Goal: Task Accomplishment & Management: Use online tool/utility

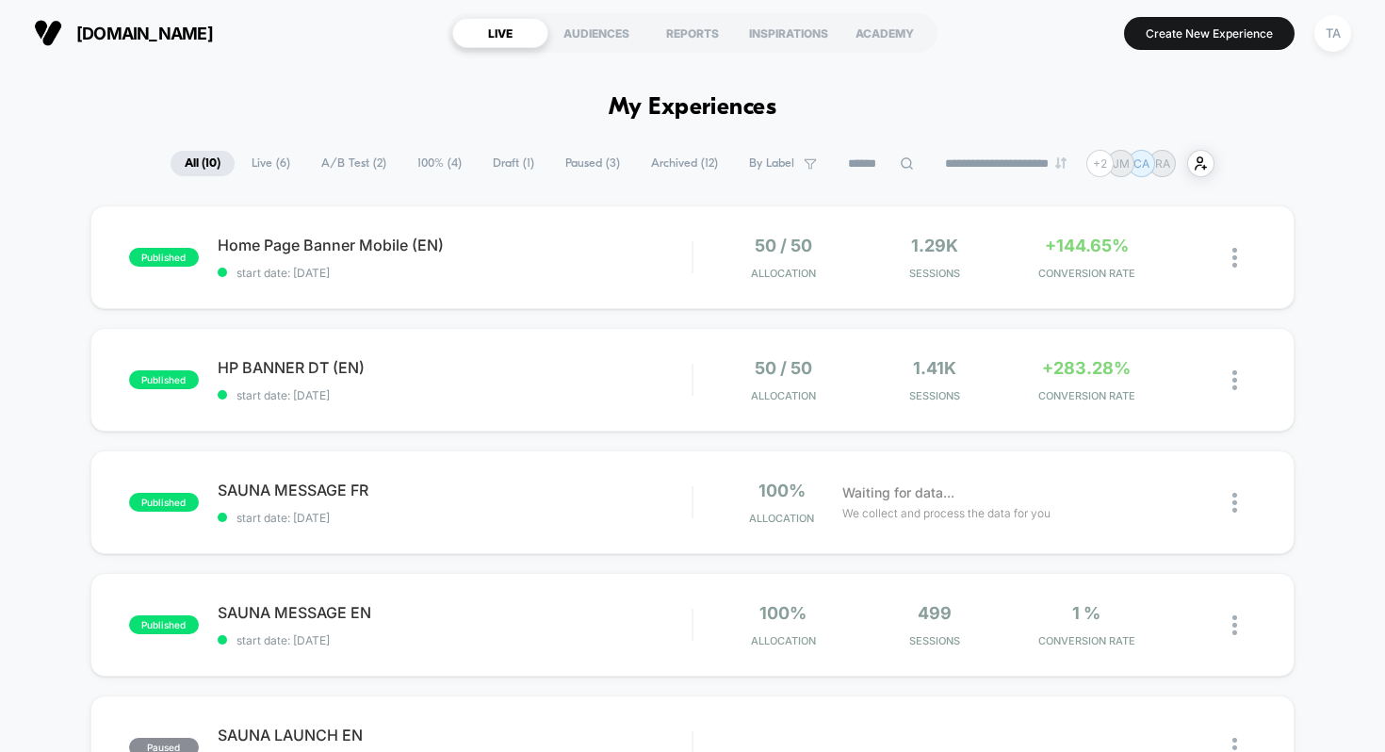
click at [666, 162] on span "Archived ( 12 )" at bounding box center [684, 163] width 95 height 25
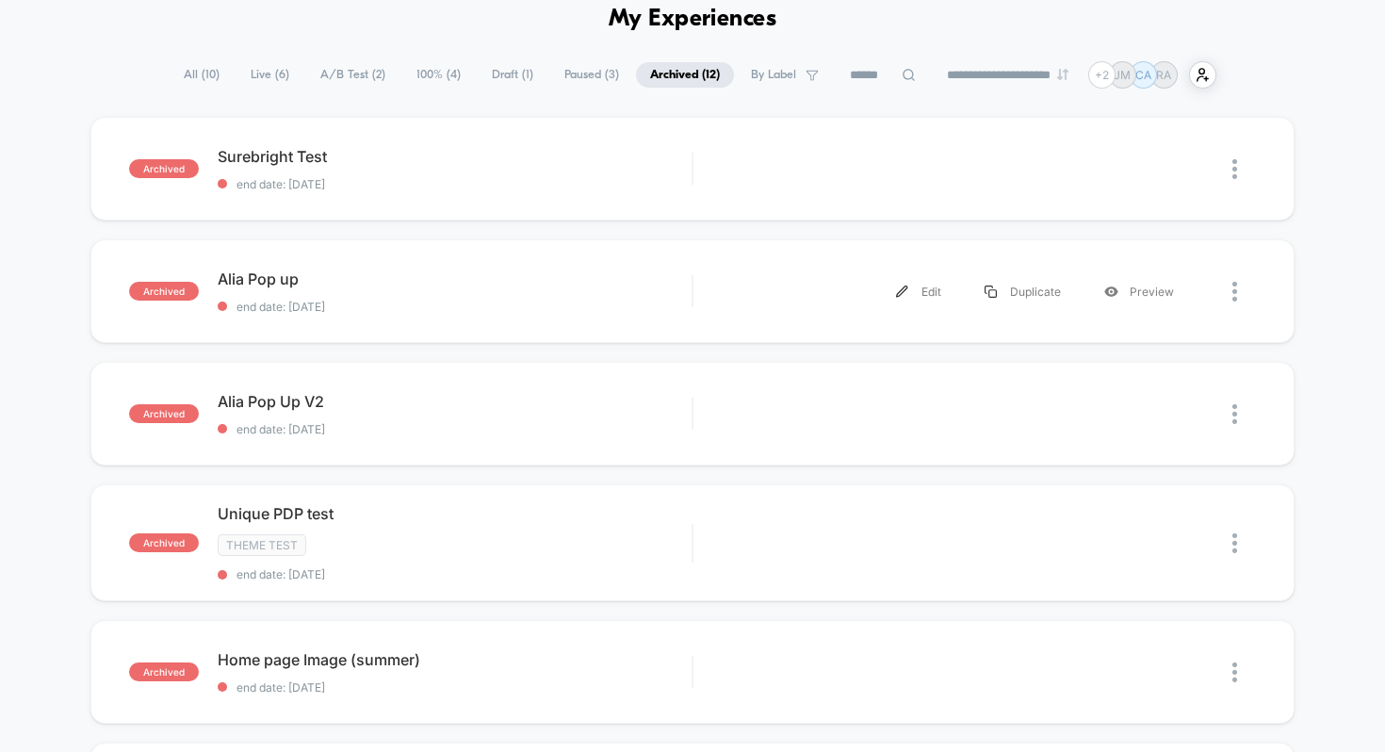
scroll to position [82, 0]
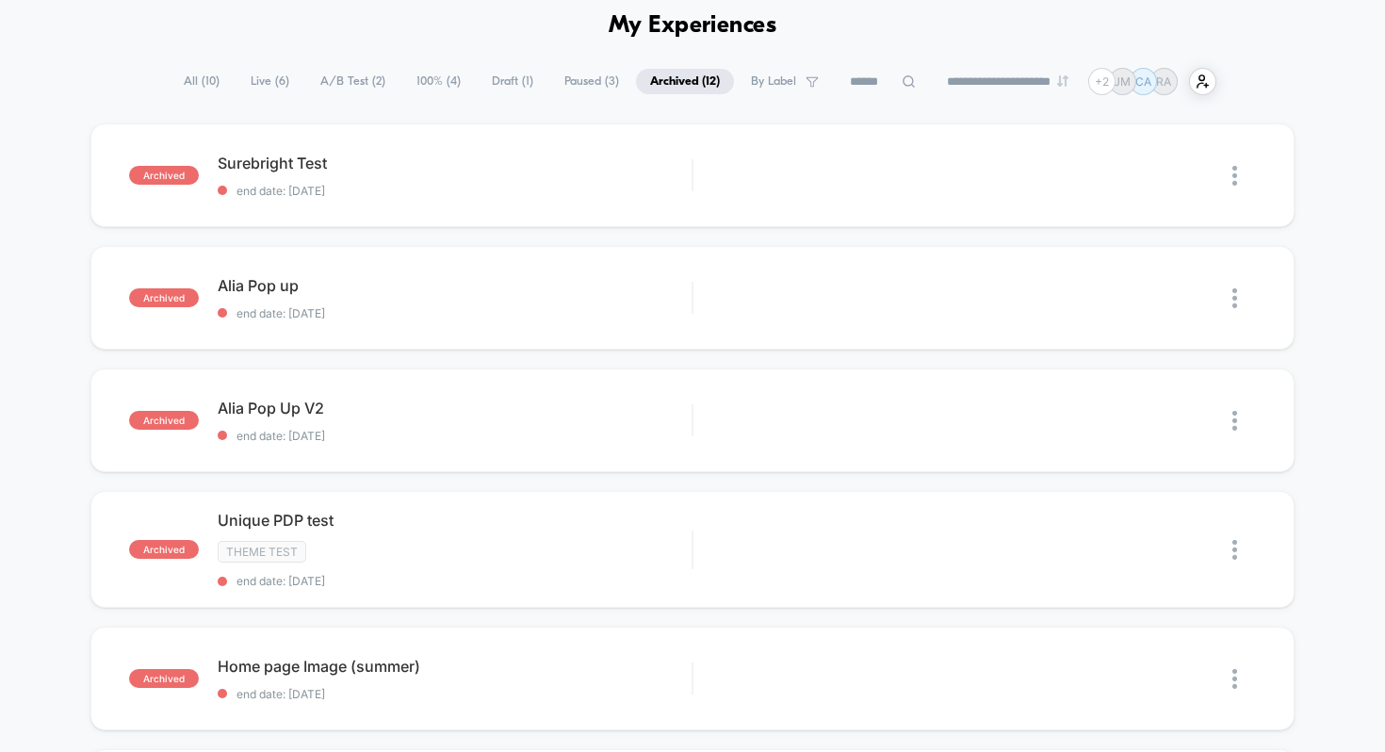
click at [560, 78] on span "Paused ( 3 )" at bounding box center [591, 81] width 83 height 25
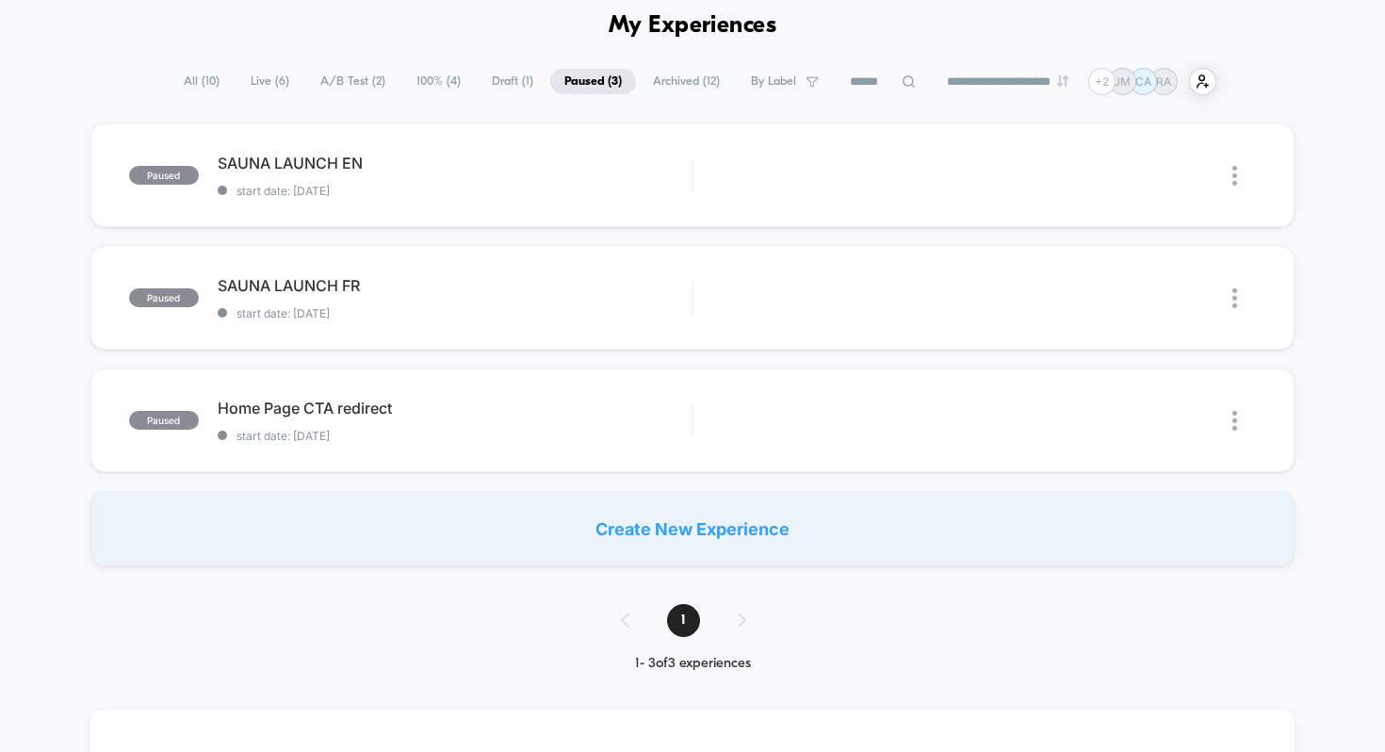
click at [503, 83] on span "Draft ( 1 )" at bounding box center [513, 81] width 70 height 25
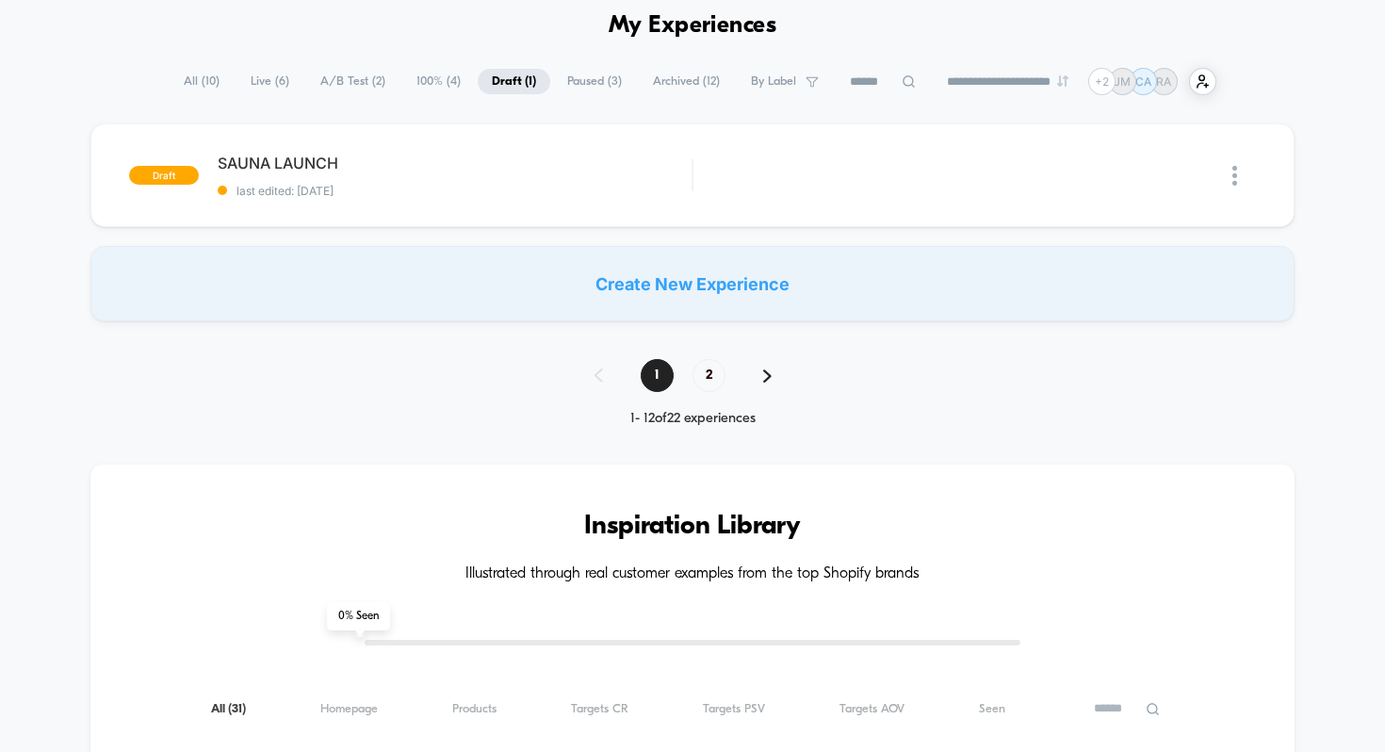
click at [428, 84] on span "100% ( 4 )" at bounding box center [438, 81] width 73 height 25
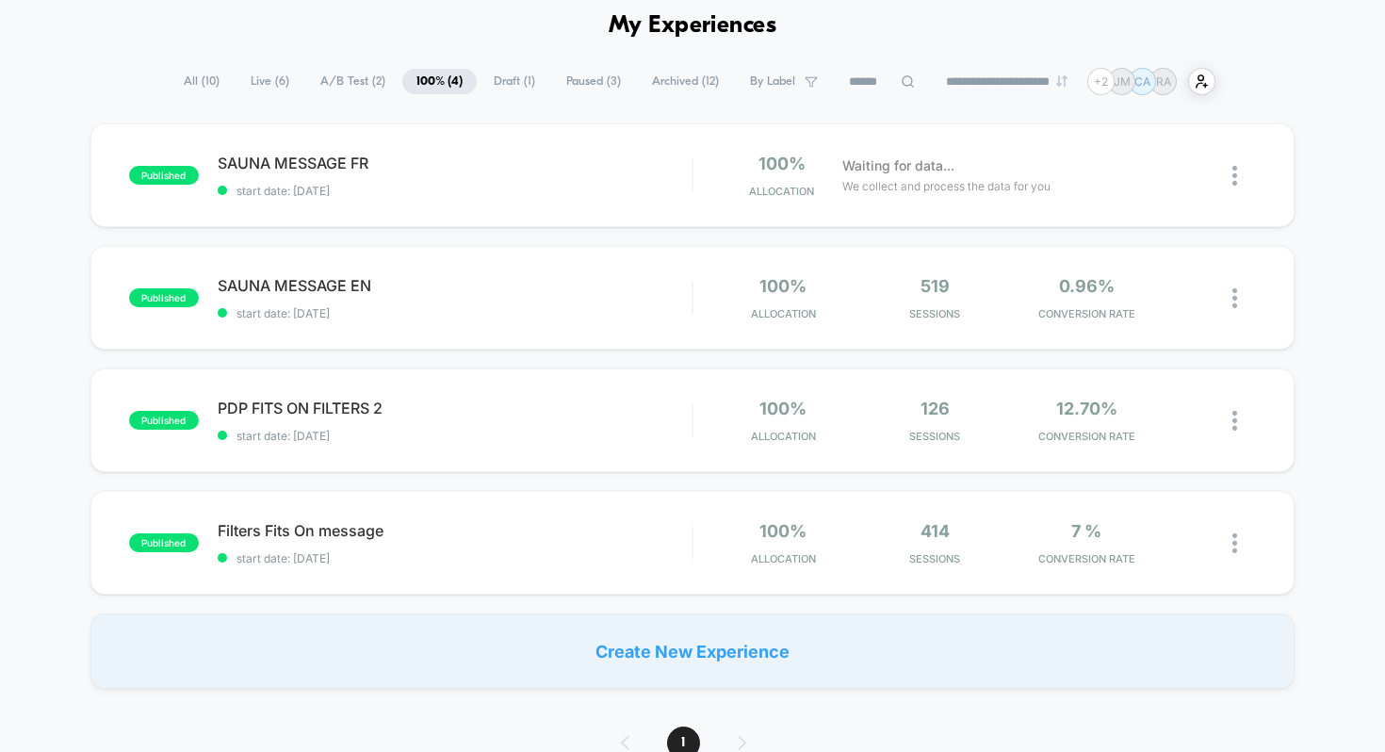
click at [350, 84] on span "A/B Test ( 2 )" at bounding box center [352, 81] width 93 height 25
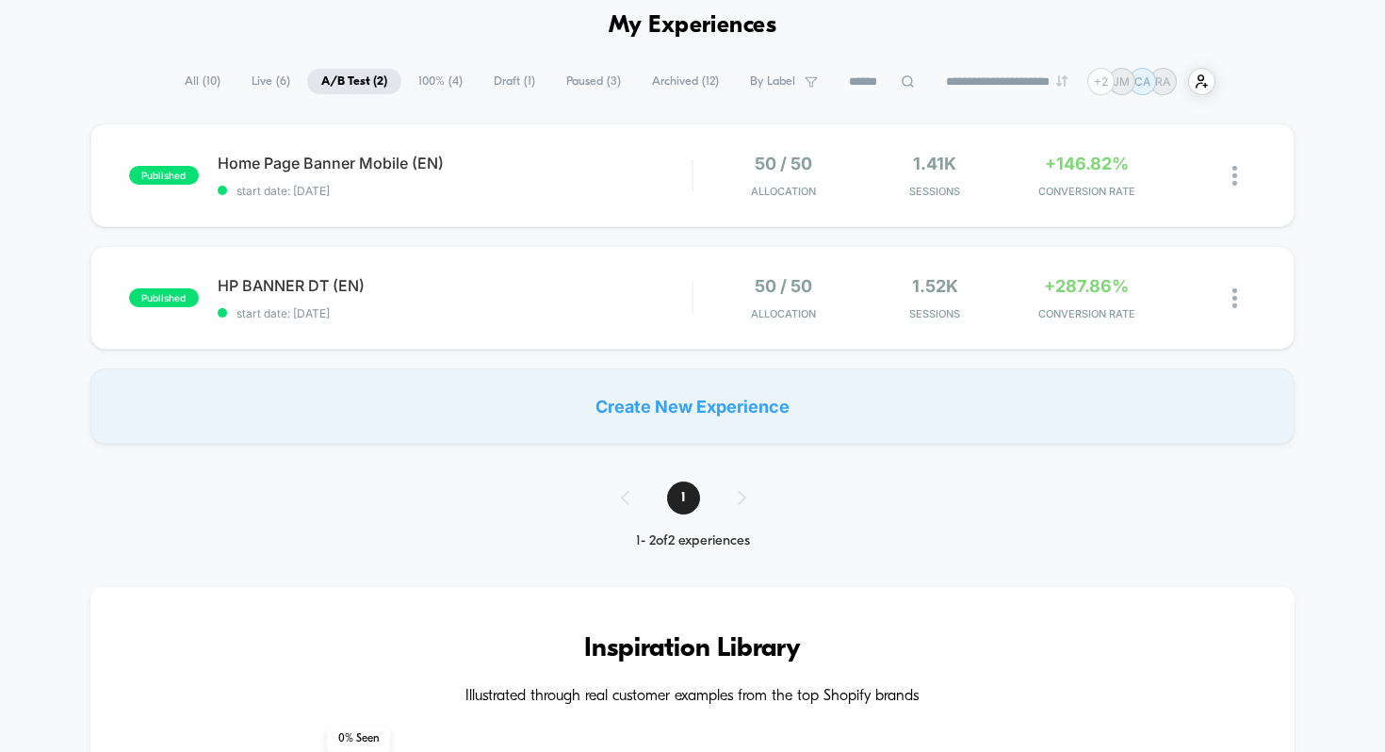
click at [620, 408] on div "Create New Experience" at bounding box center [692, 405] width 1205 height 75
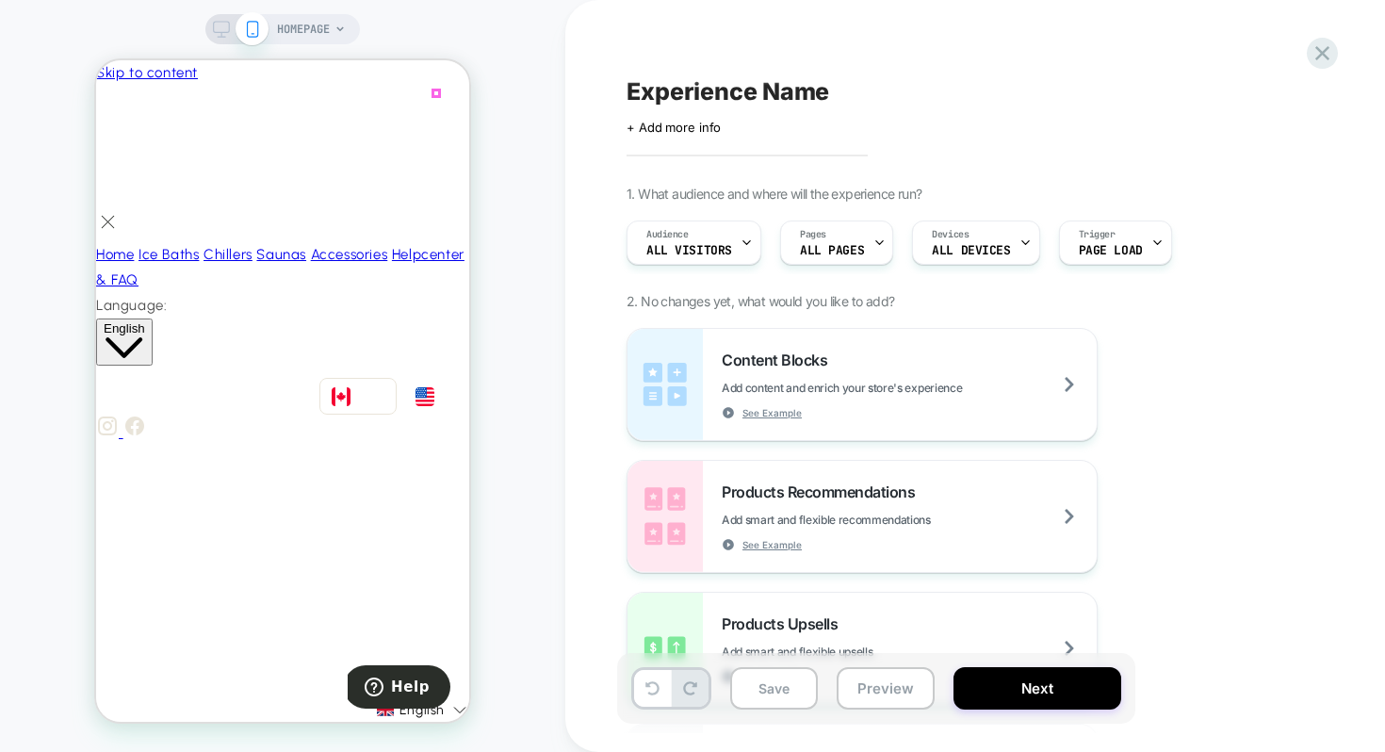
click at [327, 27] on span "HOMEPAGE" at bounding box center [303, 29] width 53 height 30
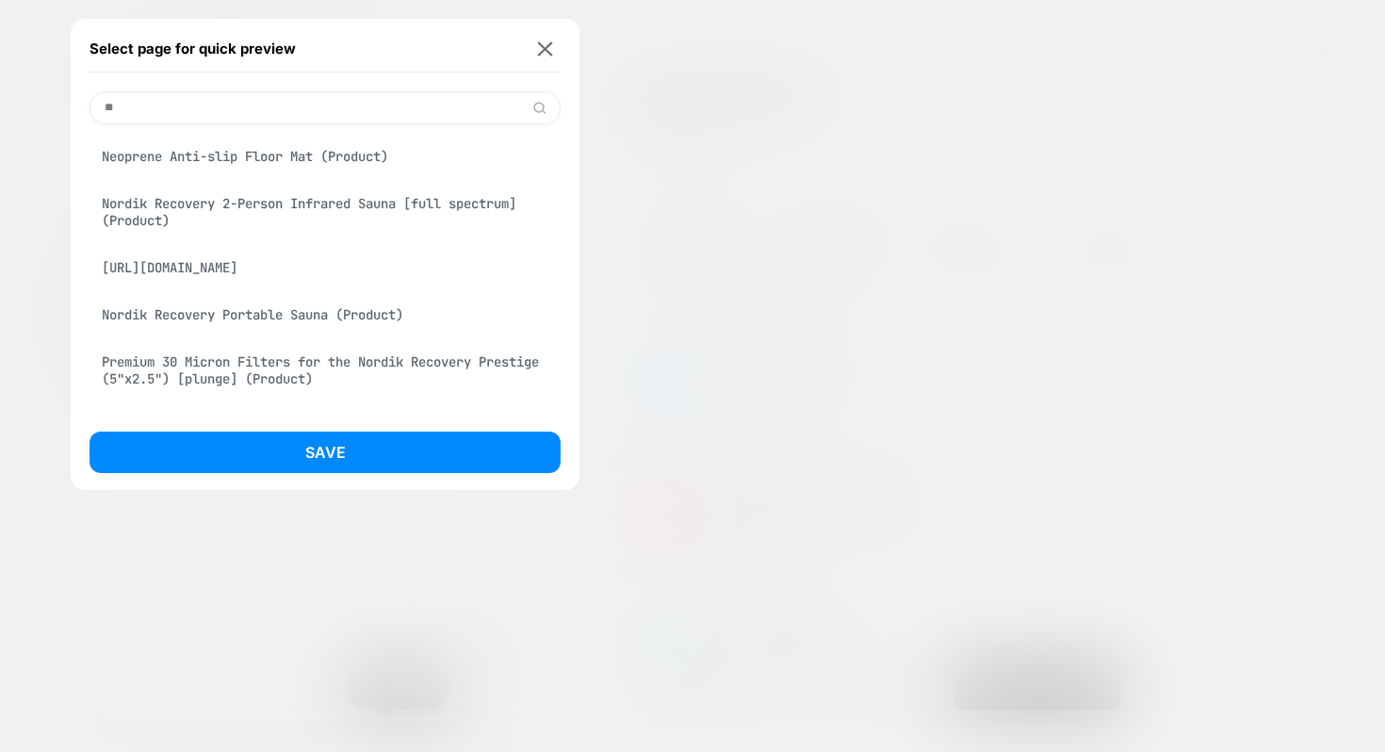
type input "*"
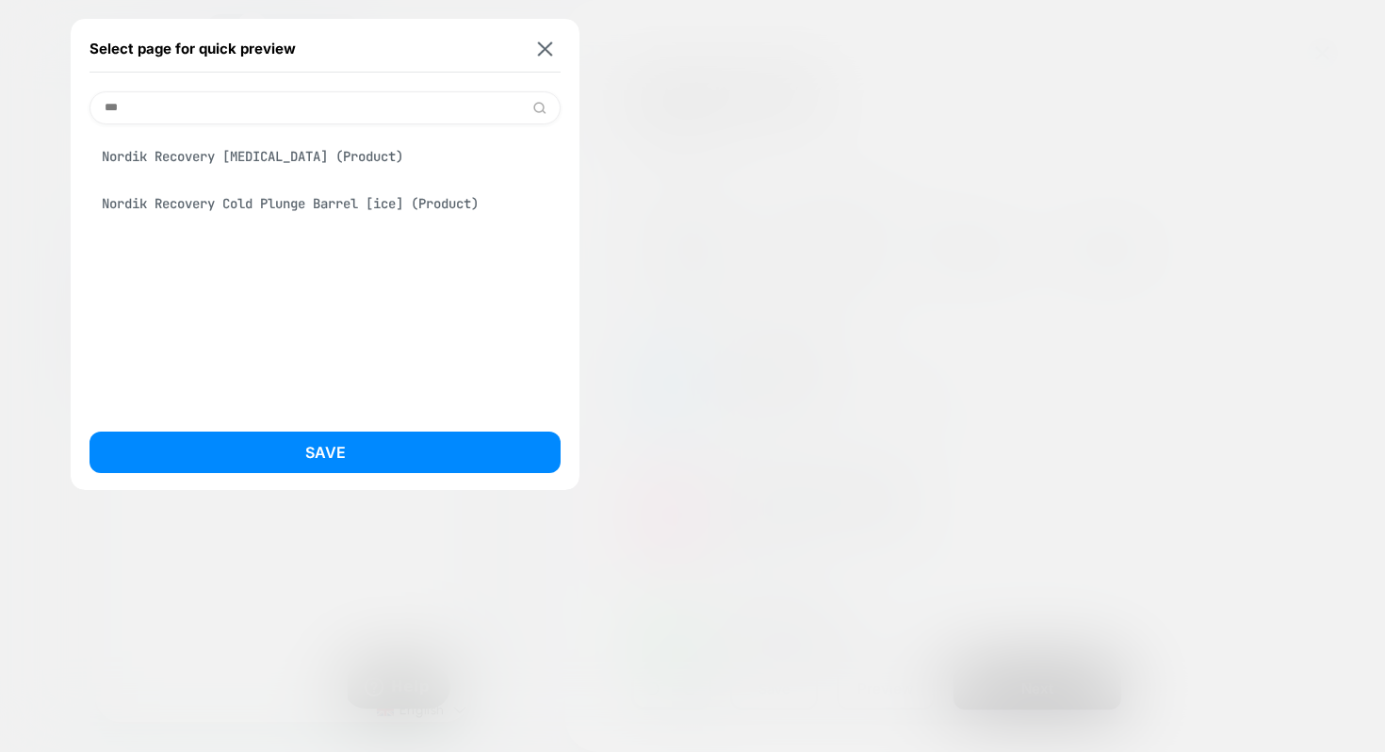
type input "***"
click at [242, 158] on div "Nordik Recovery [MEDICAL_DATA] (Product)" at bounding box center [324, 156] width 471 height 36
click at [542, 48] on img at bounding box center [545, 48] width 15 height 14
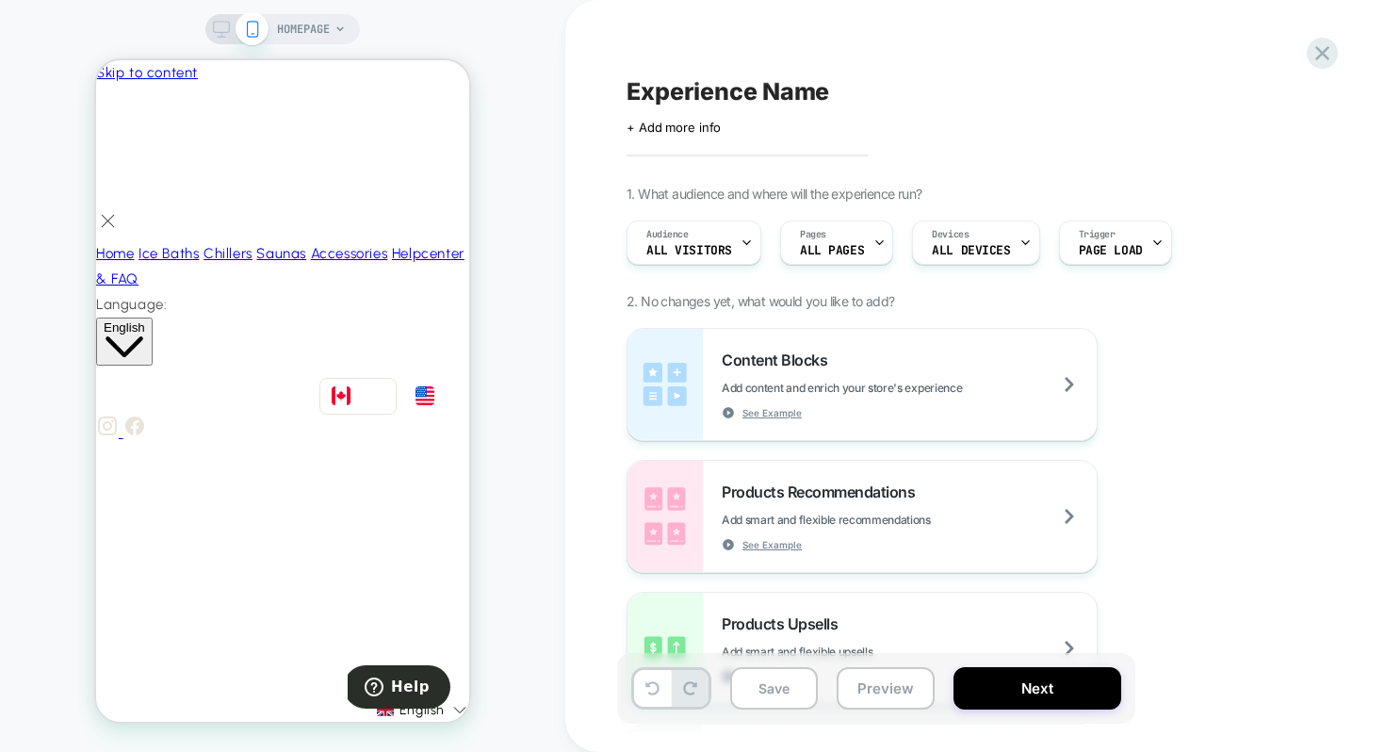
click at [548, 66] on div "HOMEPAGE" at bounding box center [282, 376] width 565 height 714
click at [1008, 237] on div "Devices ALL DEVICES" at bounding box center [971, 242] width 116 height 42
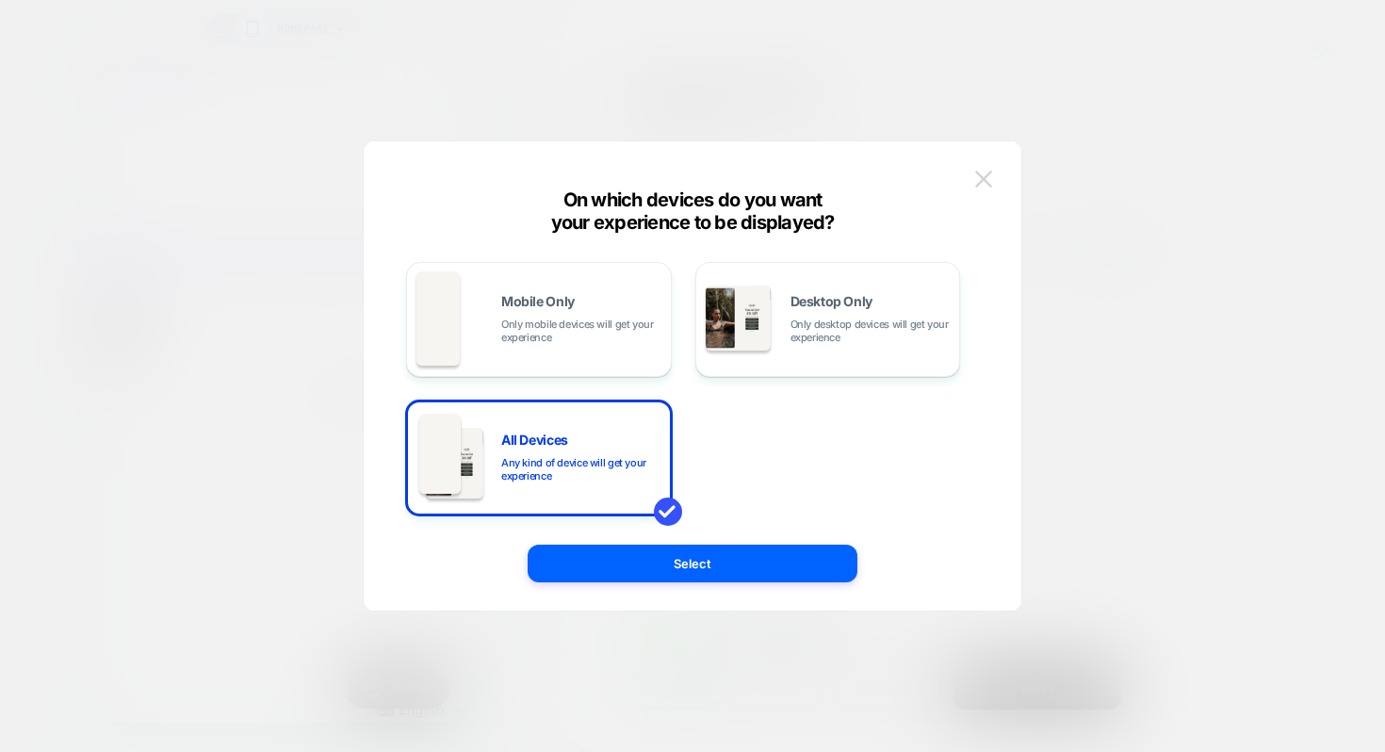
click at [983, 178] on img at bounding box center [983, 179] width 17 height 16
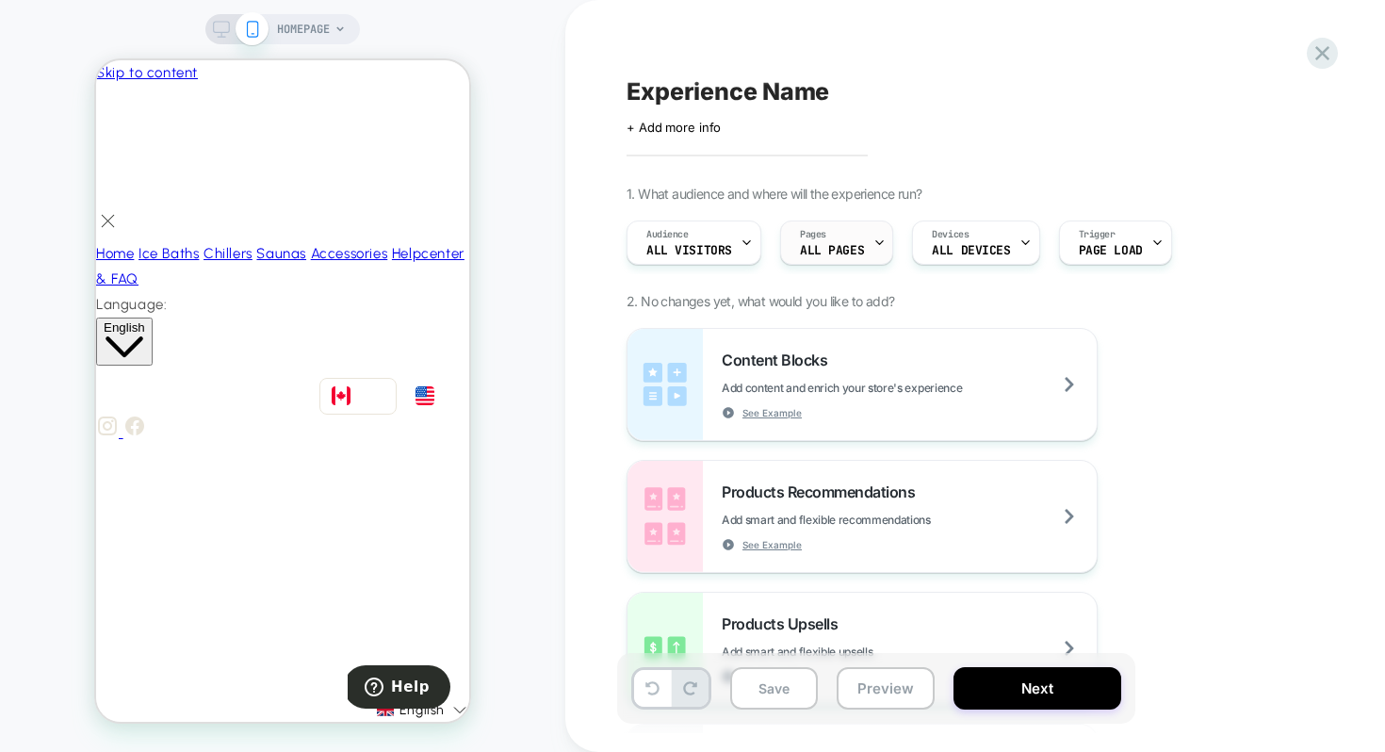
click at [832, 232] on div "Pages ALL PAGES" at bounding box center [832, 242] width 102 height 42
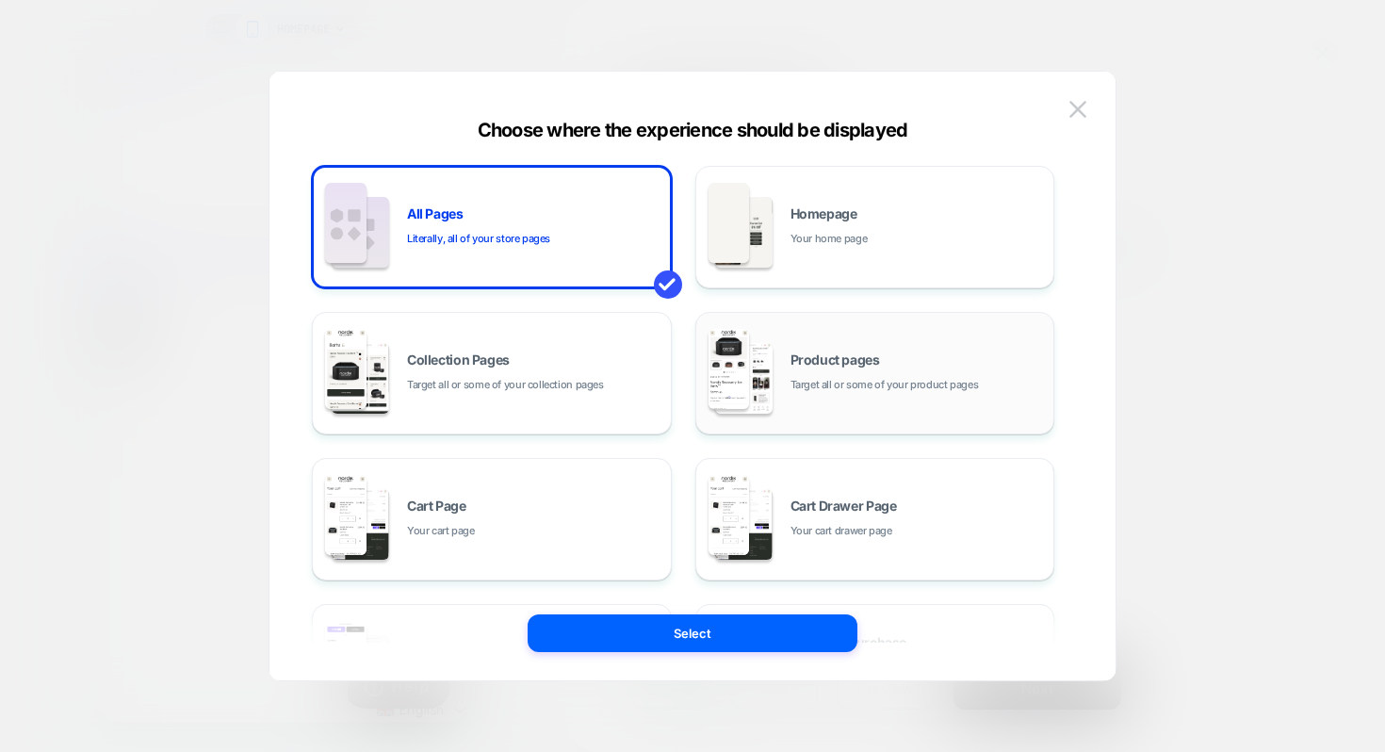
click at [816, 371] on div "Product pages Target all or some of your product pages" at bounding box center [917, 373] width 254 height 41
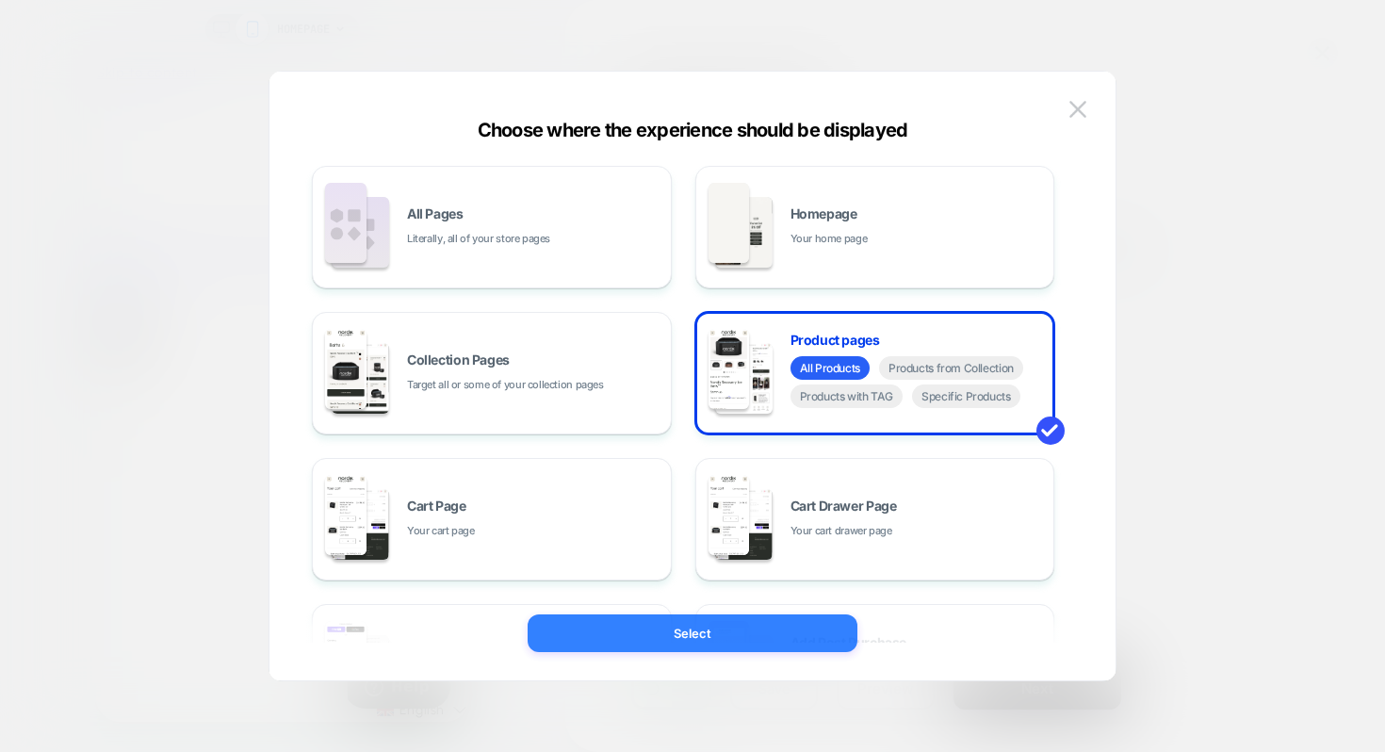
click at [696, 643] on button "Select" at bounding box center [693, 633] width 330 height 38
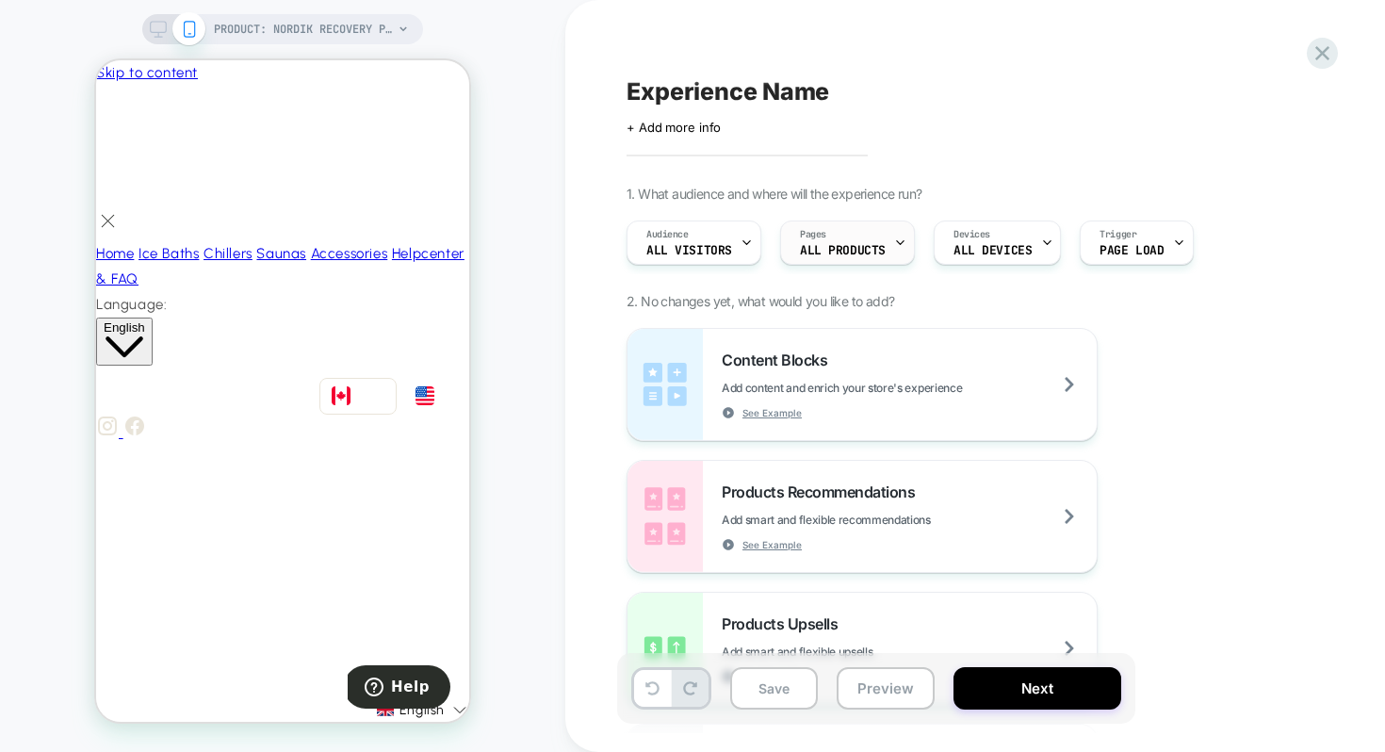
click at [859, 241] on div "Pages ALL PRODUCTS" at bounding box center [842, 242] width 123 height 42
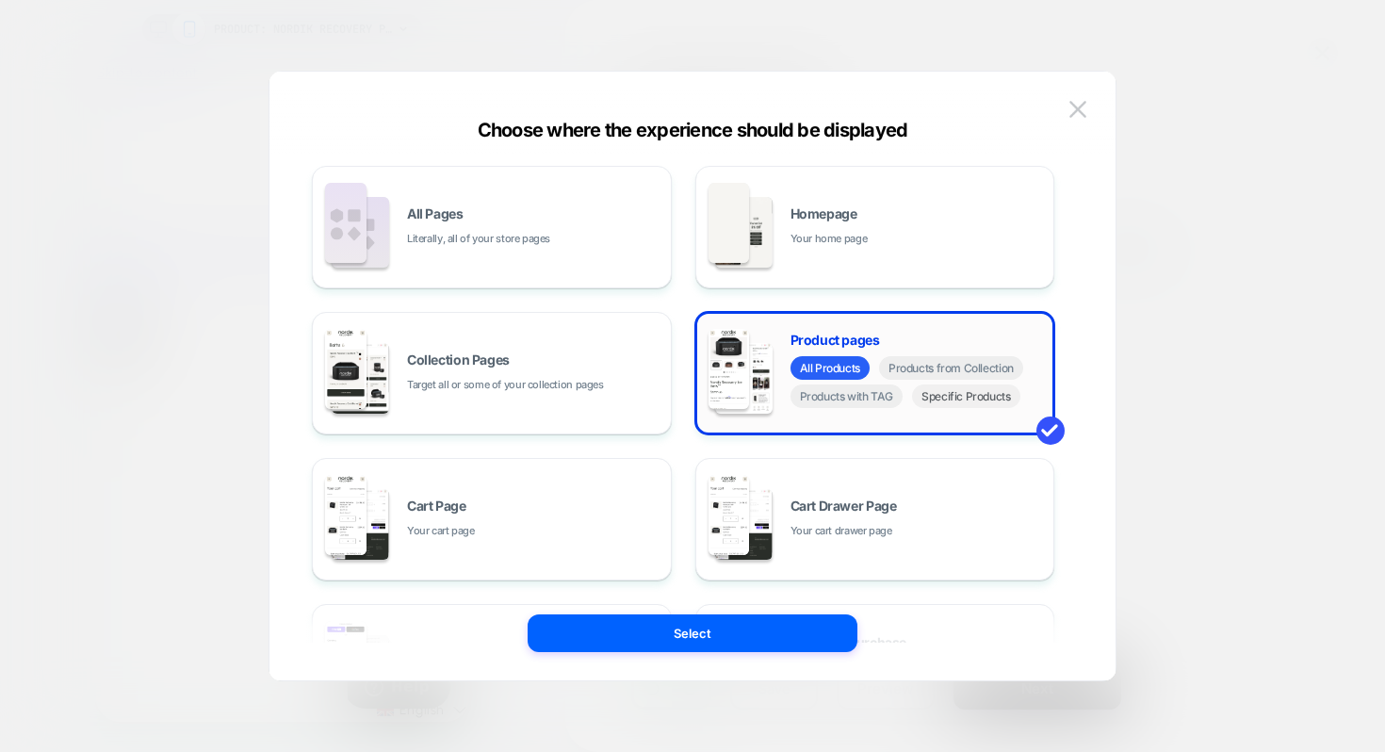
click at [948, 402] on span "Specific Products" at bounding box center [966, 396] width 108 height 24
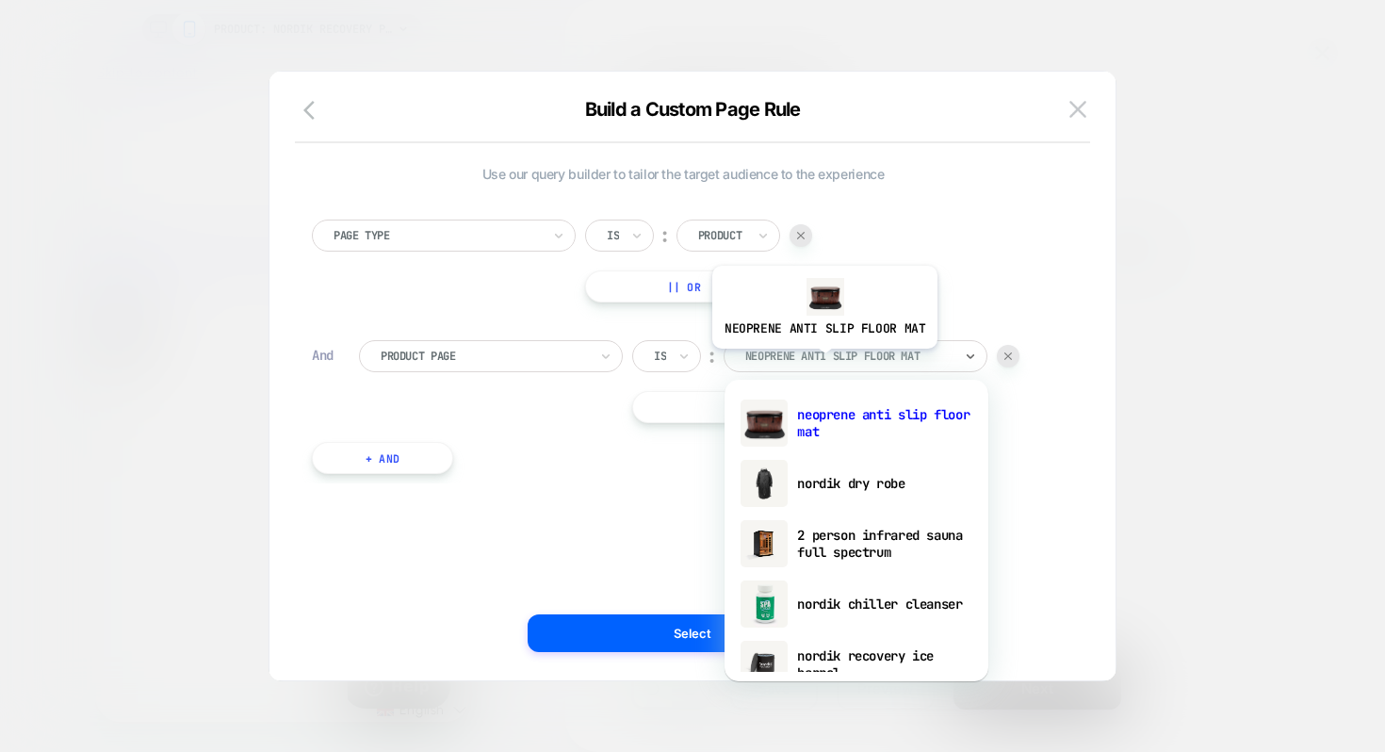
click at [822, 363] on div at bounding box center [848, 356] width 207 height 17
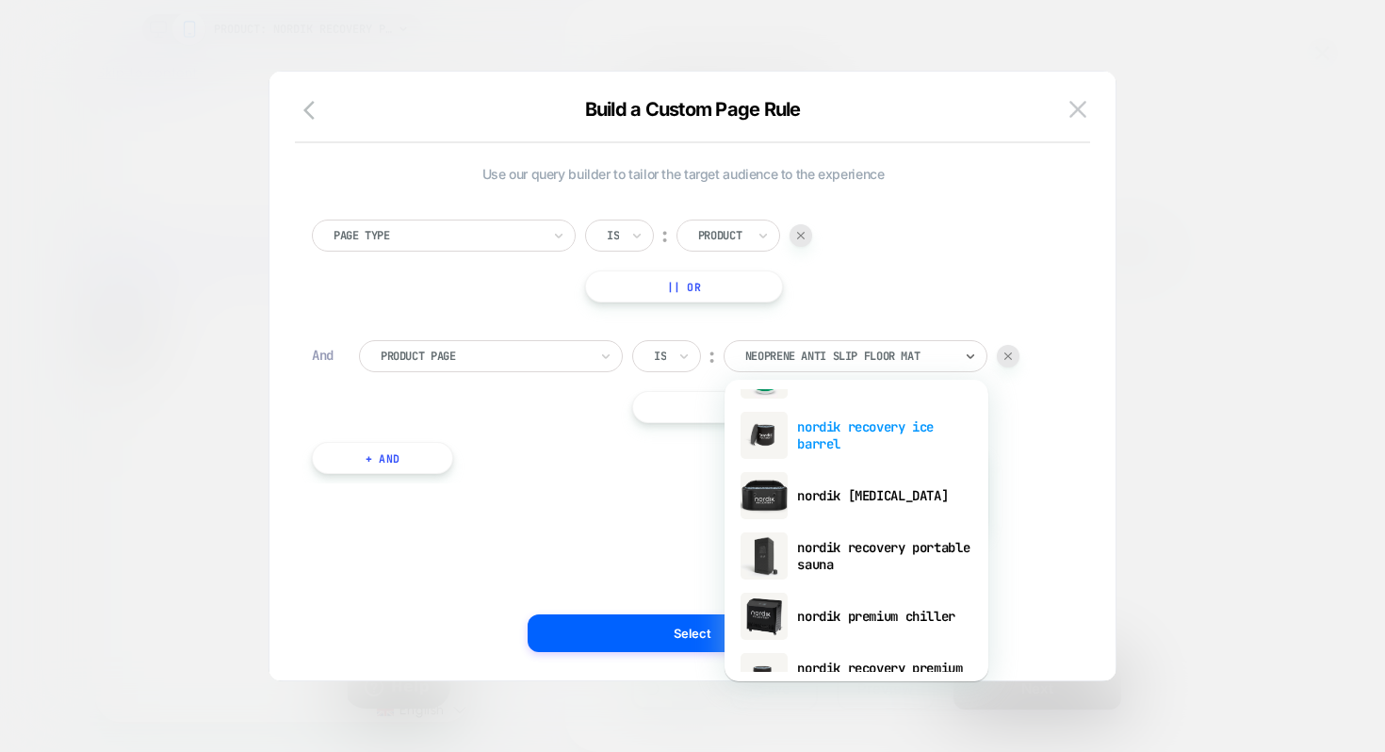
scroll to position [224, 0]
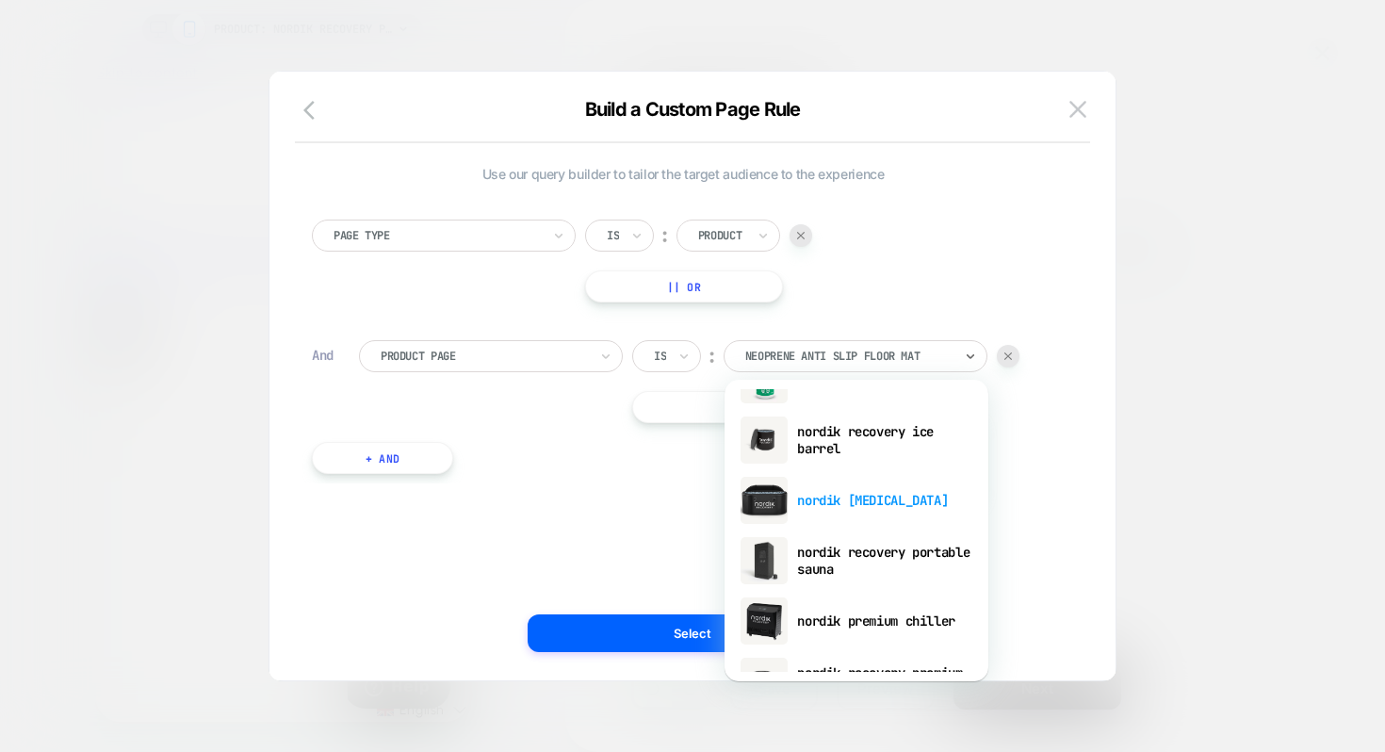
click at [866, 509] on div "nordik [MEDICAL_DATA]" at bounding box center [856, 500] width 245 height 60
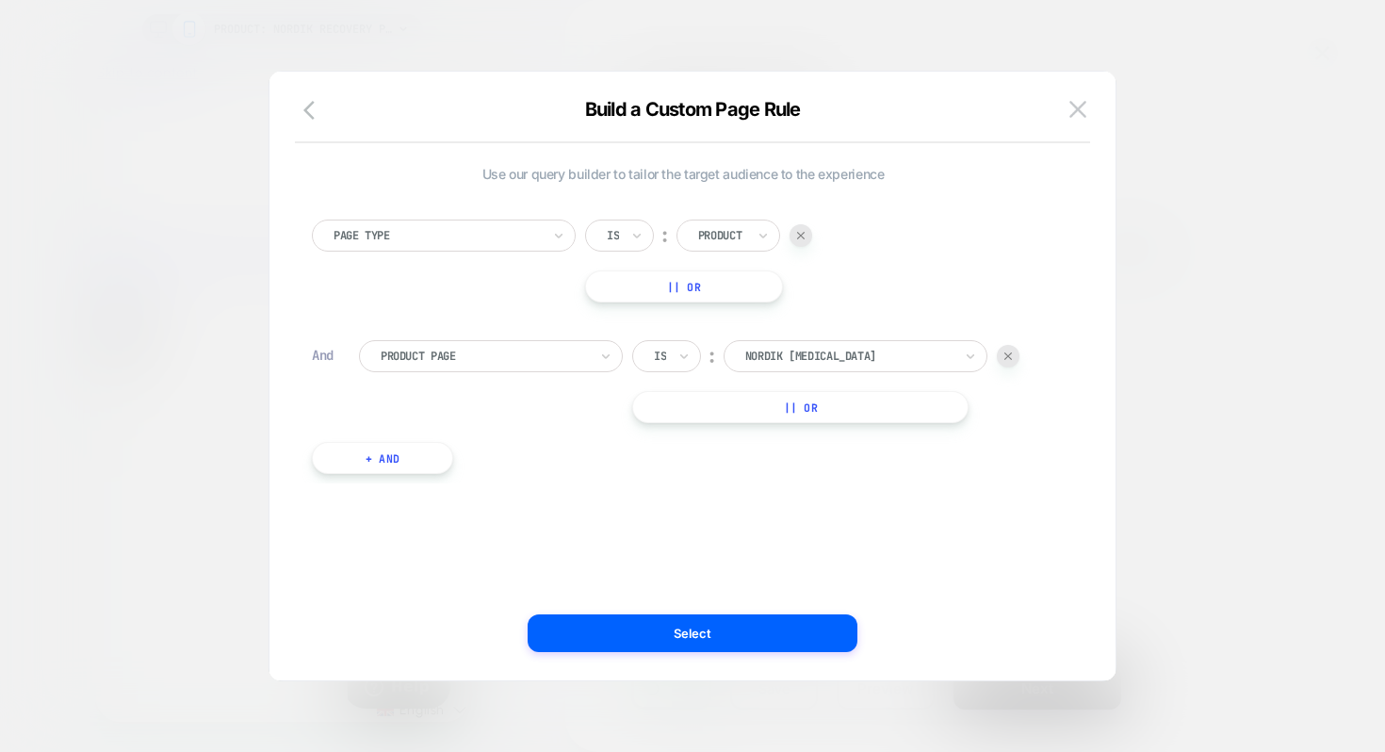
click at [371, 456] on button "+ And" at bounding box center [382, 458] width 141 height 32
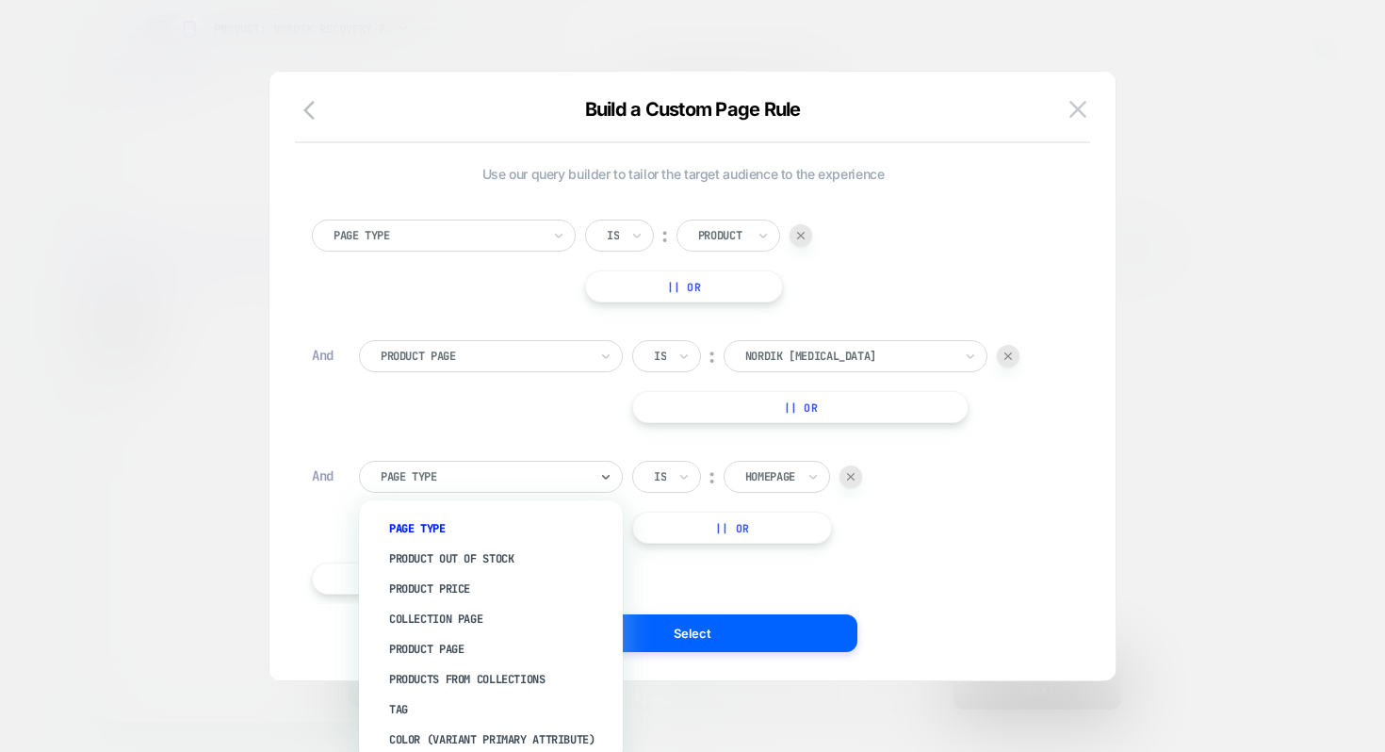
click at [544, 480] on div at bounding box center [484, 476] width 207 height 17
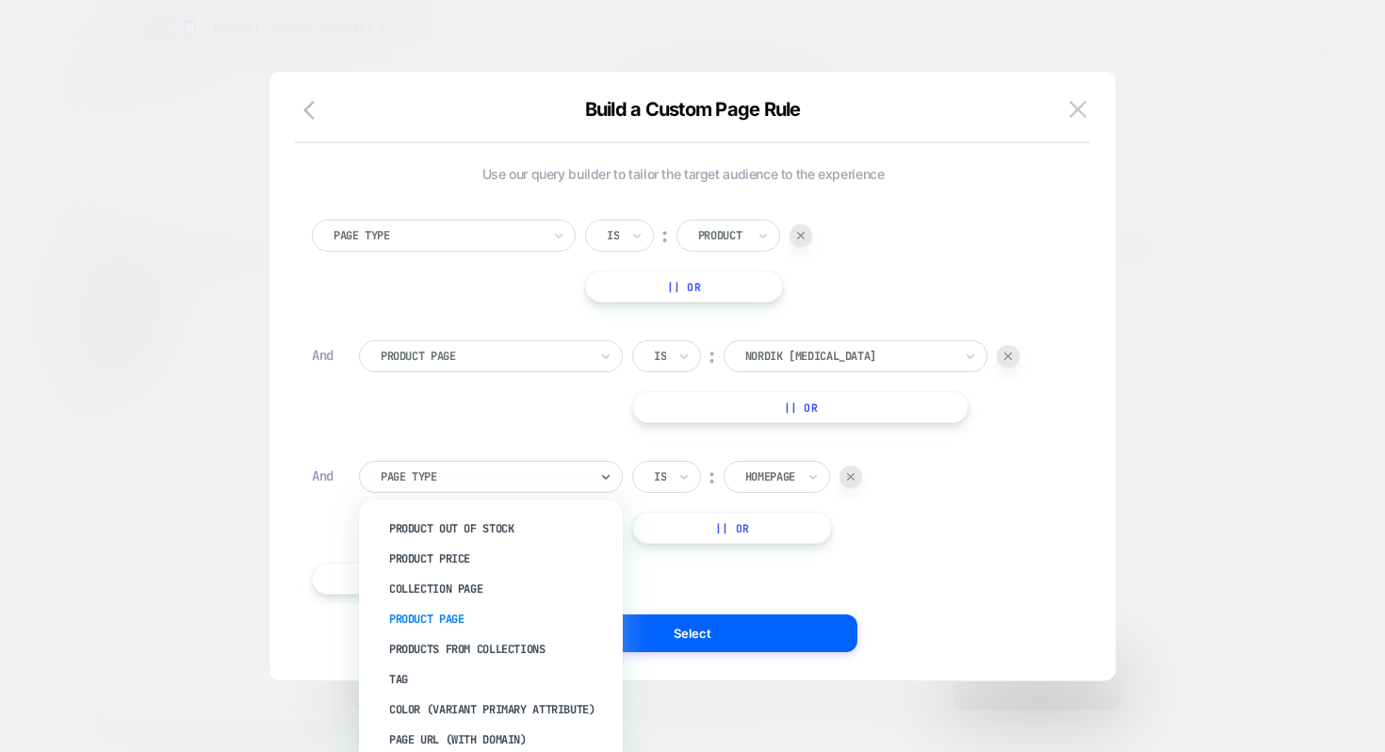
click at [470, 611] on div "Product Page" at bounding box center [500, 619] width 245 height 30
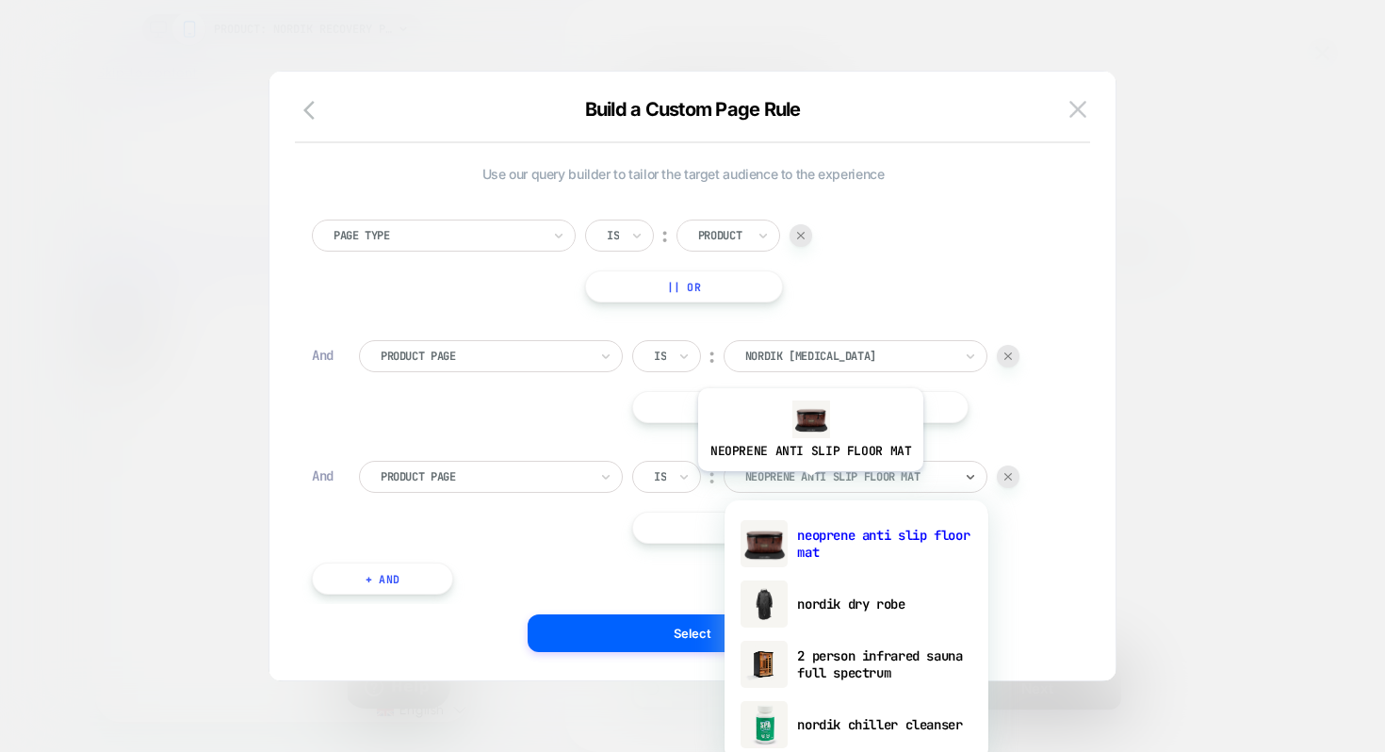
click at [808, 485] on div at bounding box center [848, 476] width 207 height 17
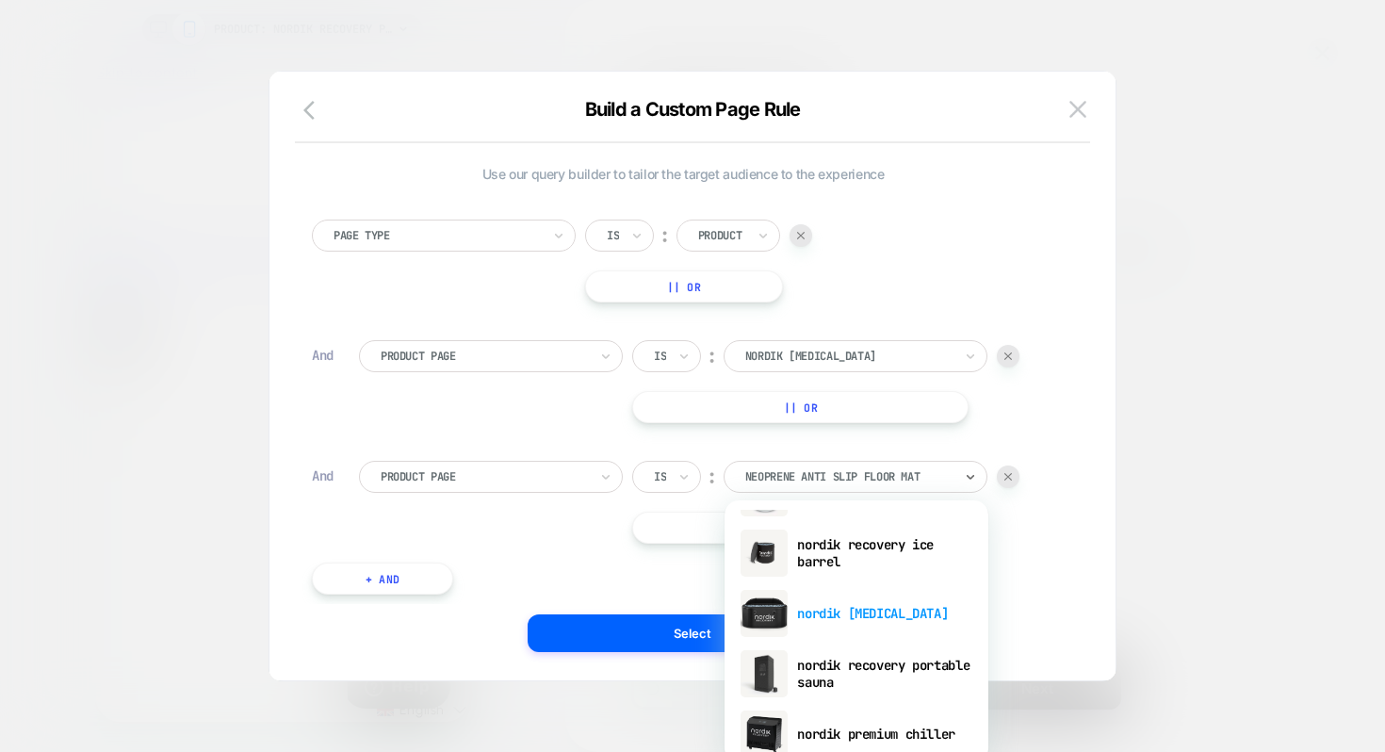
scroll to position [224, 0]
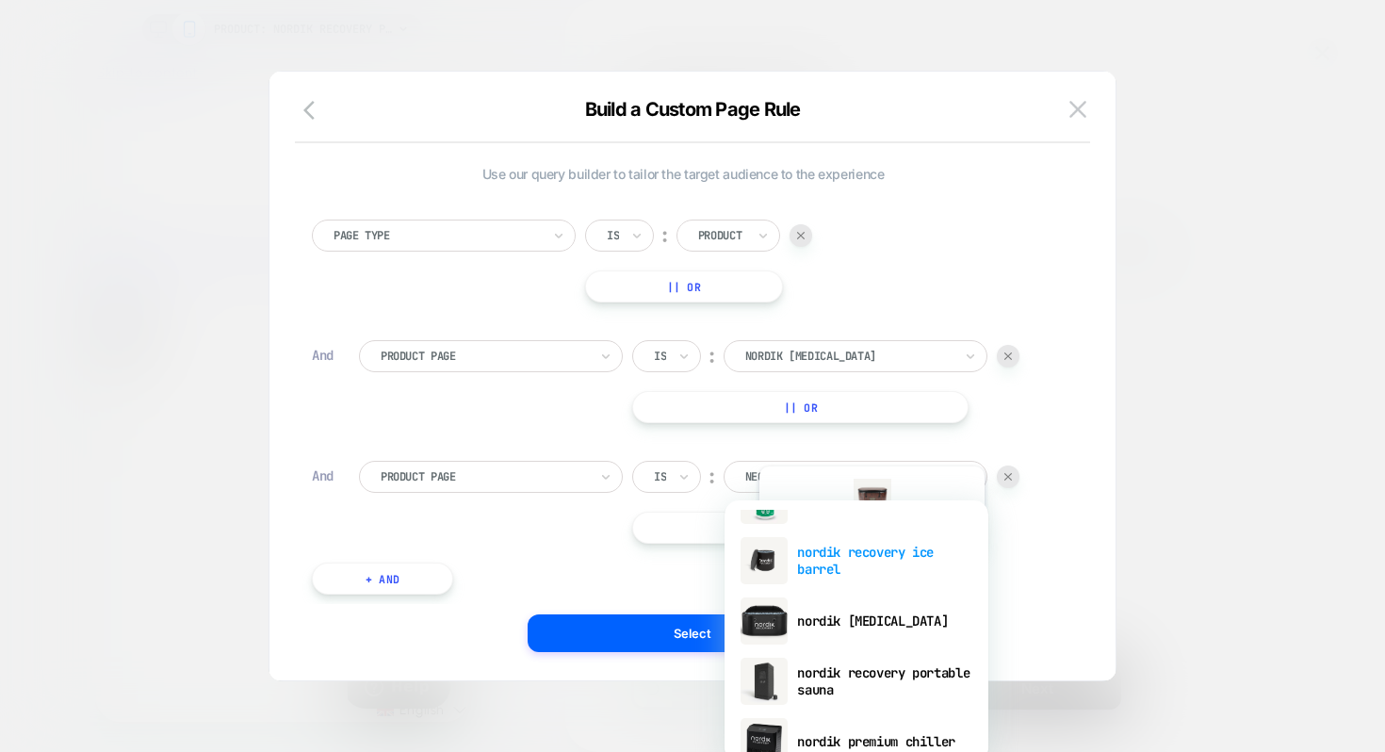
click at [869, 562] on div "nordik recovery ice barrel" at bounding box center [856, 560] width 245 height 60
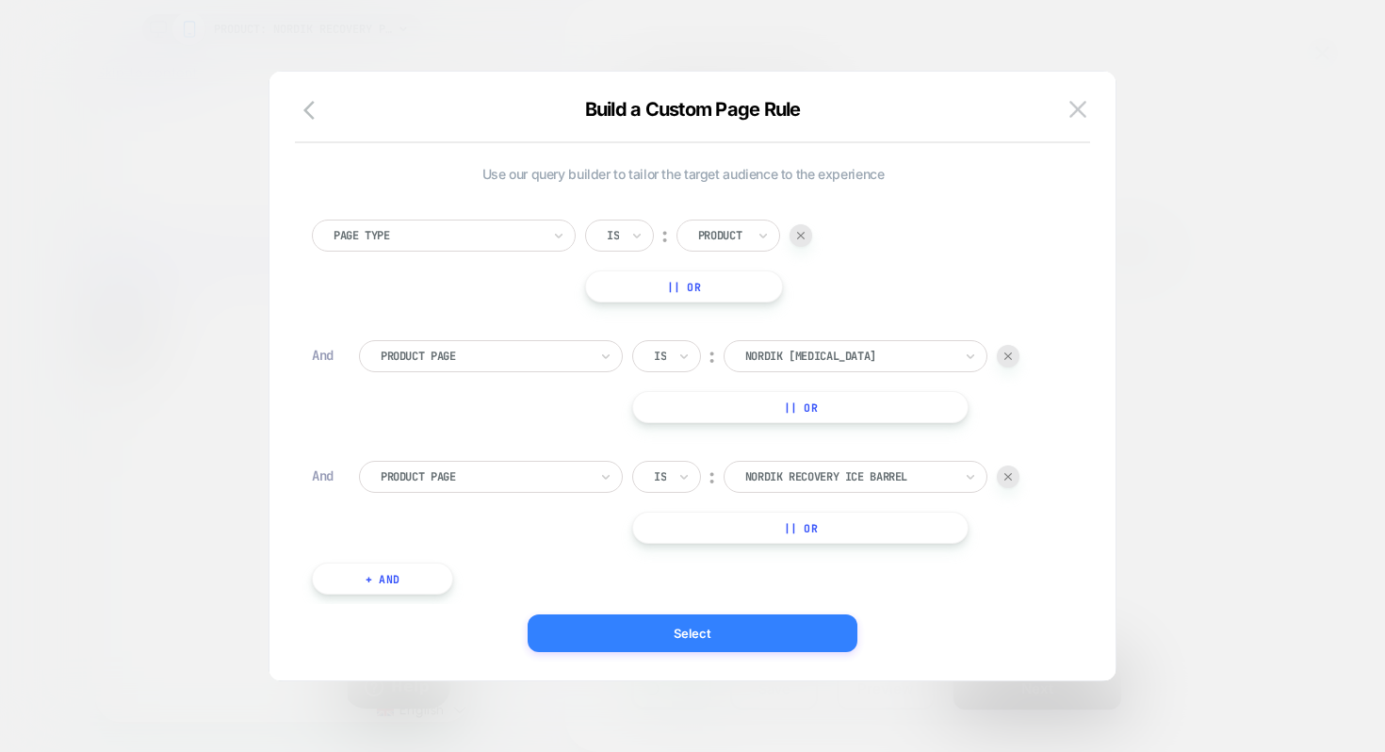
click at [711, 632] on button "Select" at bounding box center [693, 633] width 330 height 38
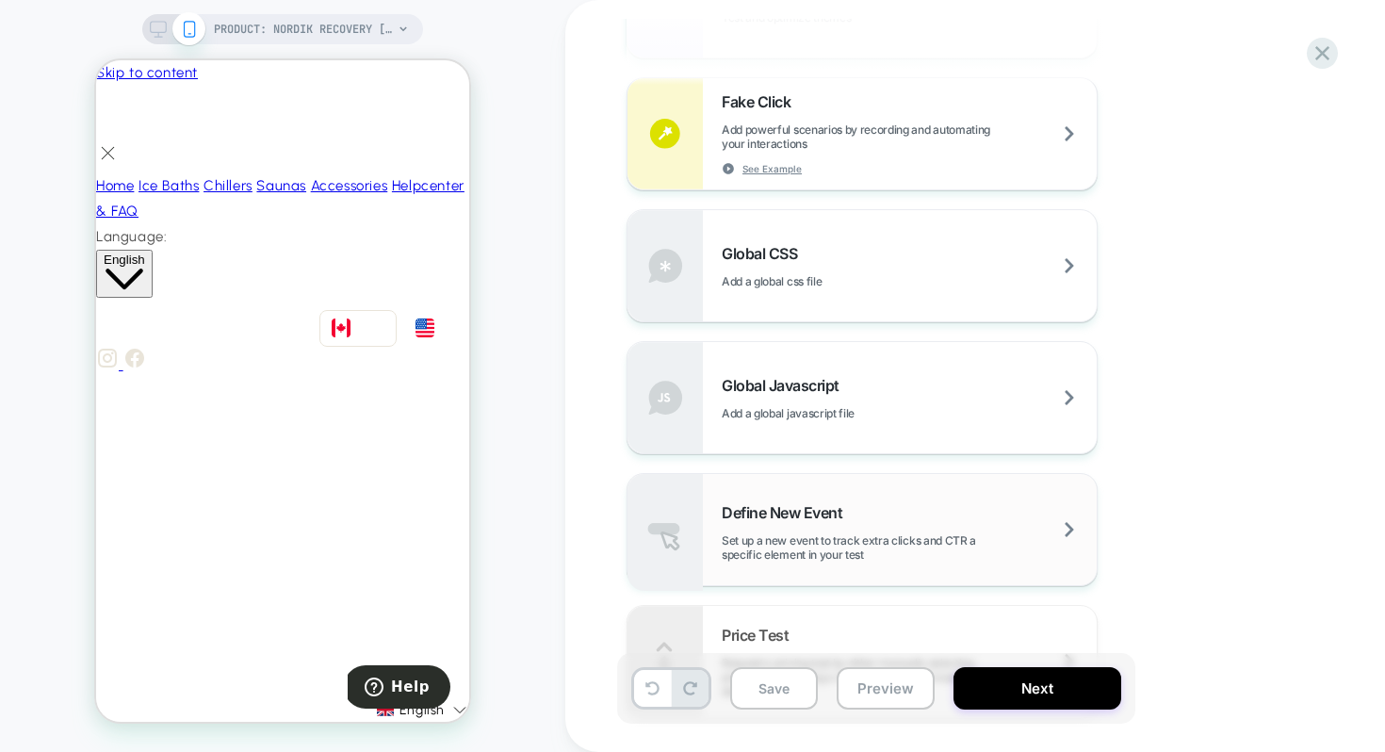
scroll to position [1084, 0]
click at [947, 394] on div "Global Javascript Add a global javascript file" at bounding box center [909, 399] width 375 height 44
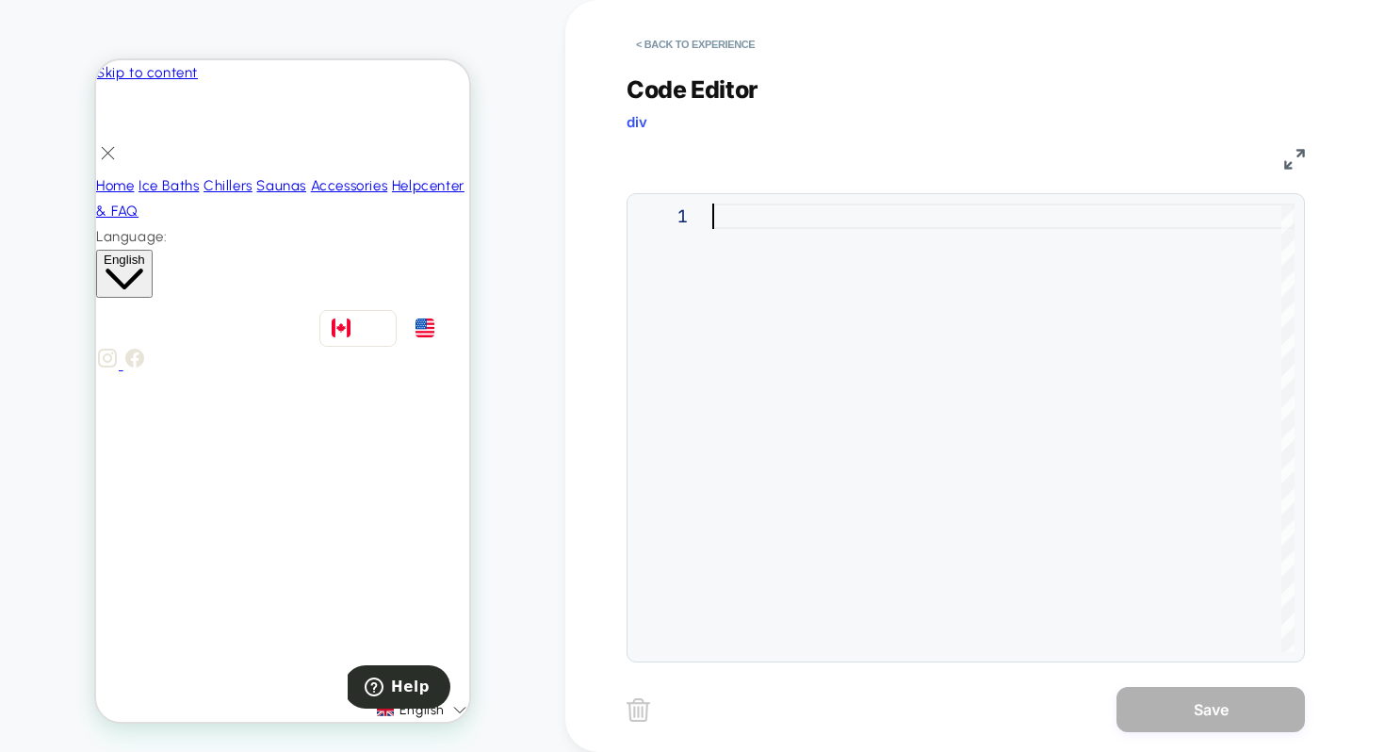
click at [726, 213] on div at bounding box center [1003, 427] width 582 height 448
type textarea "**********"
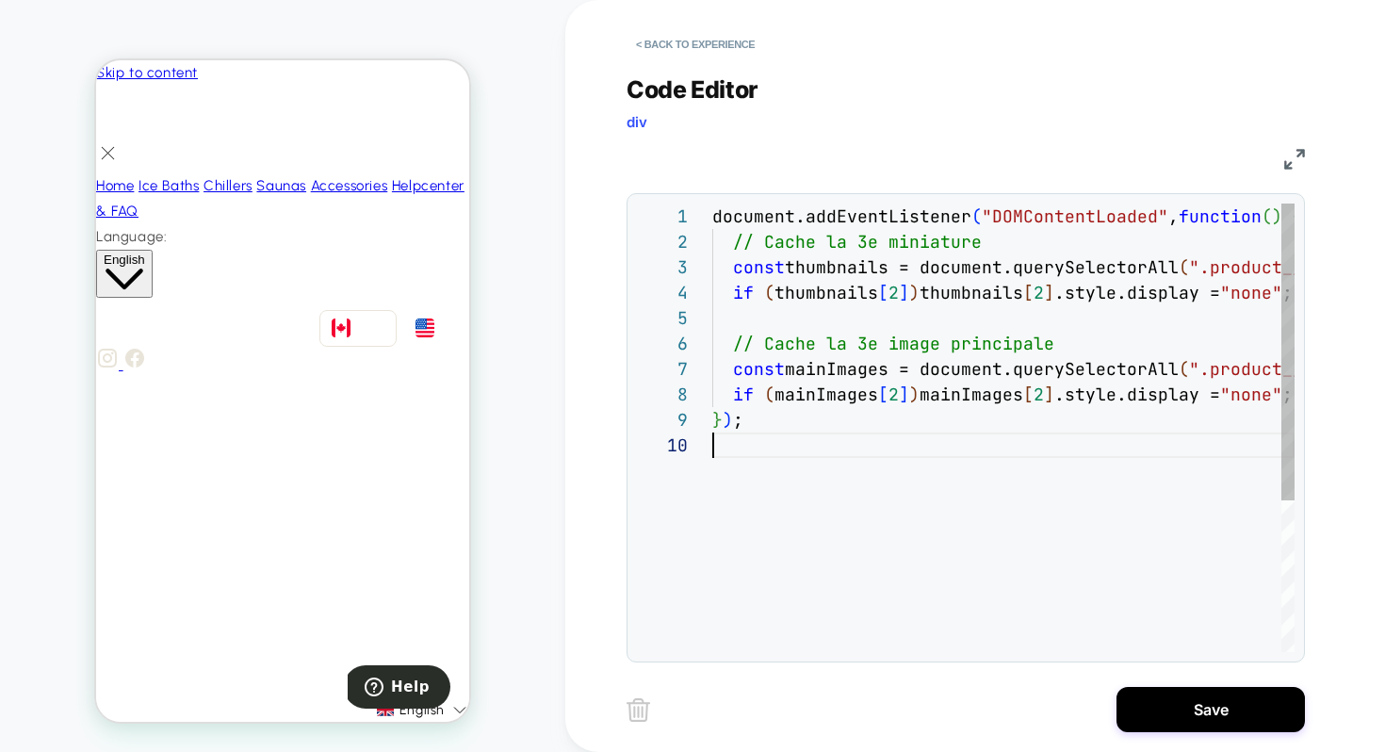
scroll to position [229, 0]
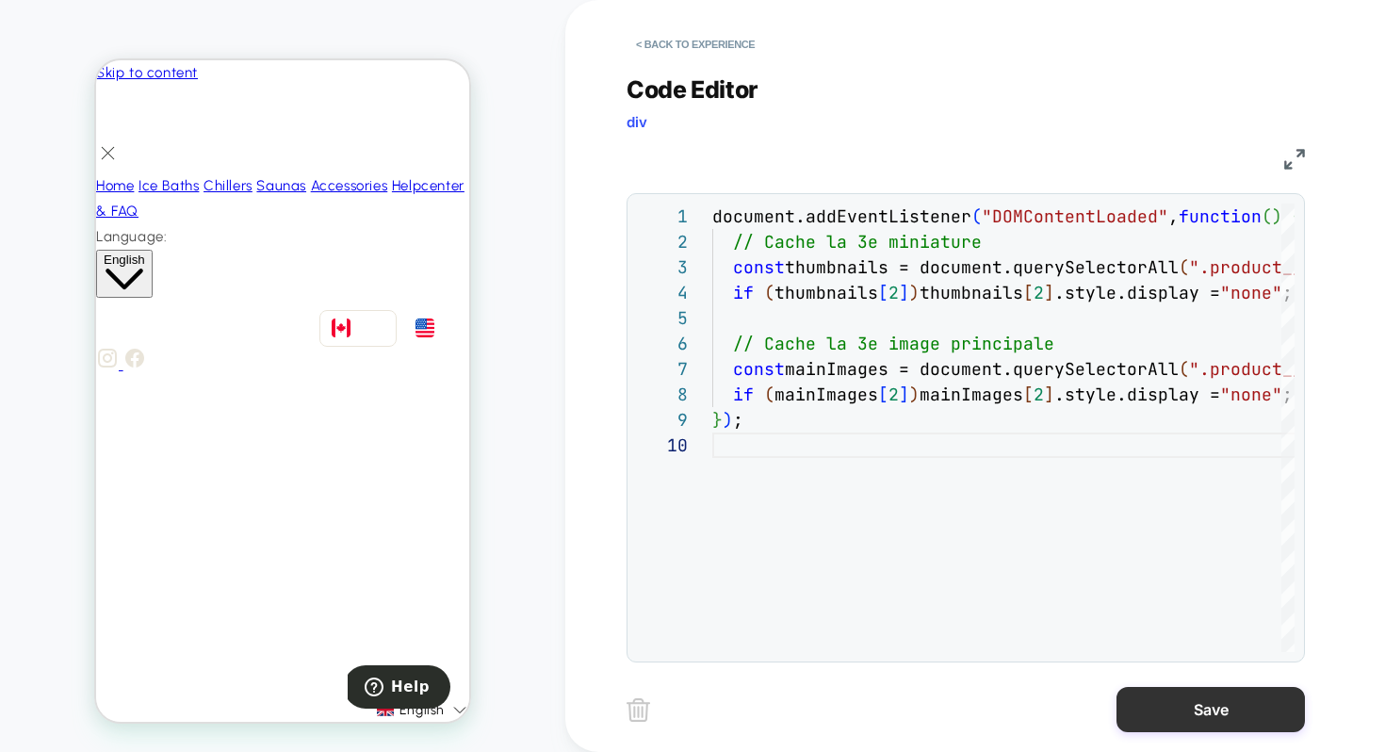
click at [1198, 724] on button "Save" at bounding box center [1210, 709] width 188 height 45
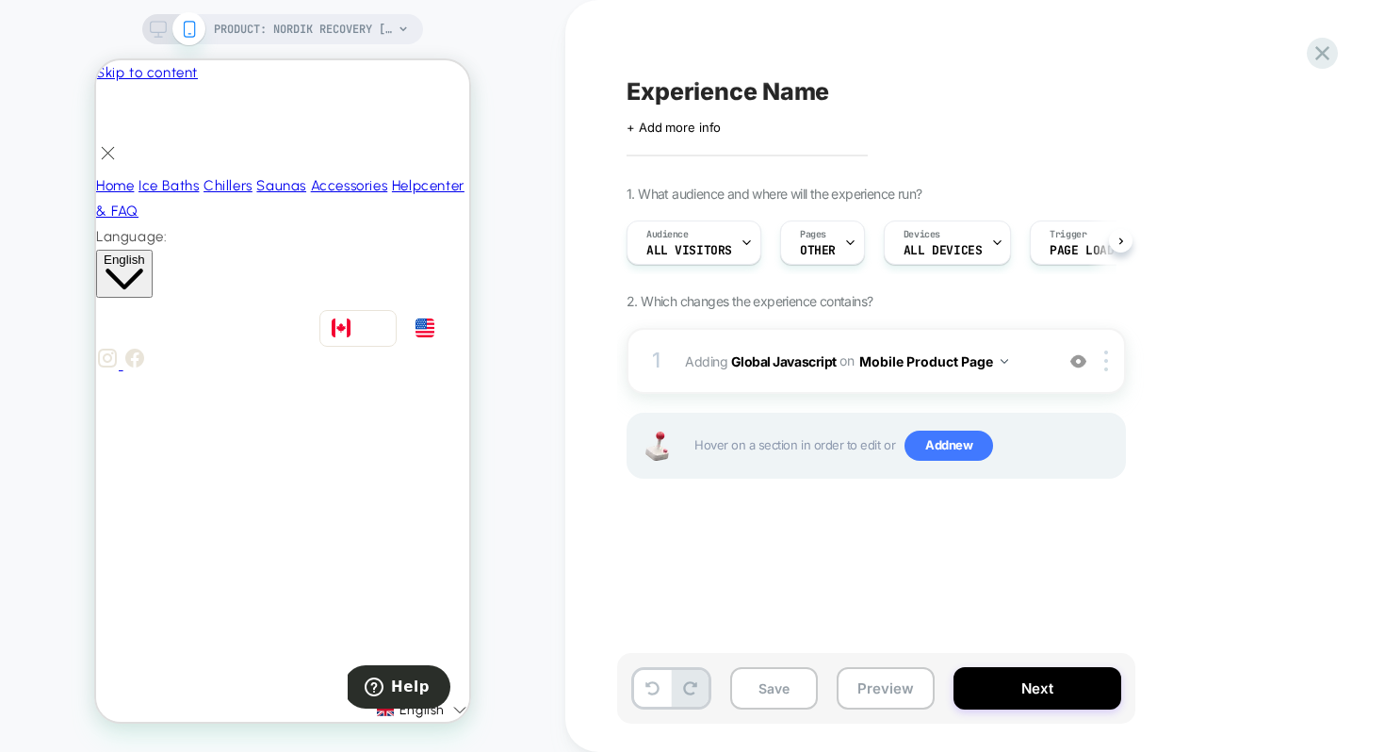
scroll to position [0, 1]
click at [1107, 363] on img at bounding box center [1106, 360] width 4 height 21
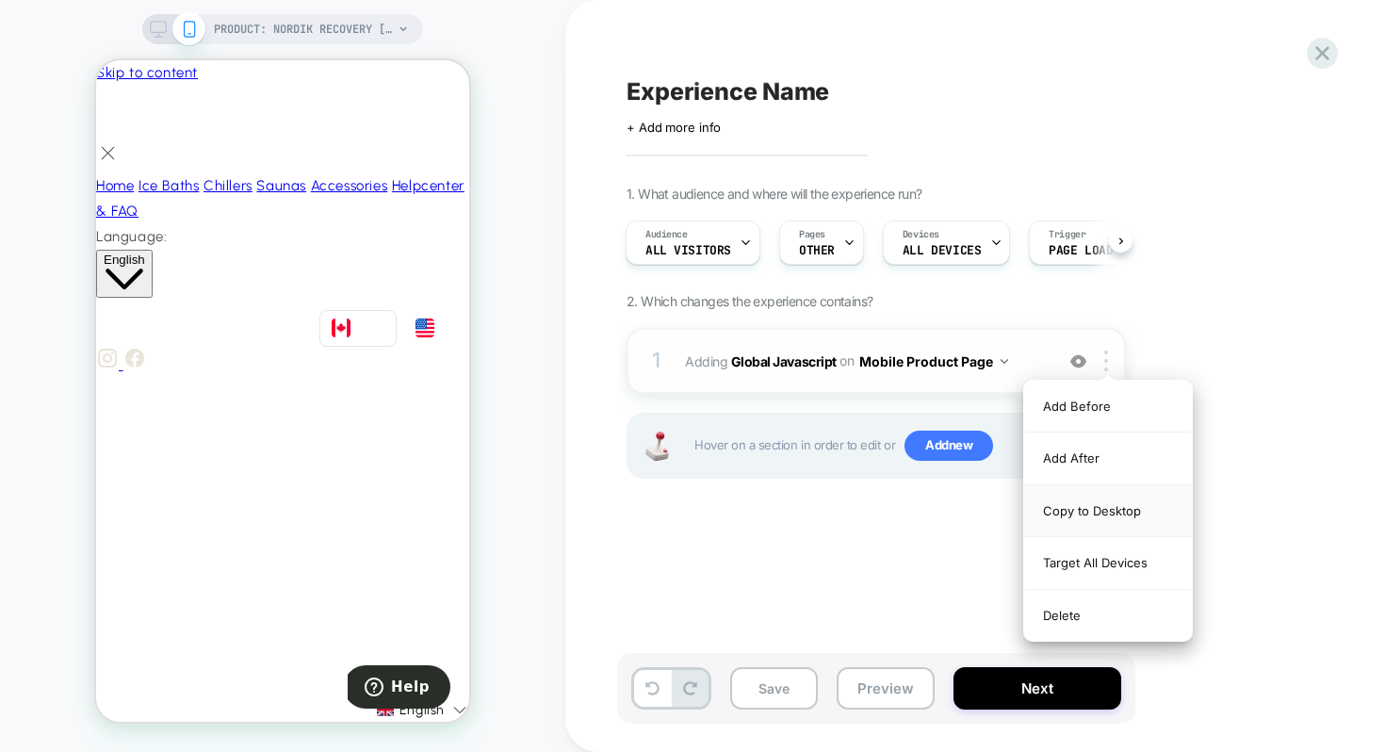
click at [1072, 504] on div "Copy to Desktop" at bounding box center [1108, 511] width 168 height 52
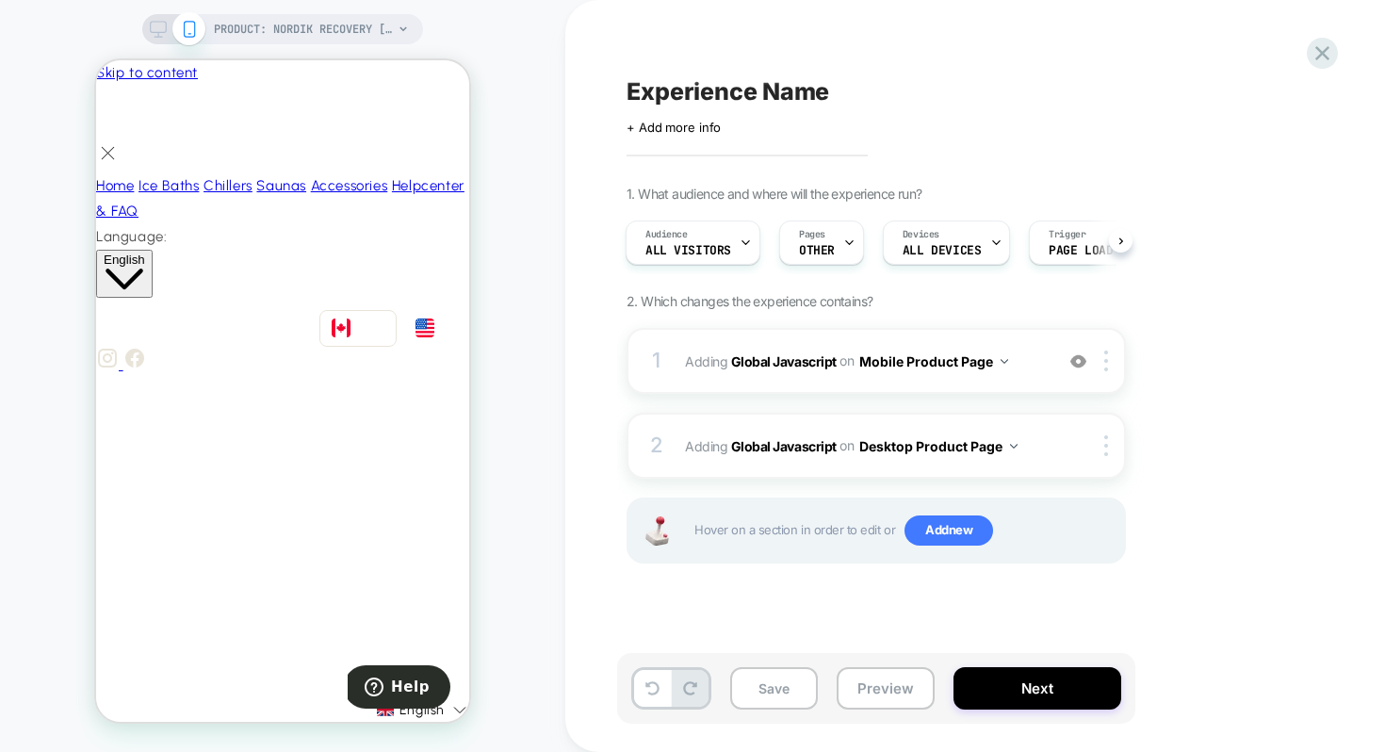
click at [1182, 413] on div "1. What audience and where will the experience run? Audience All Visitors Pages…" at bounding box center [970, 398] width 688 height 425
click at [894, 677] on button "Preview" at bounding box center [886, 688] width 98 height 42
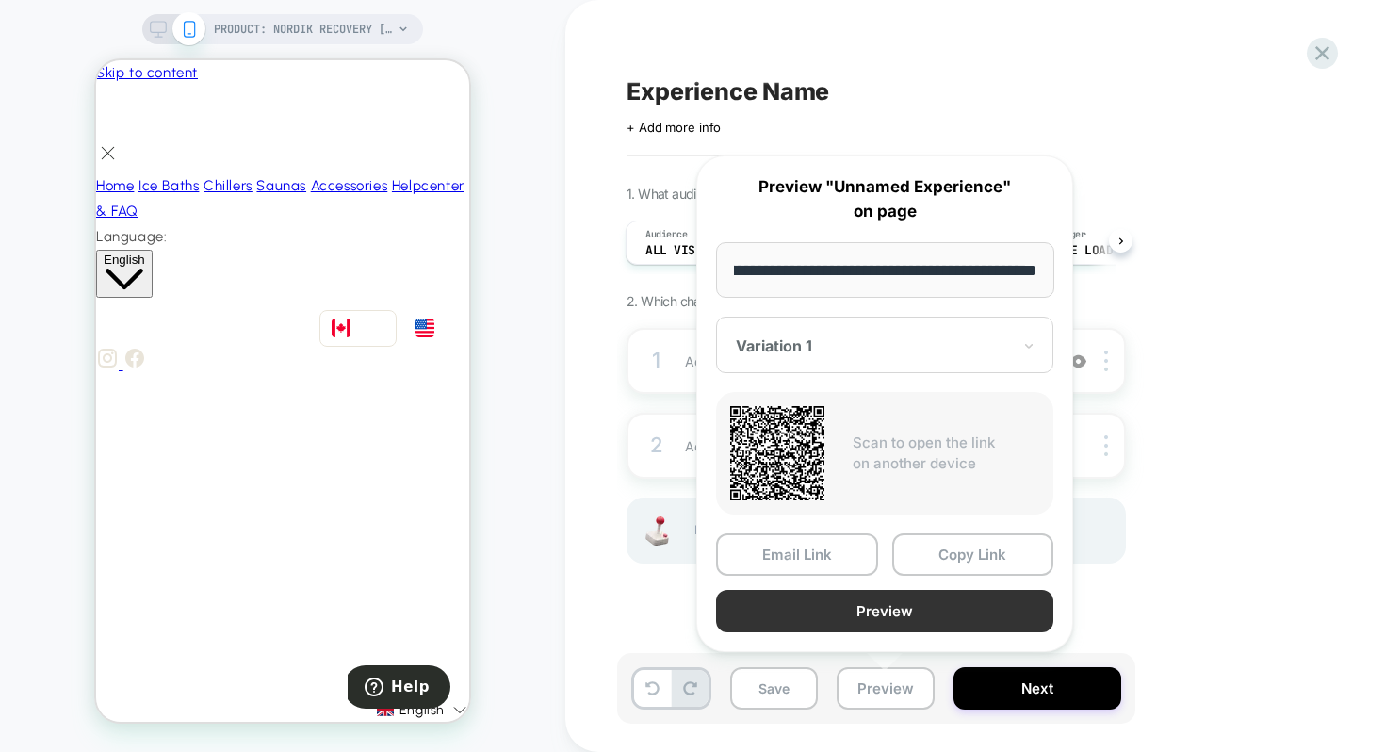
scroll to position [0, 0]
click at [851, 597] on button "Preview" at bounding box center [884, 611] width 337 height 42
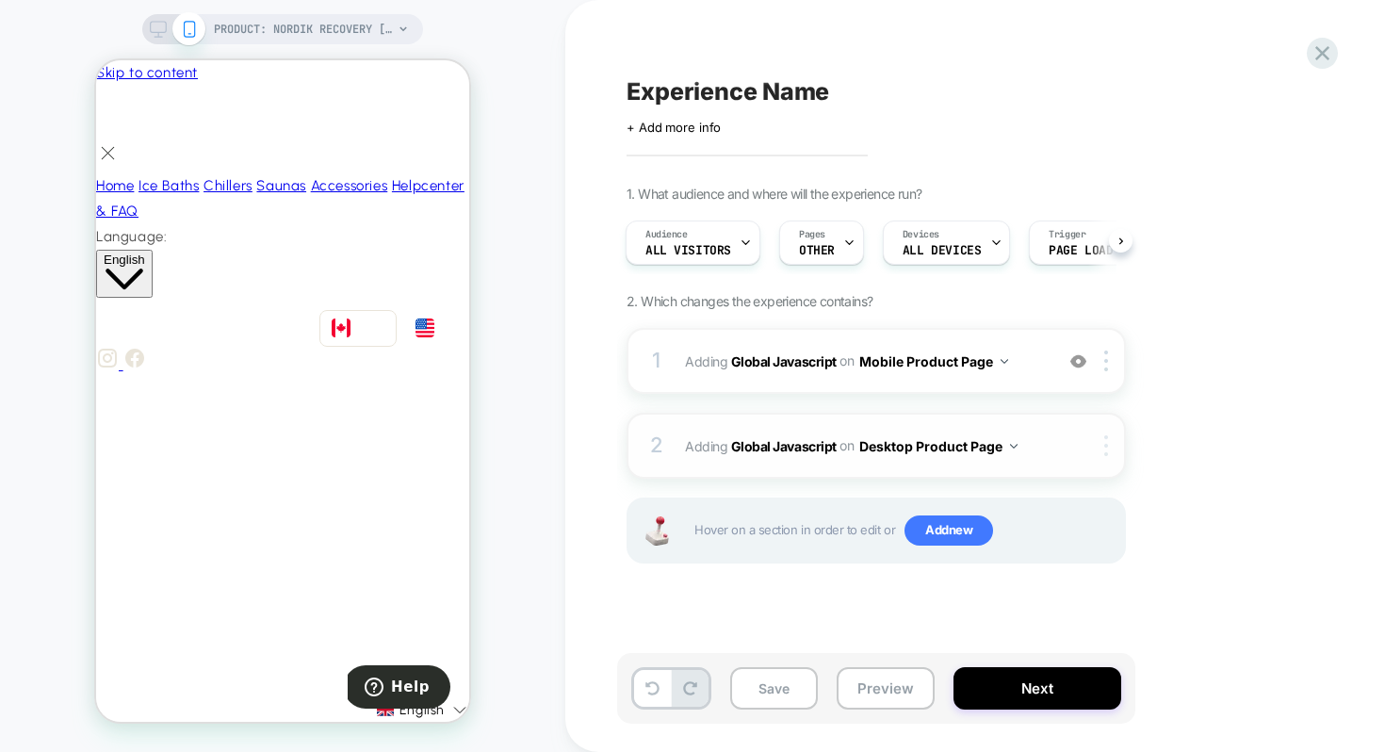
click at [1100, 439] on div at bounding box center [1109, 445] width 31 height 21
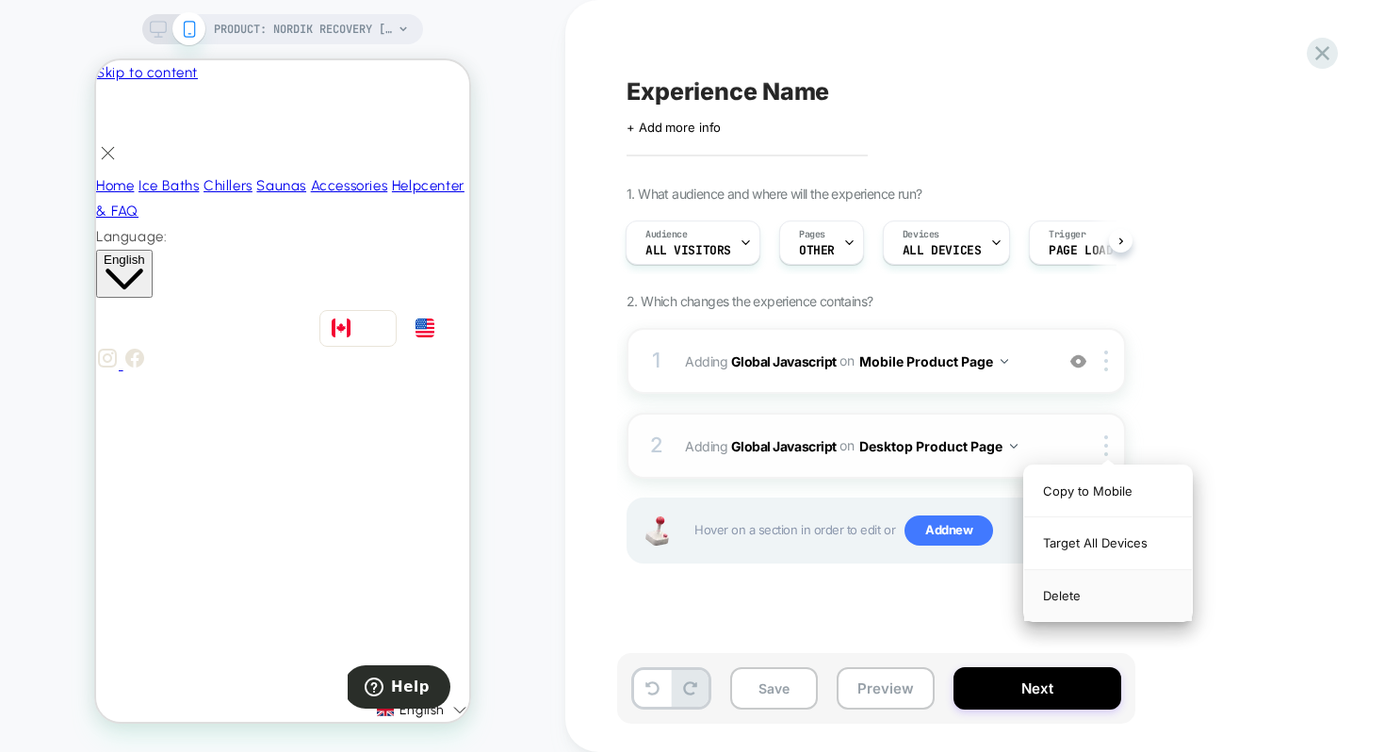
click at [1068, 603] on div "Delete" at bounding box center [1108, 595] width 168 height 51
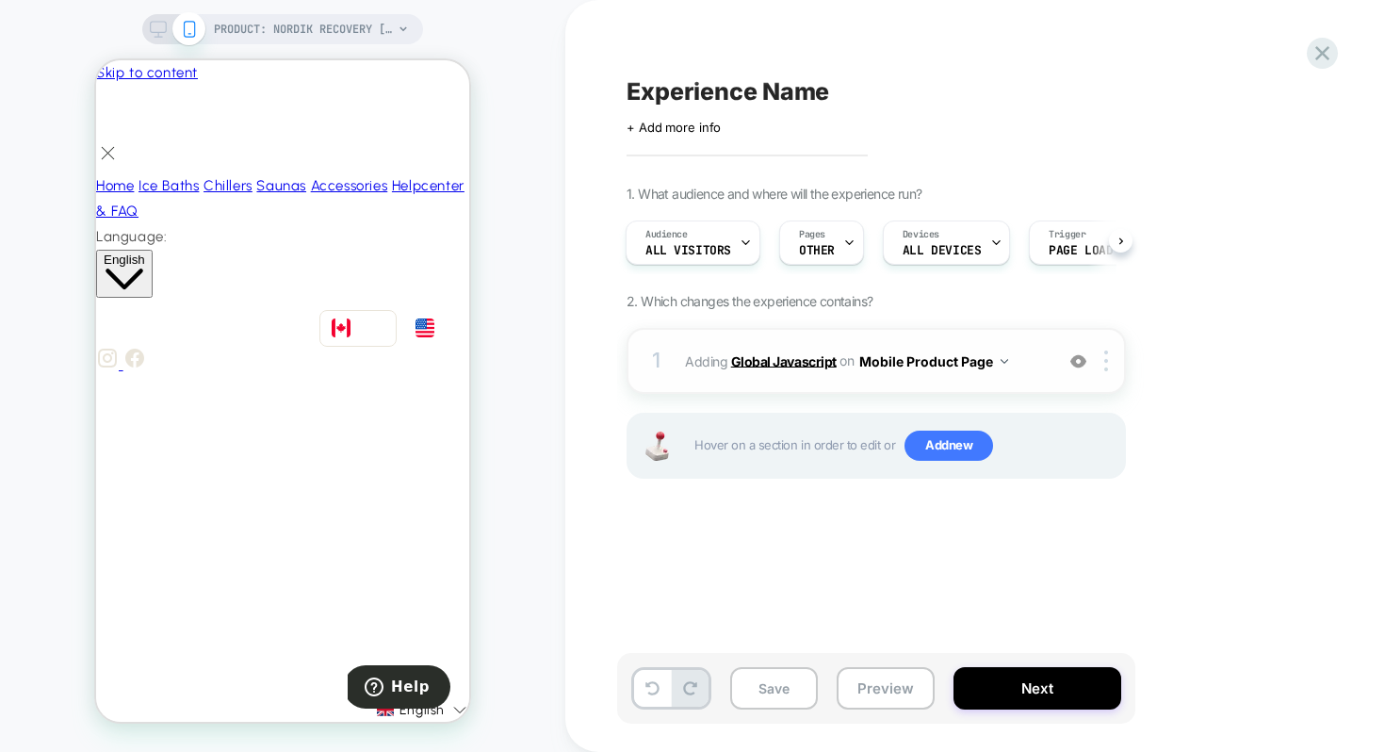
click at [802, 355] on b "Global Javascript" at bounding box center [784, 360] width 106 height 16
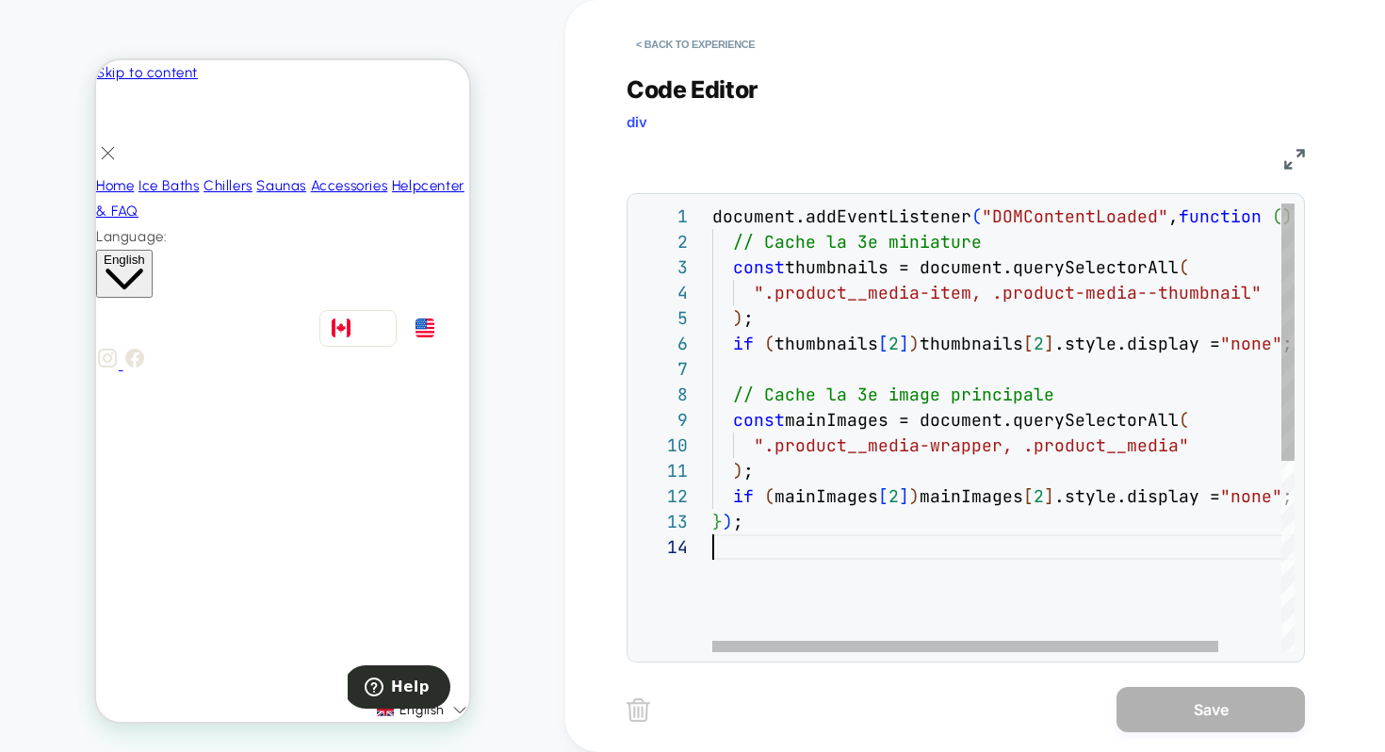
scroll to position [76, 0]
click at [873, 550] on div "document.addEventListener ( "DOMContentLoaded" , function ( ) { // Cache la 3e …" at bounding box center [1039, 592] width 654 height 779
type textarea "**********"
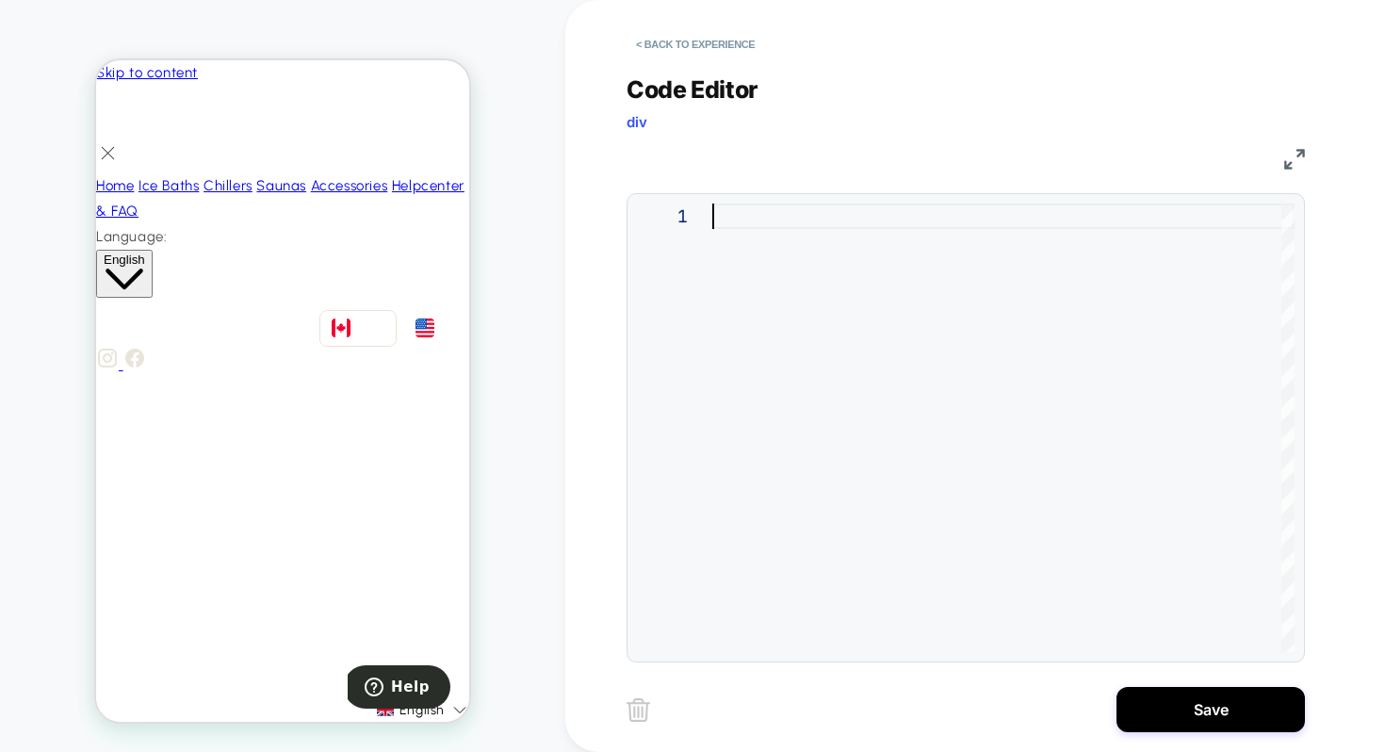
type textarea "* ***"
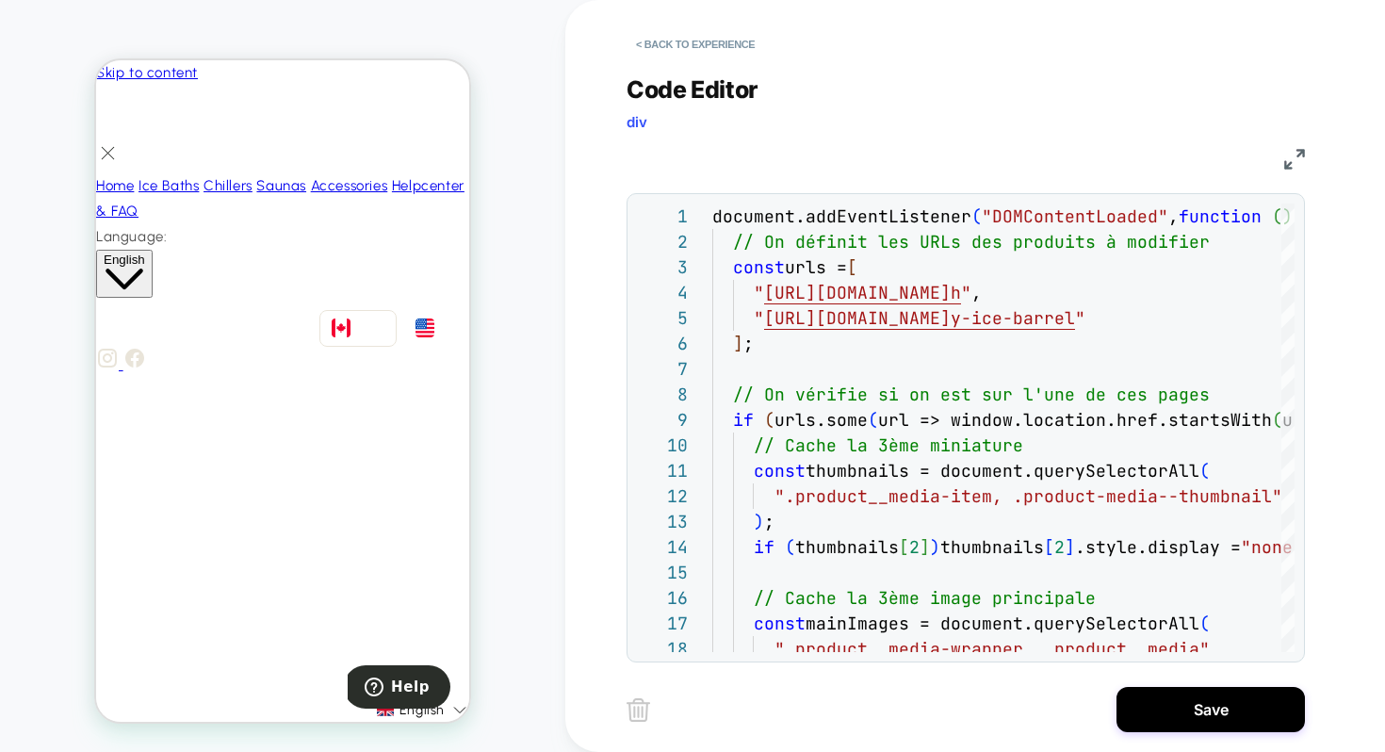
click at [516, 329] on div "PRODUCT: Nordik Recovery [MEDICAL_DATA] PRODUCT: Nordik Recovery [MEDICAL_DATA]" at bounding box center [282, 376] width 565 height 714
click at [1196, 701] on button "Save" at bounding box center [1210, 709] width 188 height 45
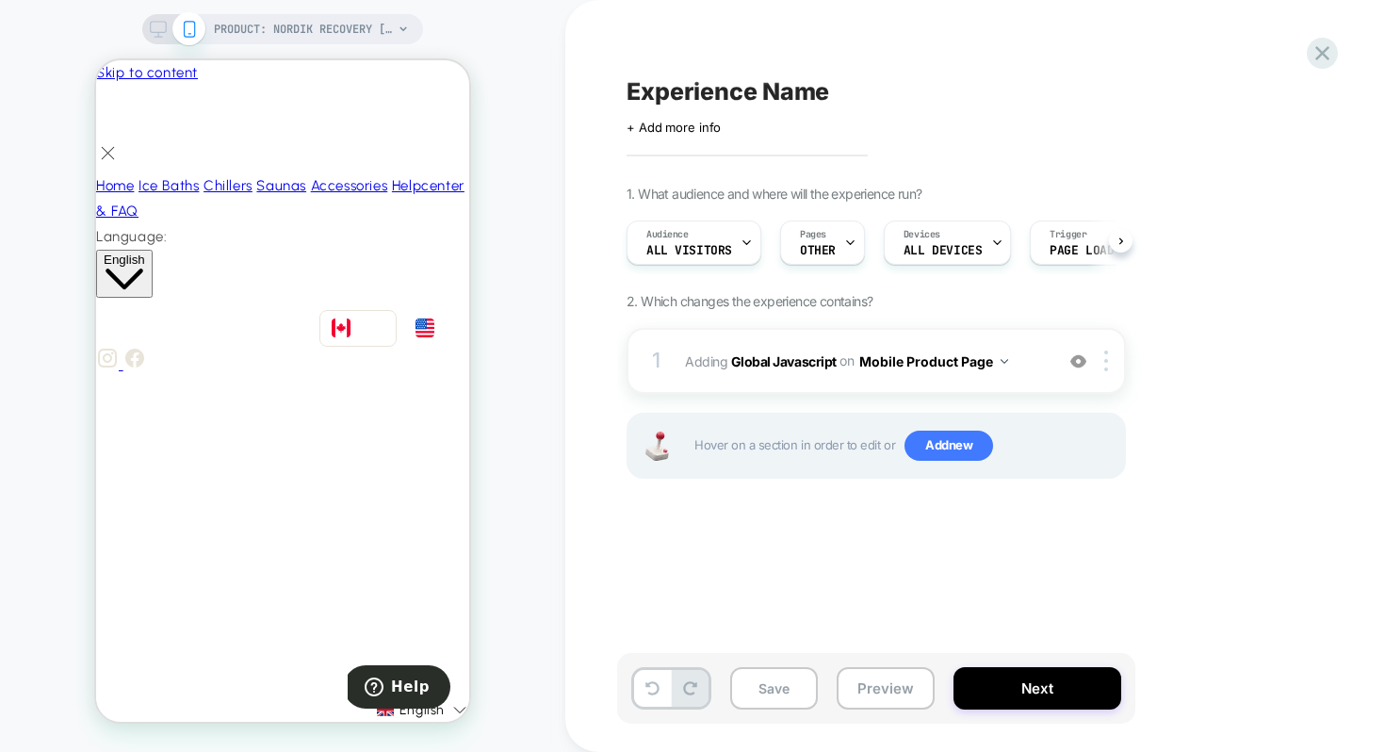
scroll to position [0, 1]
click at [1114, 359] on div at bounding box center [1109, 360] width 31 height 21
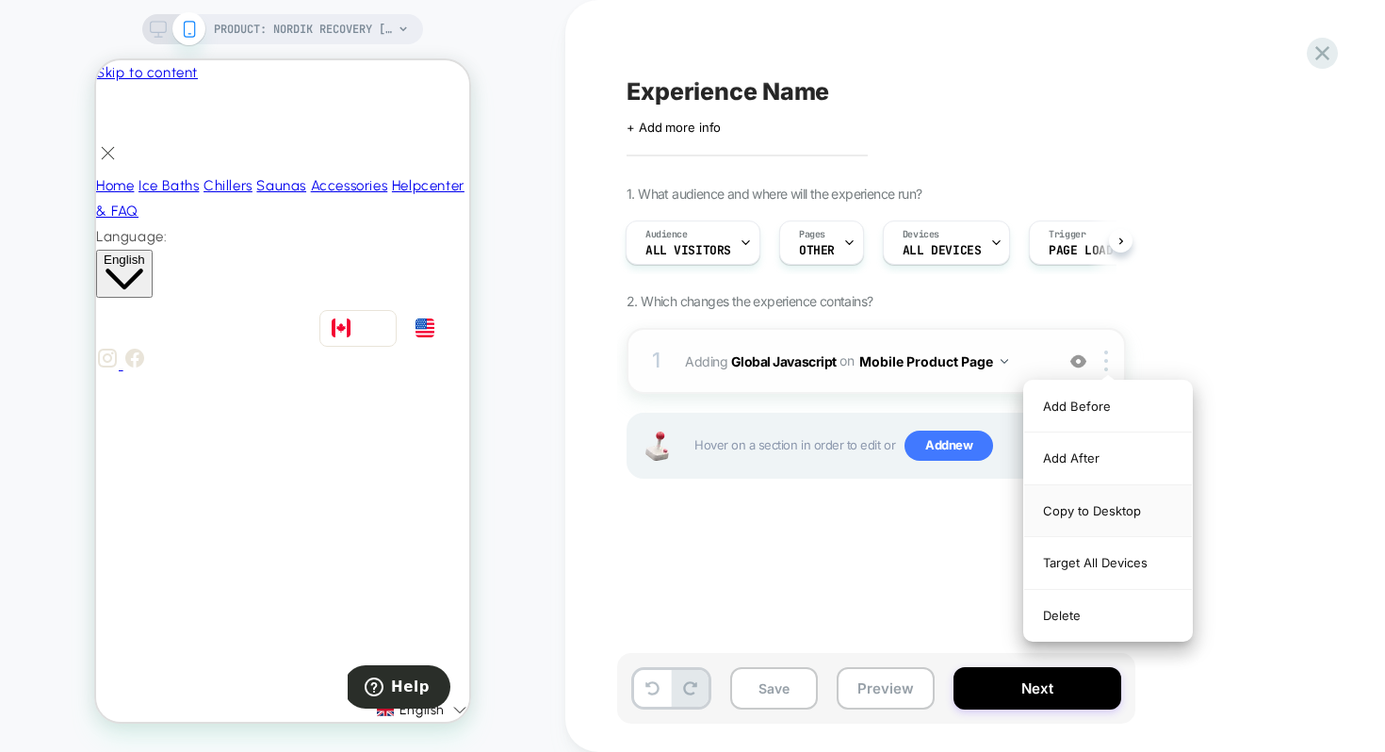
click at [1089, 500] on div "Copy to Desktop" at bounding box center [1108, 511] width 168 height 52
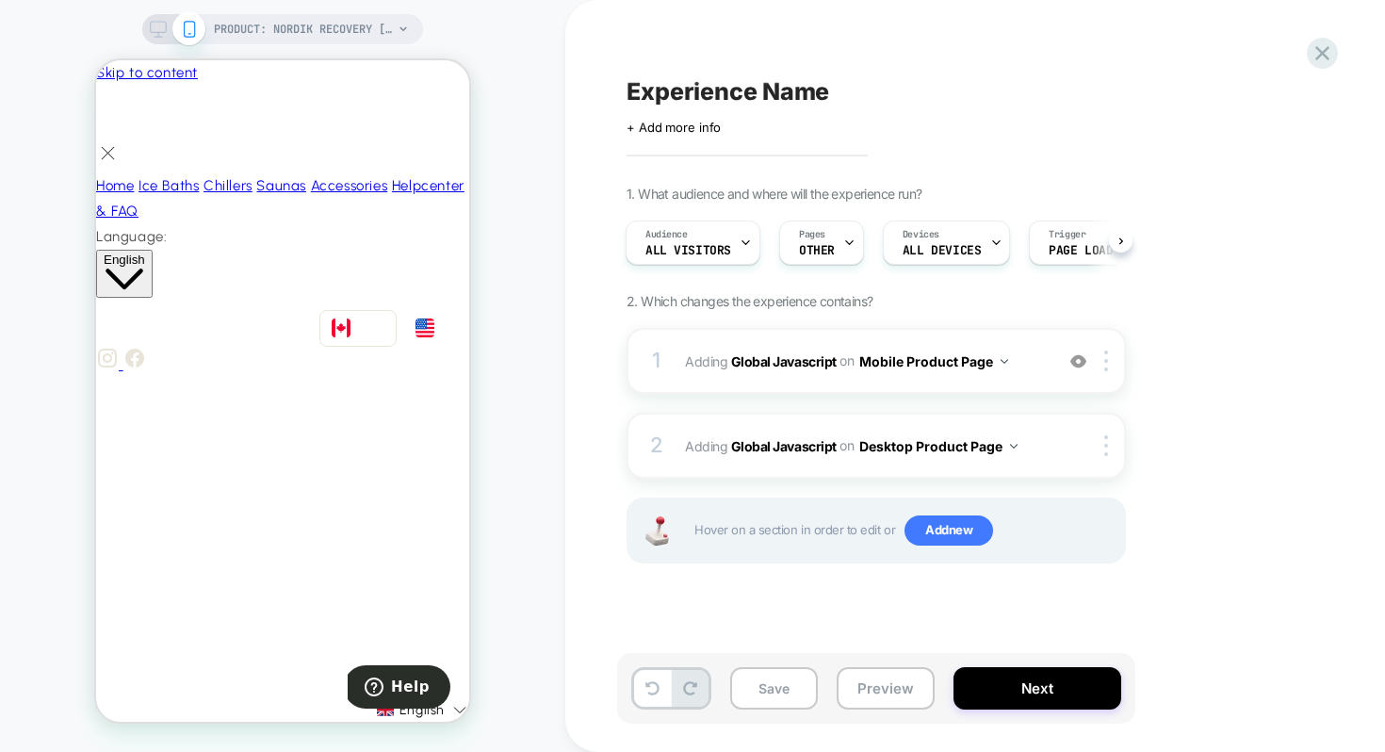
click at [156, 21] on icon at bounding box center [158, 29] width 17 height 17
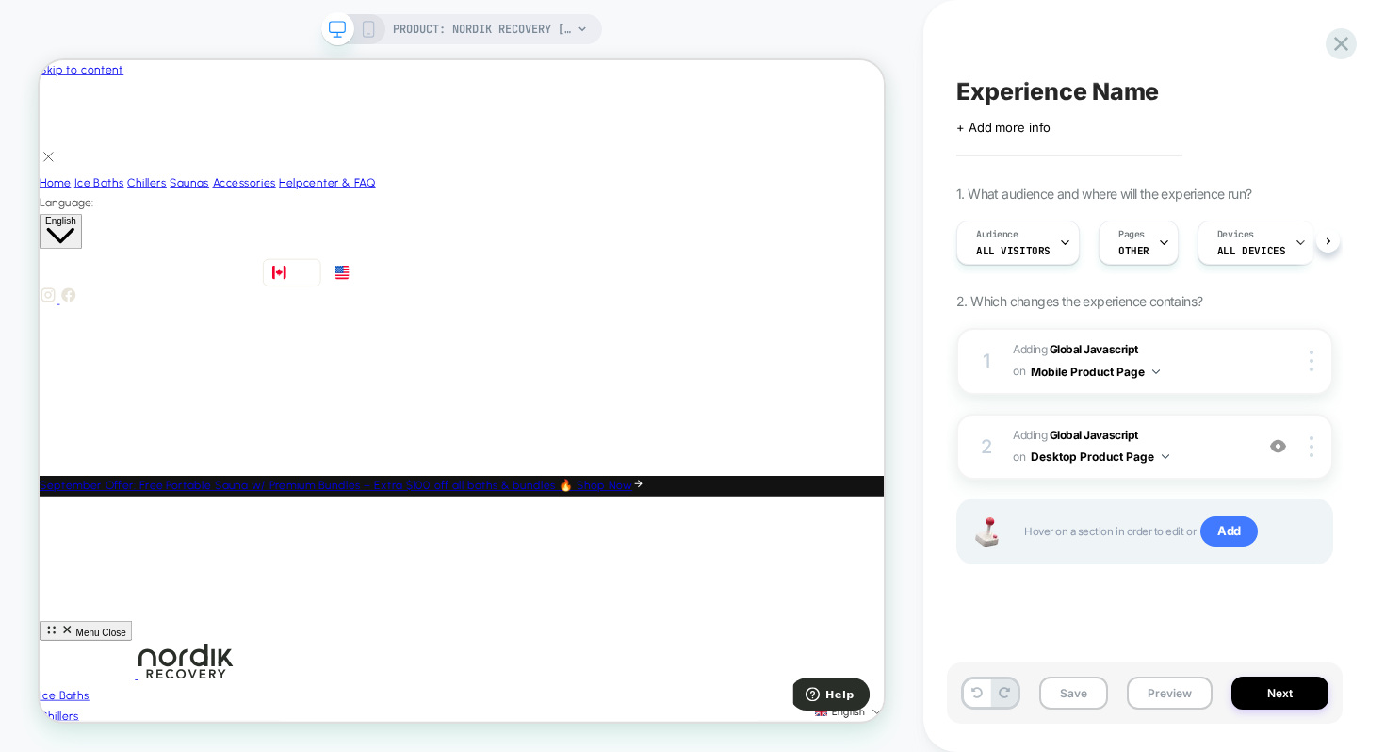
scroll to position [0, 1]
click at [1152, 691] on button "Preview" at bounding box center [1170, 692] width 86 height 33
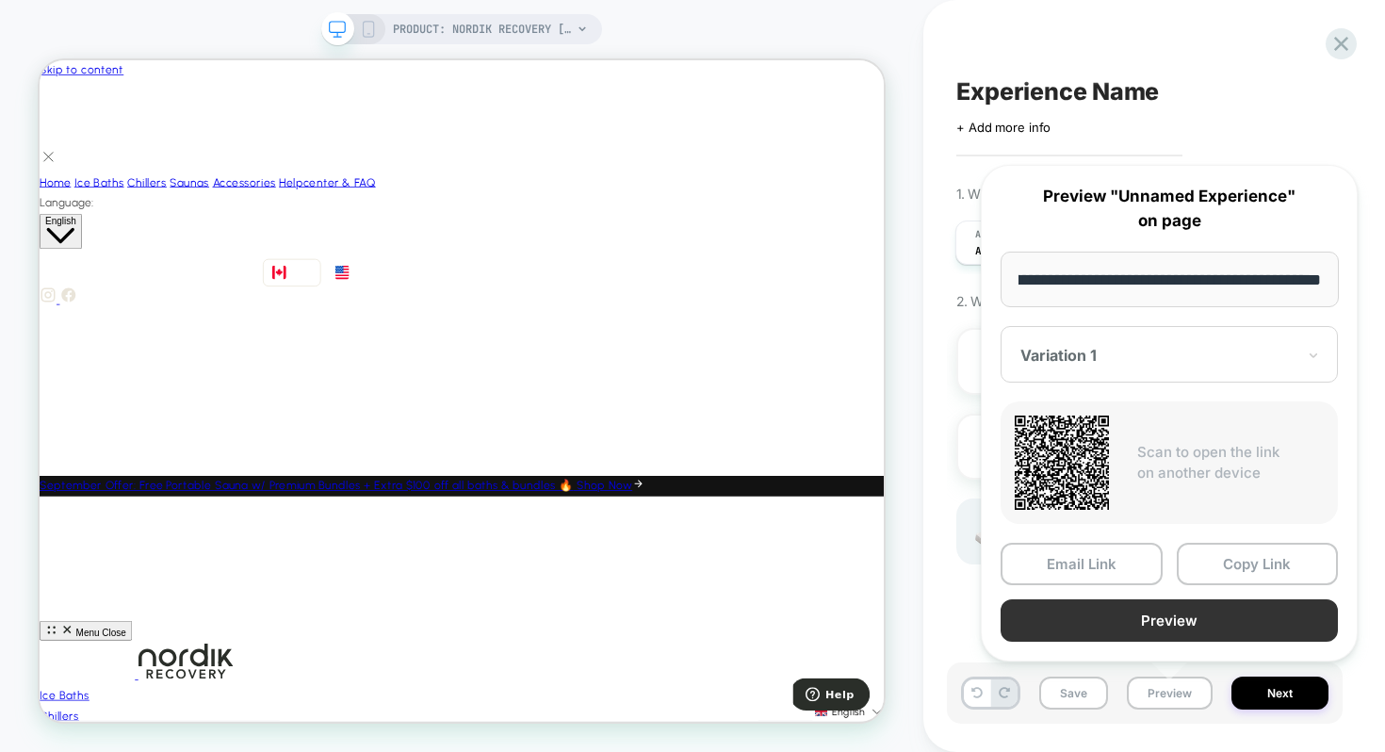
scroll to position [0, 0]
click at [1165, 613] on button "Preview" at bounding box center [1168, 620] width 337 height 42
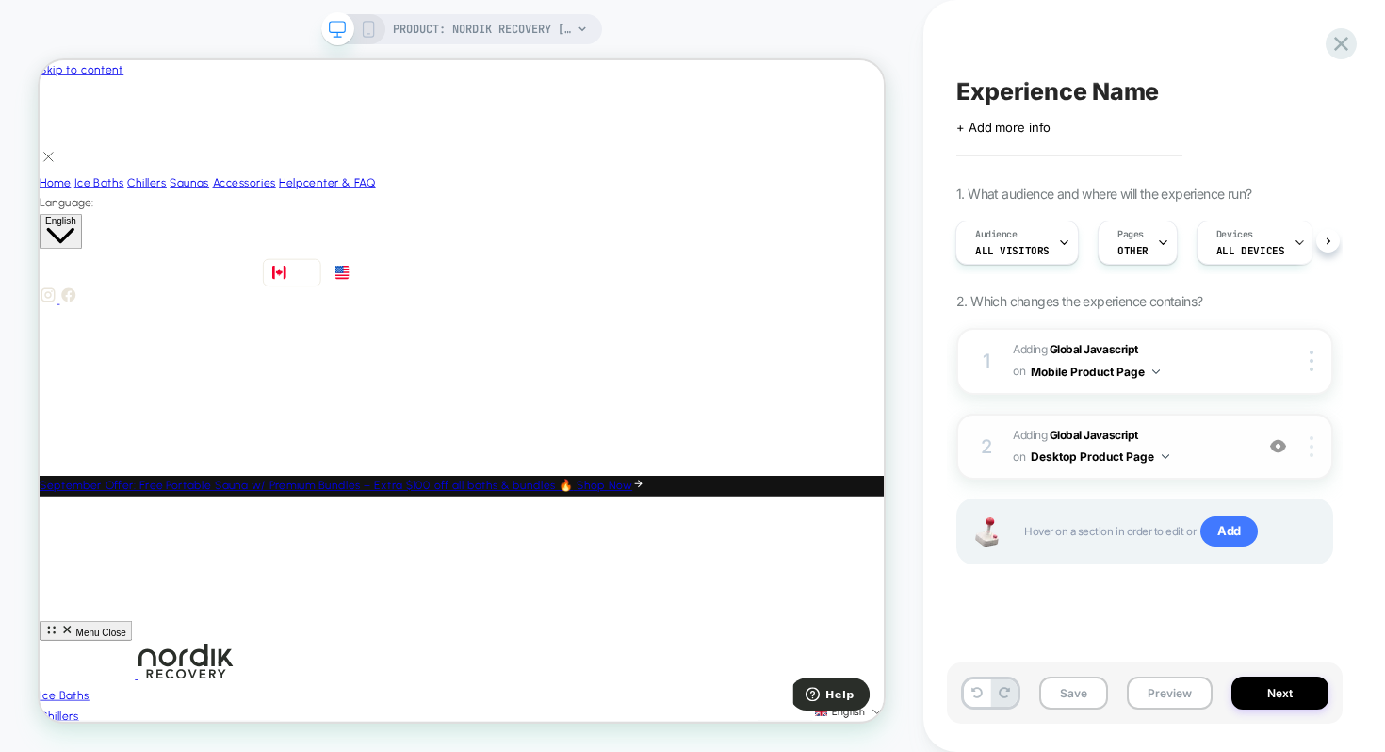
click at [1307, 444] on div at bounding box center [1314, 446] width 36 height 21
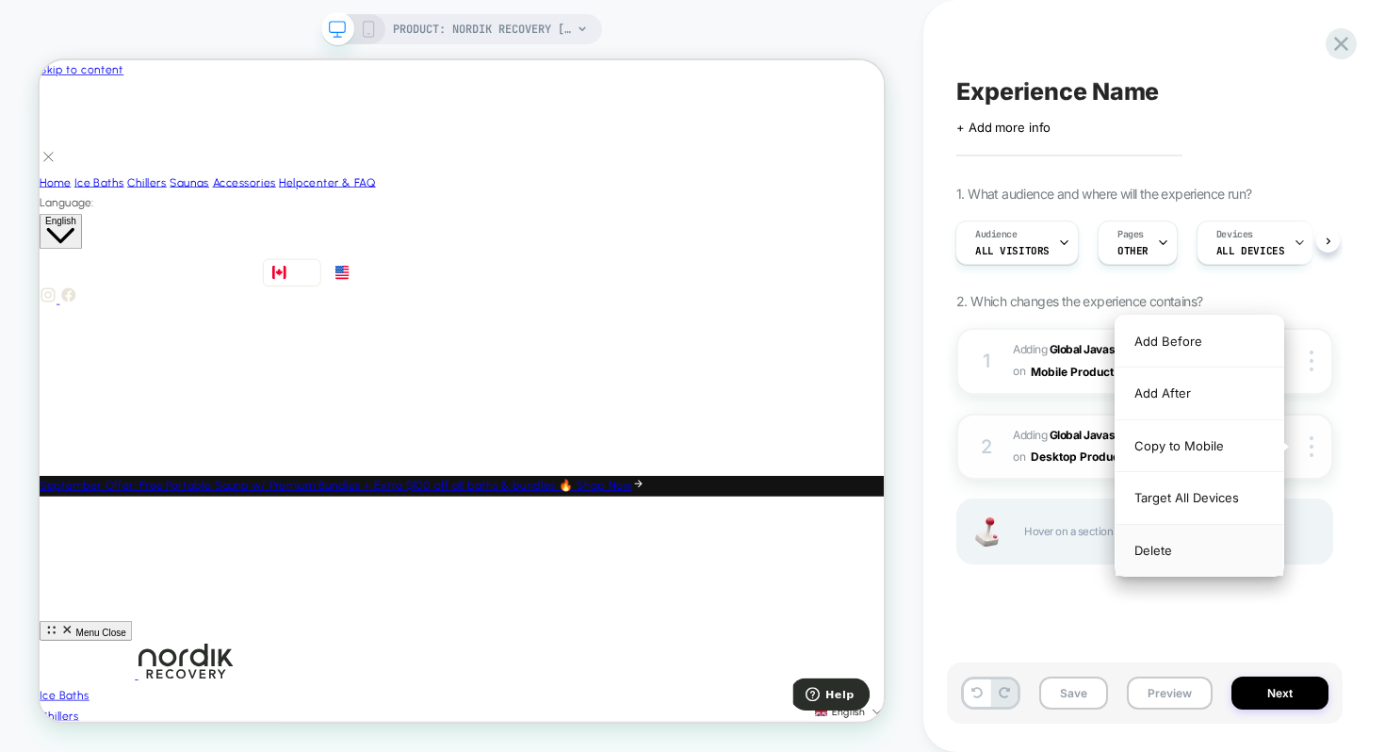
click at [1156, 558] on div "Delete" at bounding box center [1199, 550] width 168 height 51
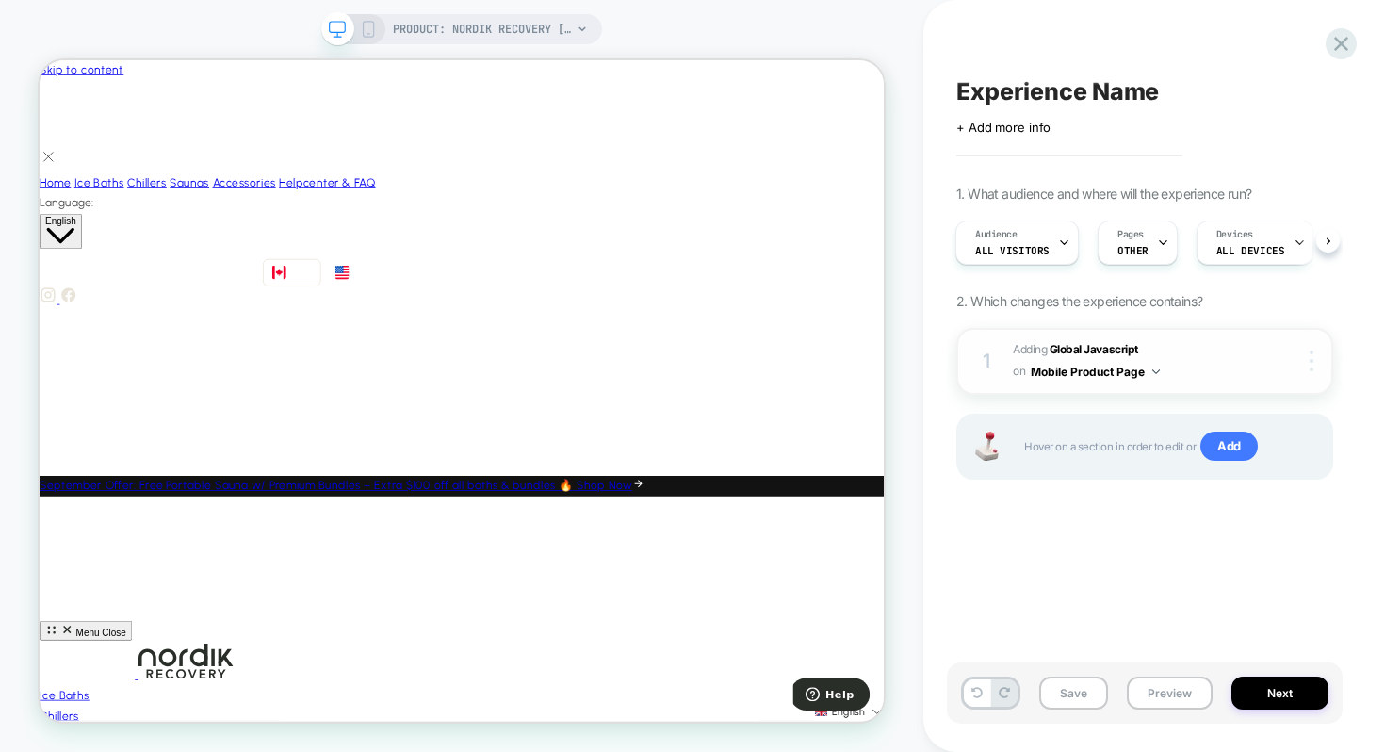
click at [1314, 354] on div at bounding box center [1314, 360] width 36 height 21
click at [1317, 360] on div at bounding box center [1314, 360] width 36 height 21
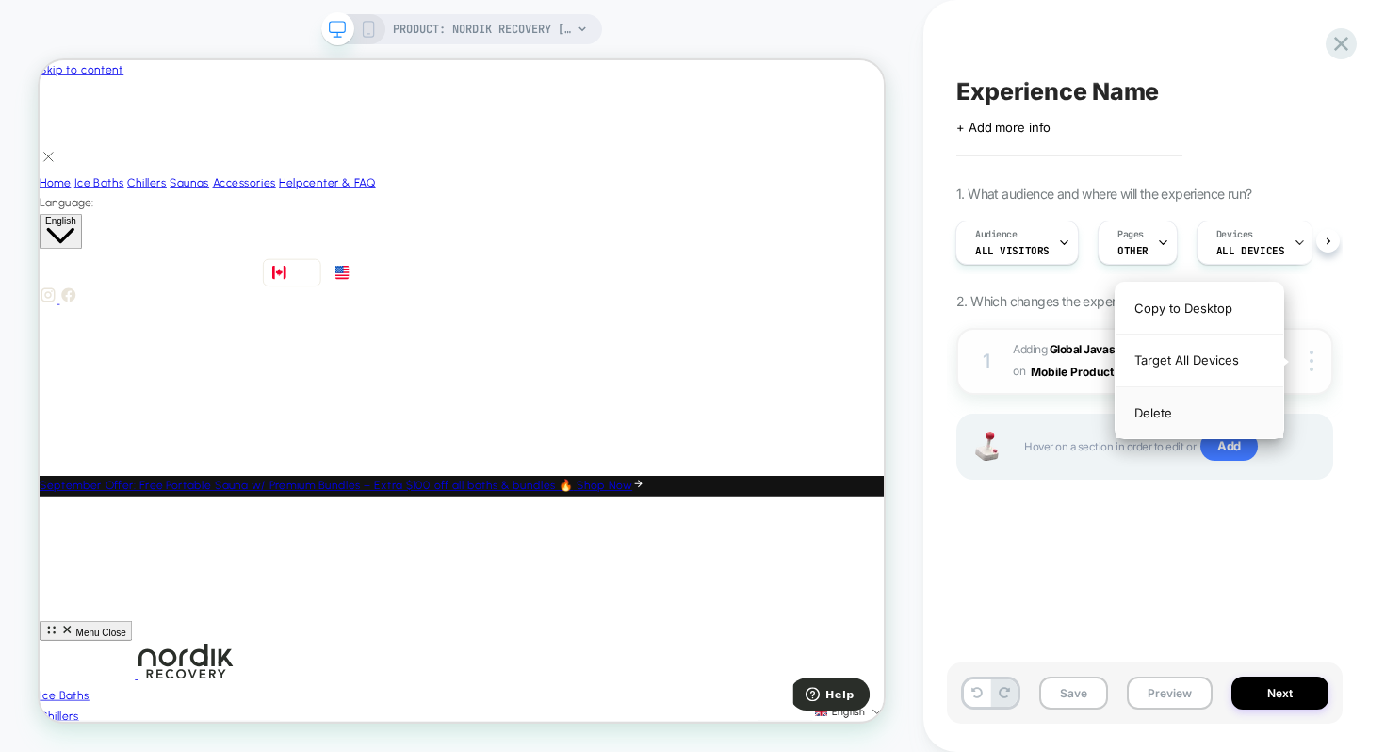
click at [1167, 414] on div "Delete" at bounding box center [1199, 412] width 168 height 51
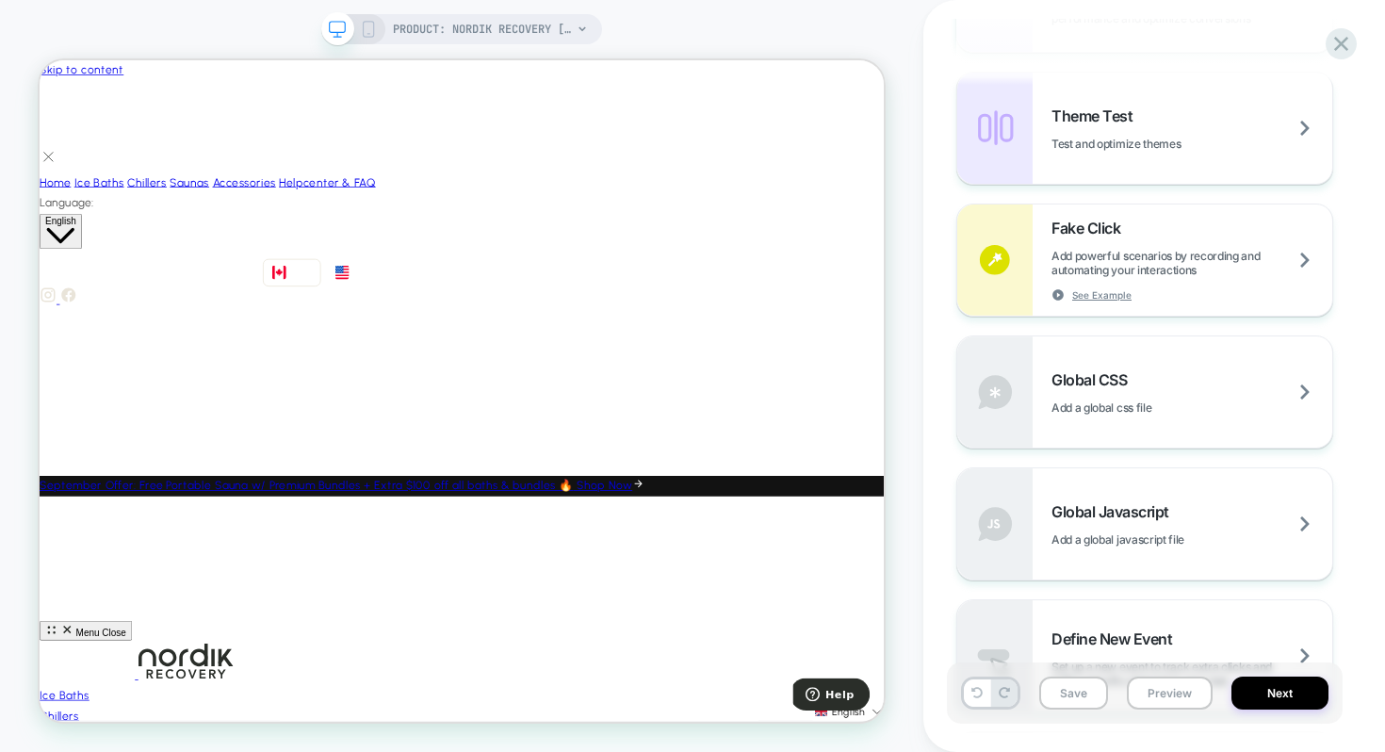
scroll to position [948, 0]
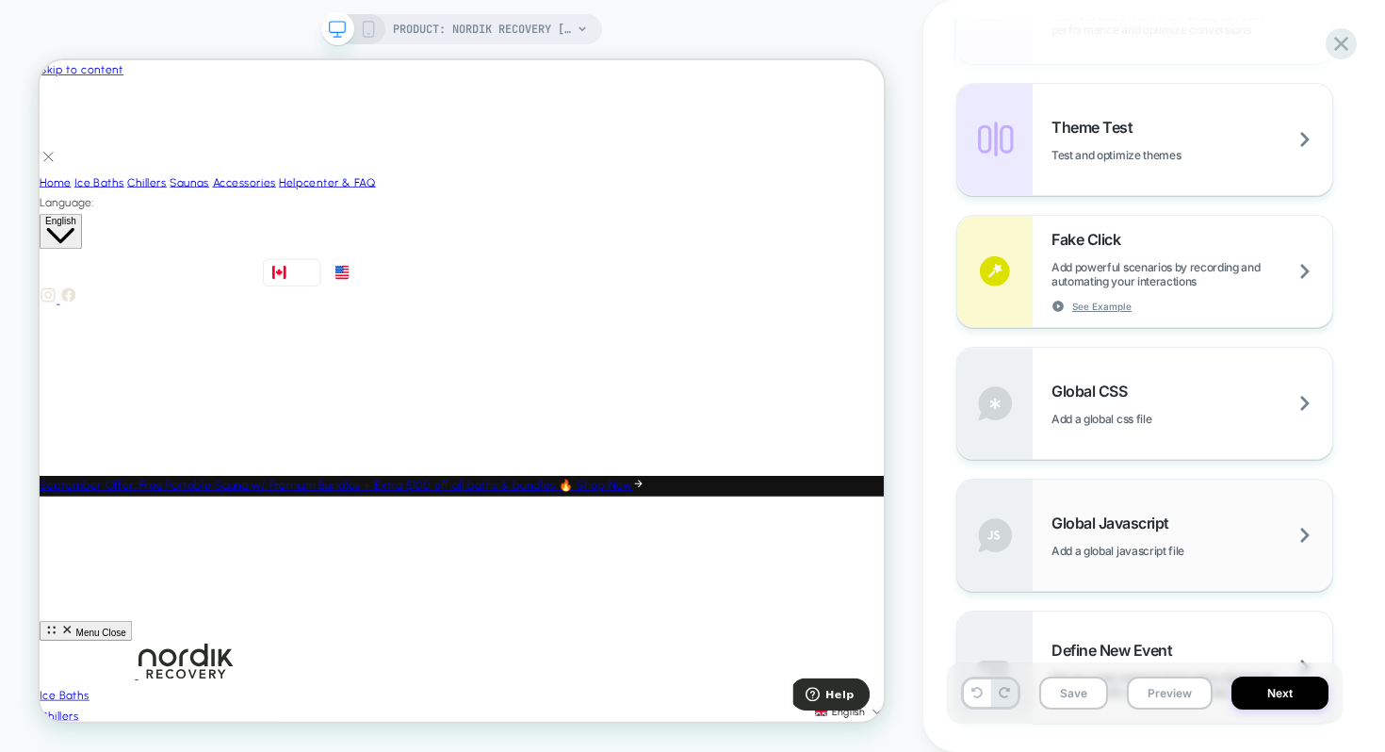
click at [1088, 544] on span "Add a global javascript file" at bounding box center [1141, 551] width 180 height 14
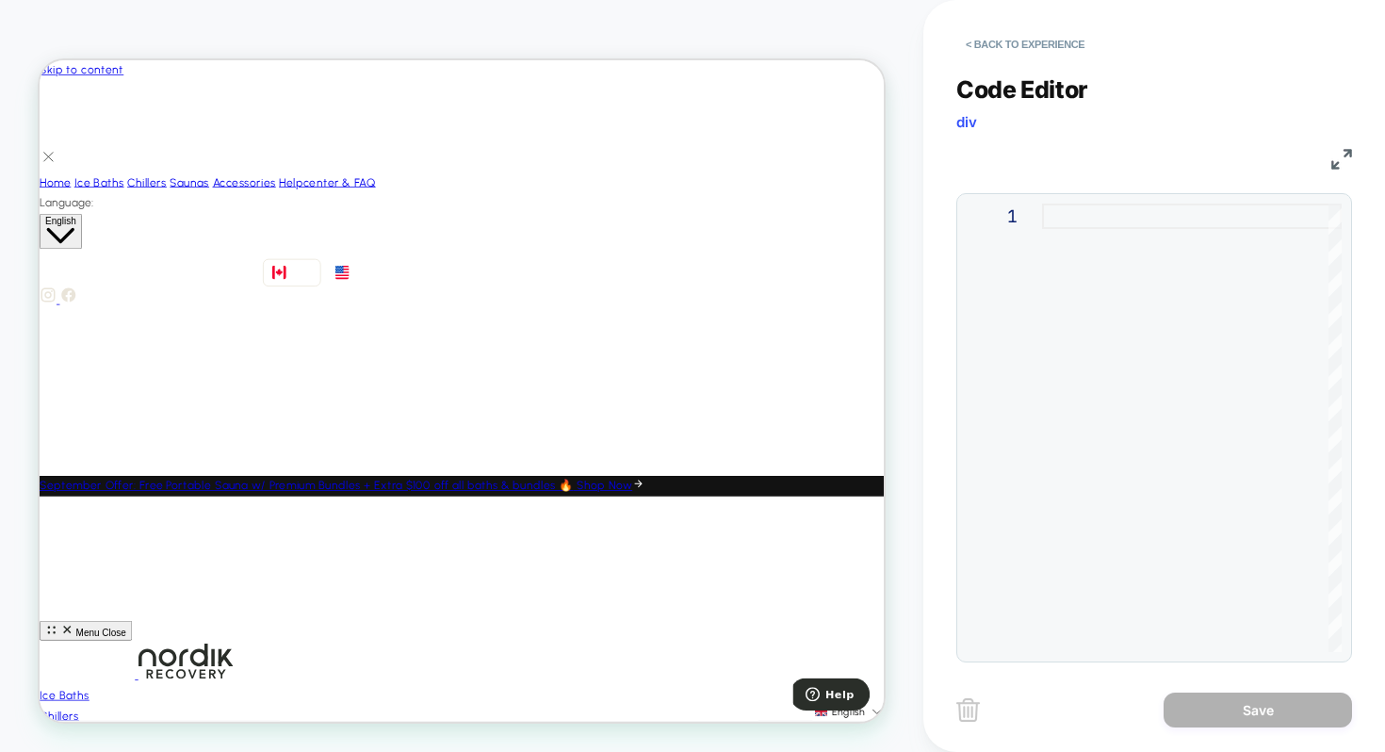
click at [1085, 219] on div at bounding box center [1192, 427] width 300 height 448
type textarea "**********"
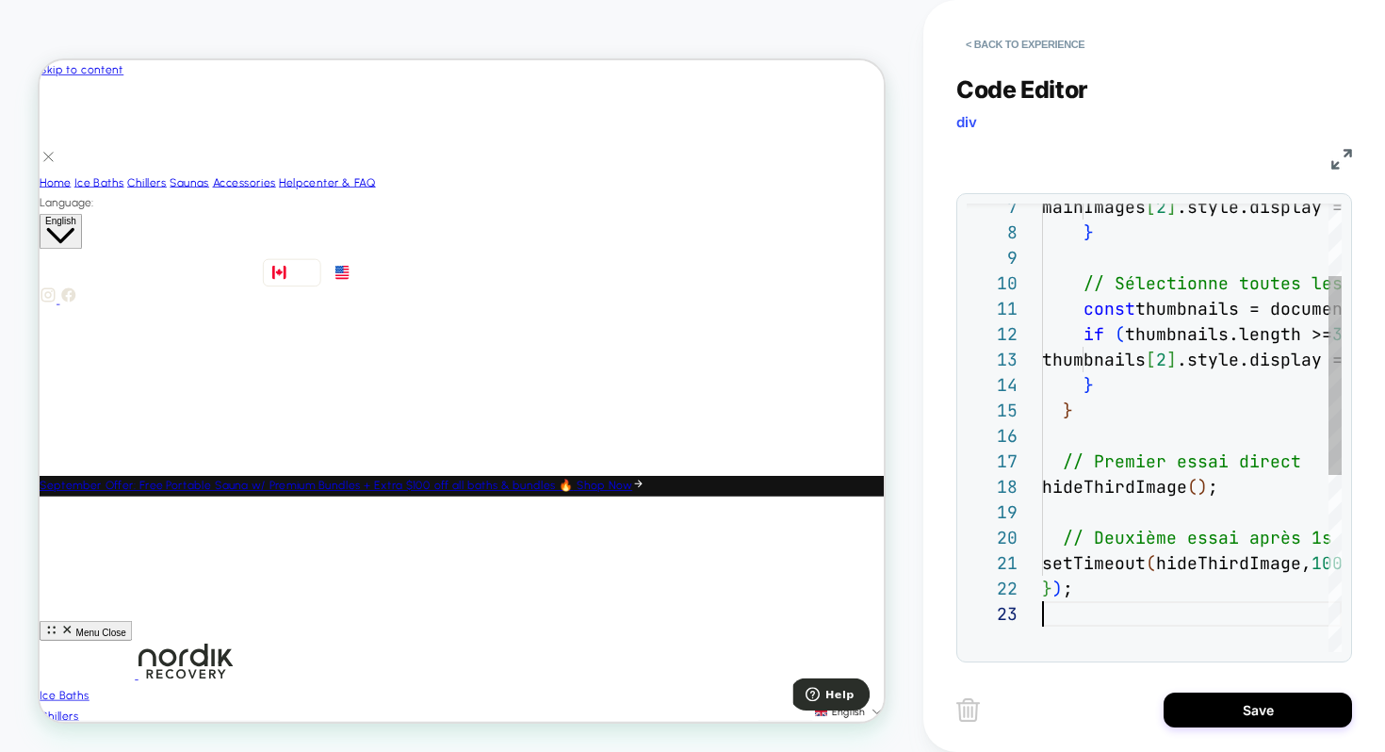
scroll to position [51, 0]
click at [1218, 716] on button "Save" at bounding box center [1257, 709] width 188 height 35
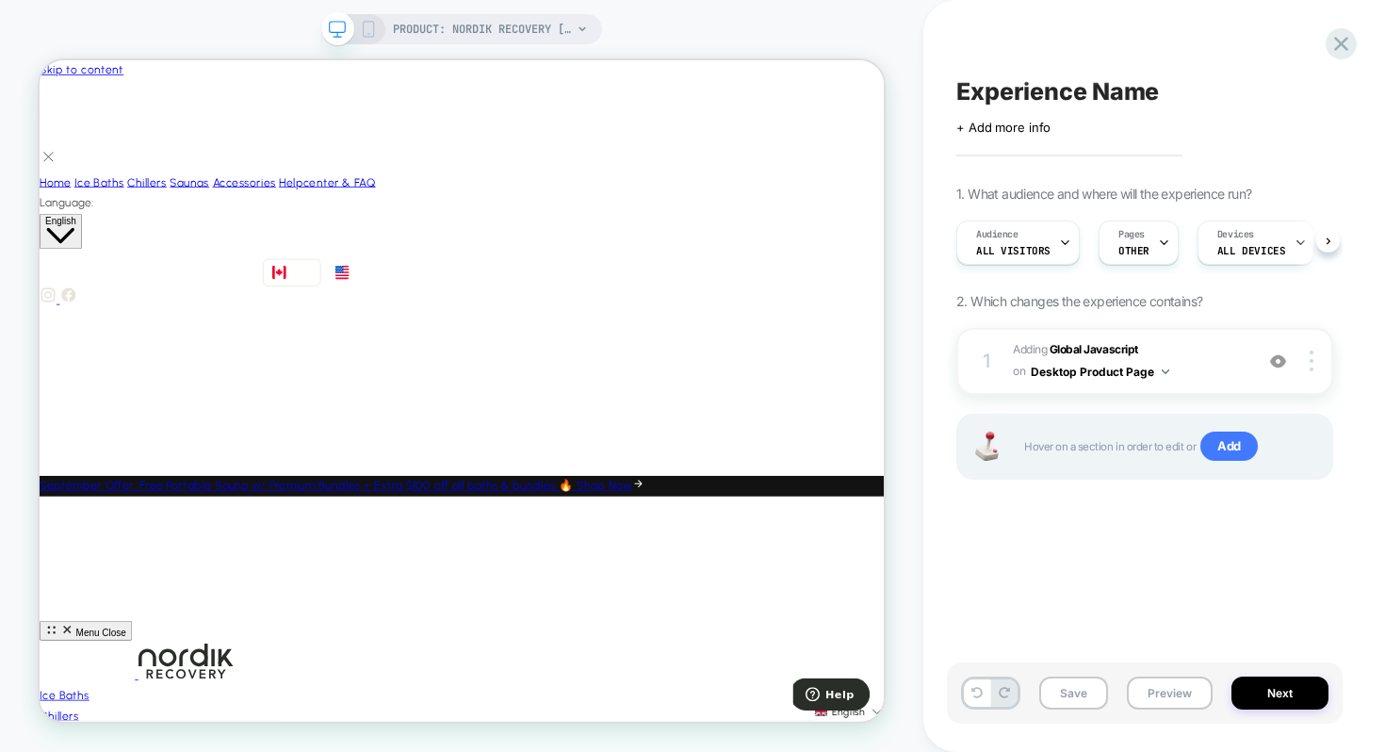
scroll to position [0, 1]
click at [1170, 693] on button "Preview" at bounding box center [1170, 692] width 86 height 33
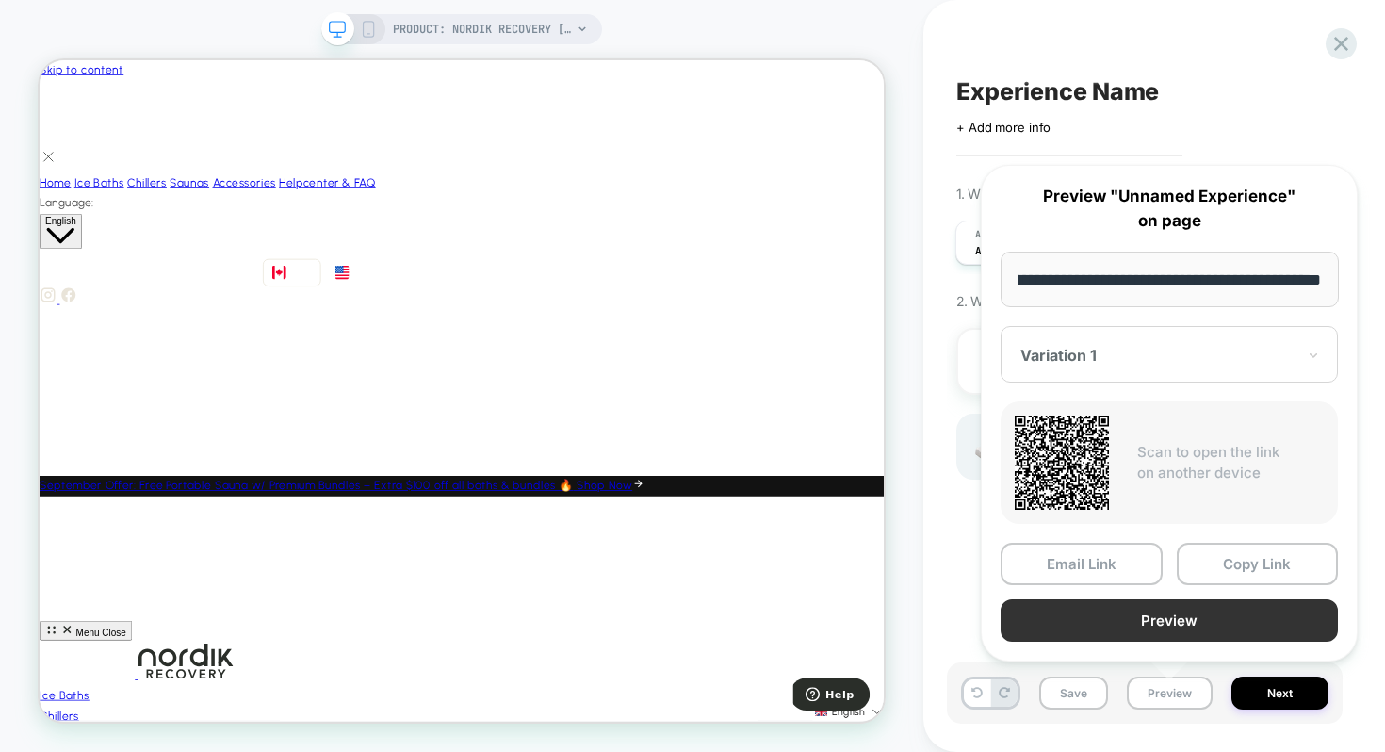
scroll to position [0, 0]
click at [1181, 624] on button "Preview" at bounding box center [1168, 620] width 337 height 42
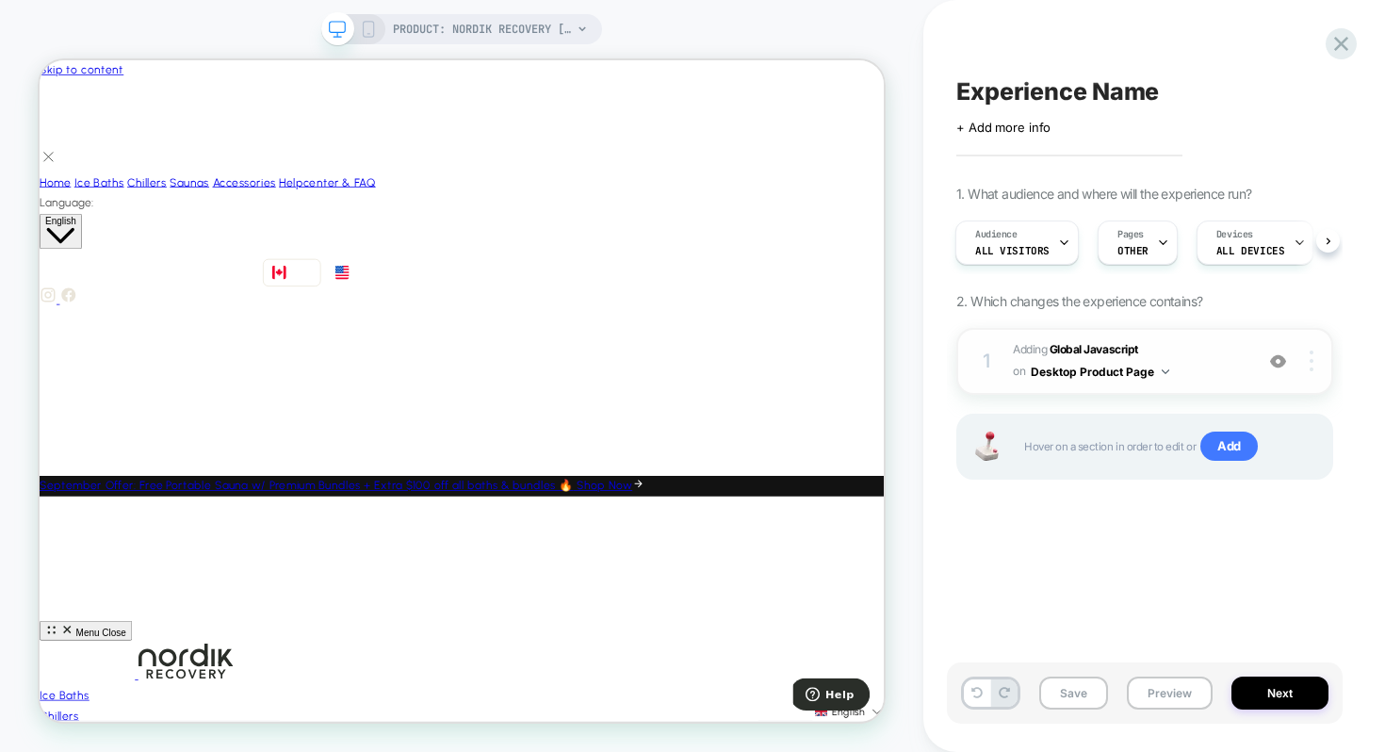
click at [1313, 362] on div at bounding box center [1314, 360] width 36 height 21
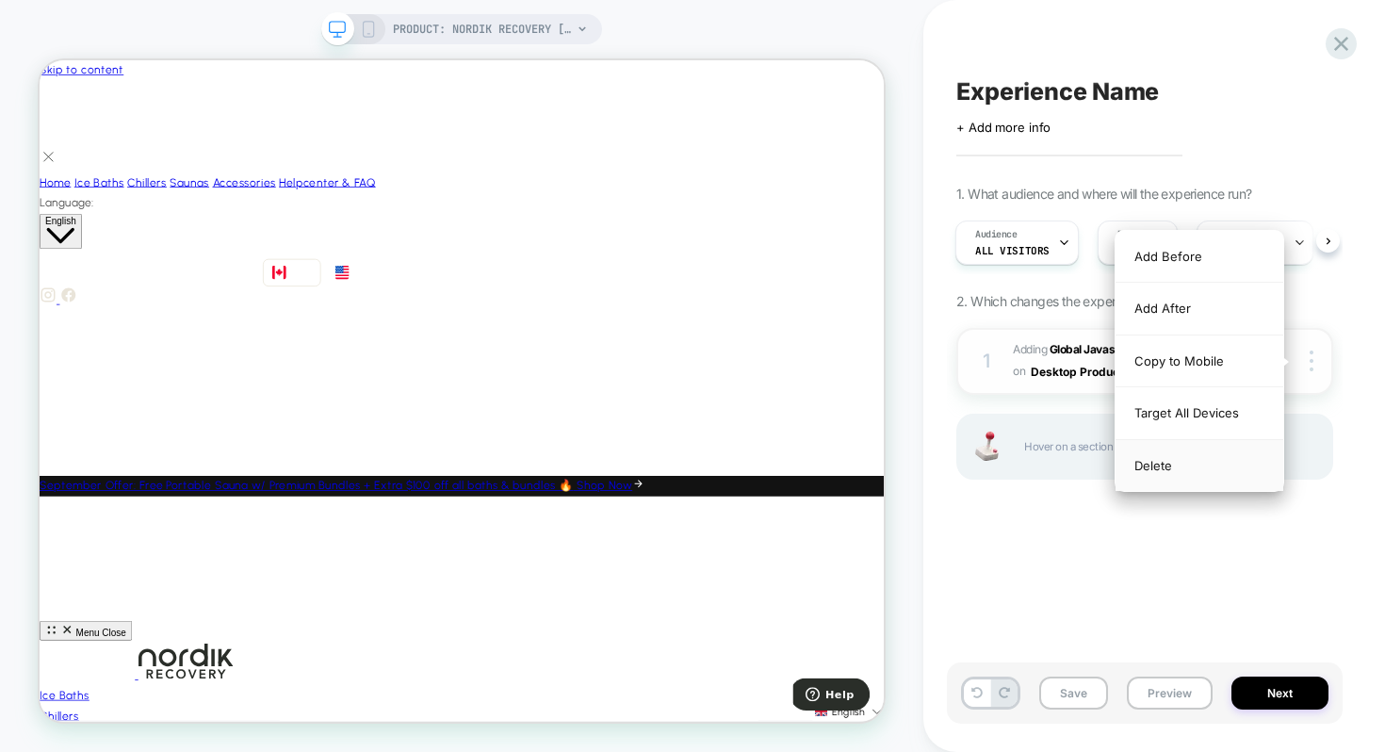
click at [1153, 465] on div "Delete" at bounding box center [1199, 465] width 168 height 51
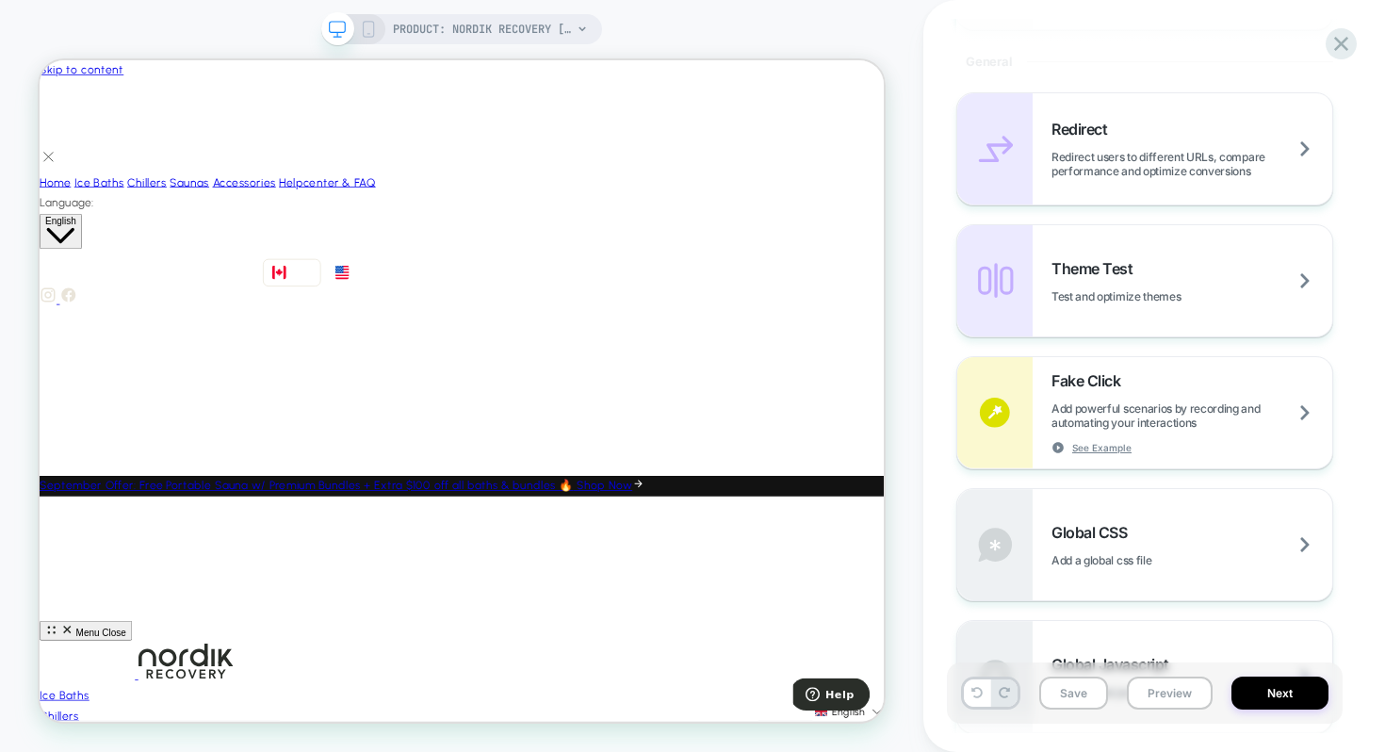
scroll to position [936, 0]
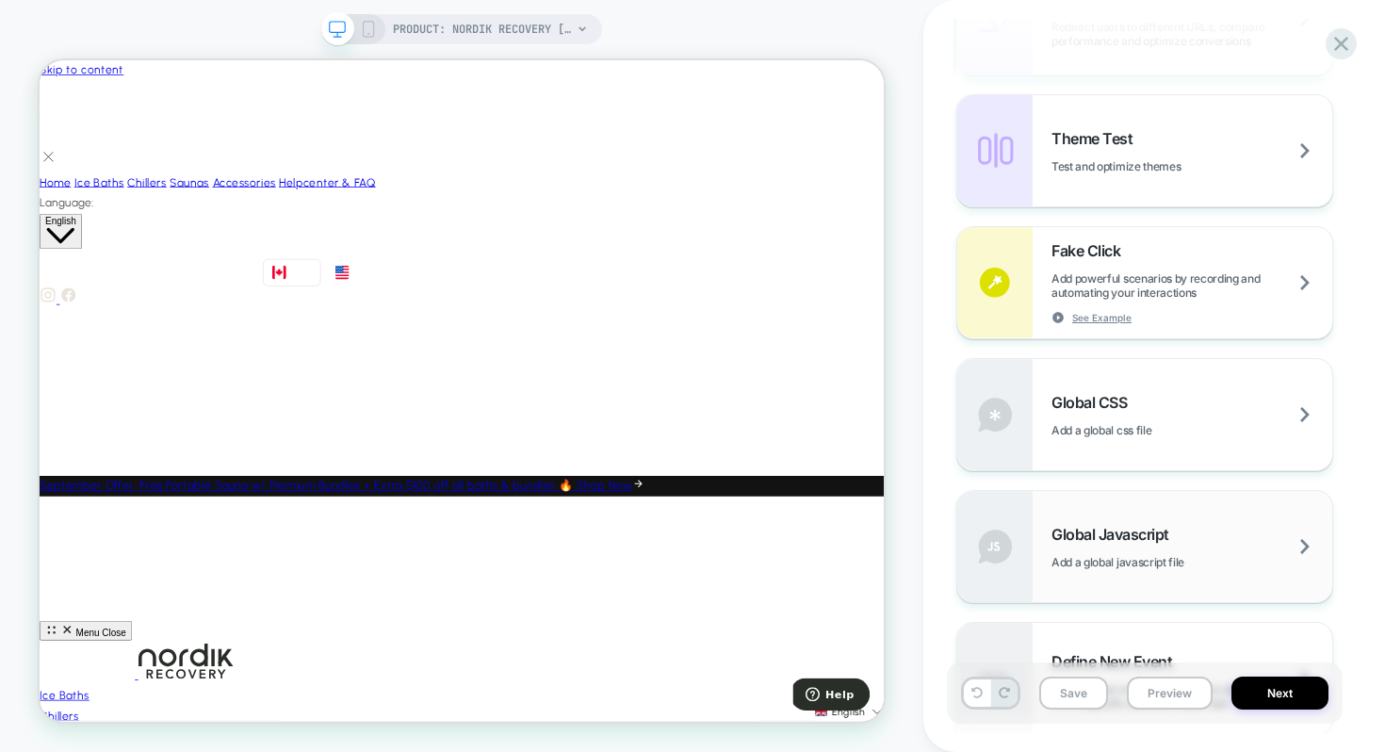
click at [1148, 545] on div "Global Javascript Add a global javascript file" at bounding box center [1191, 547] width 281 height 44
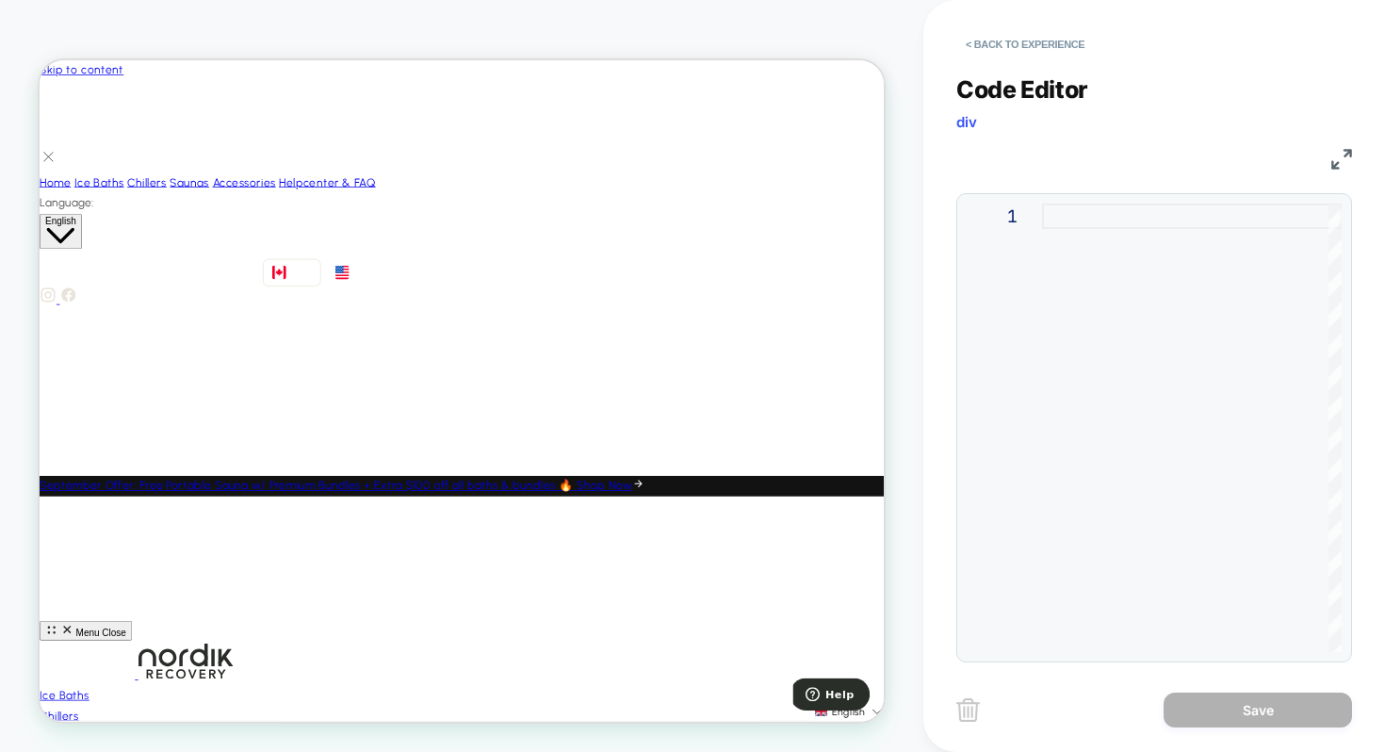
click at [1086, 229] on div at bounding box center [1192, 427] width 300 height 448
click at [1082, 209] on div at bounding box center [1192, 427] width 300 height 448
type textarea "**********"
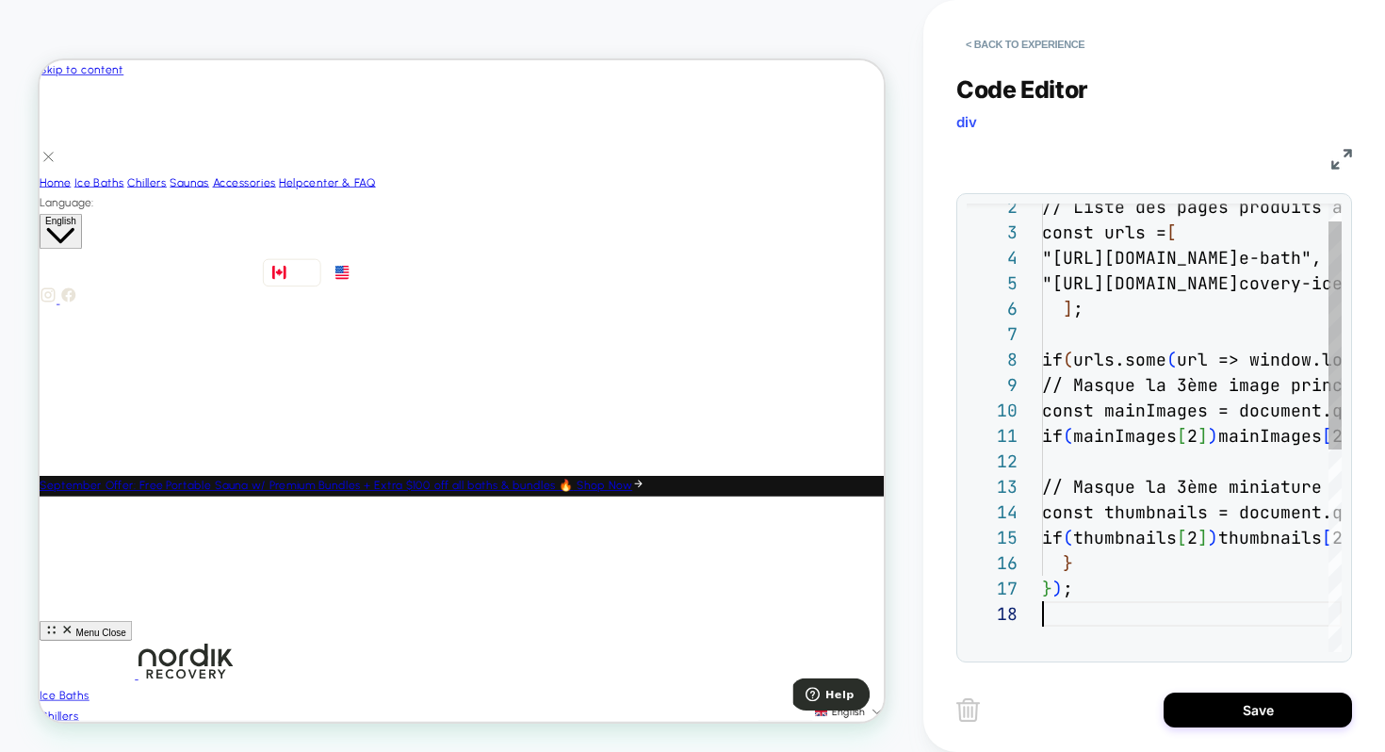
scroll to position [178, 0]
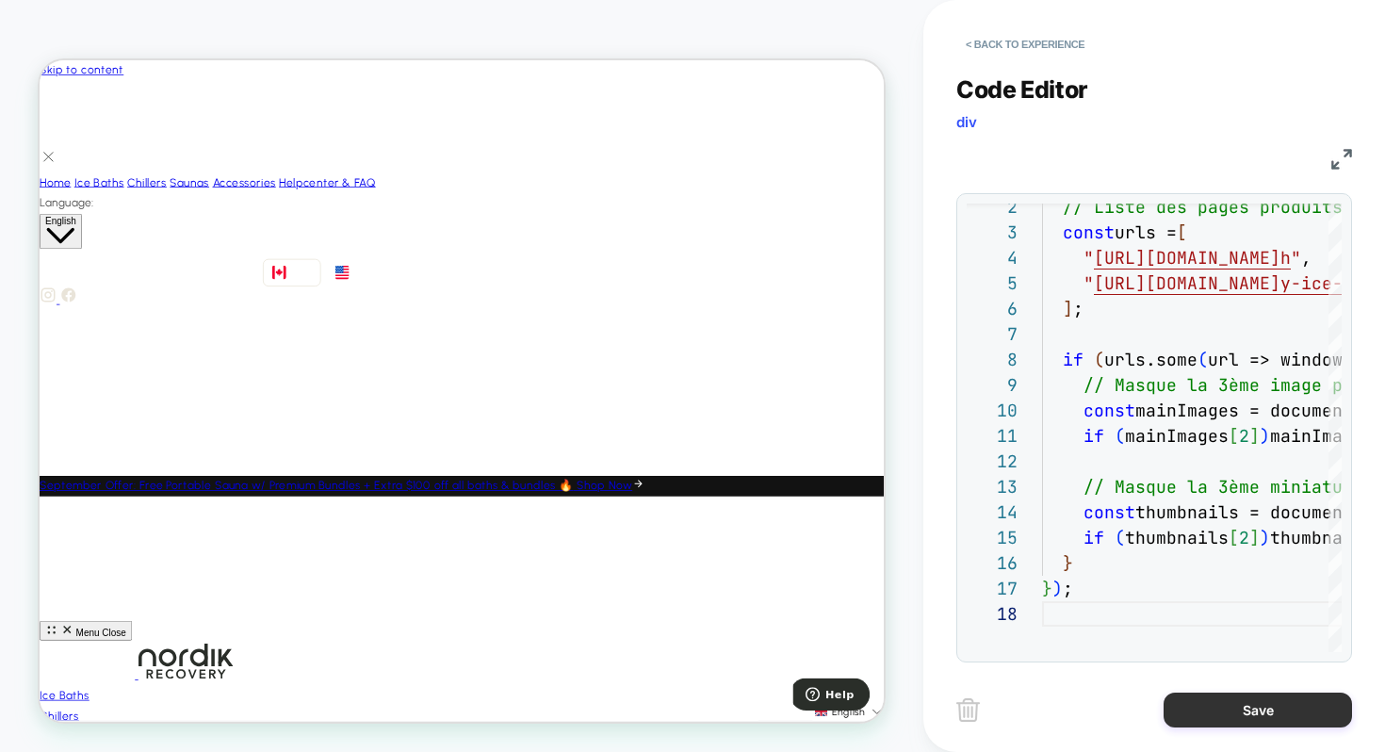
click at [1233, 712] on button "Save" at bounding box center [1257, 709] width 188 height 35
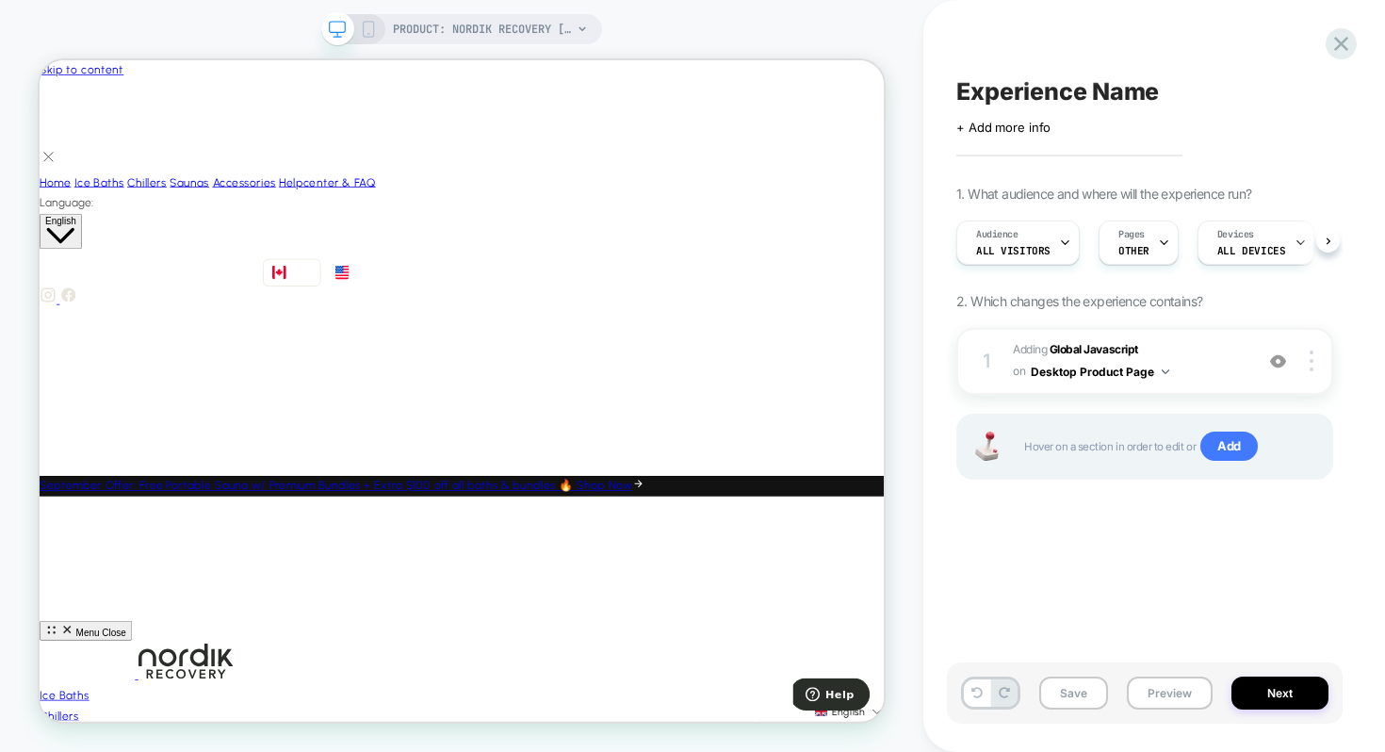
scroll to position [0, 1]
click at [1155, 691] on button "Preview" at bounding box center [1170, 692] width 86 height 33
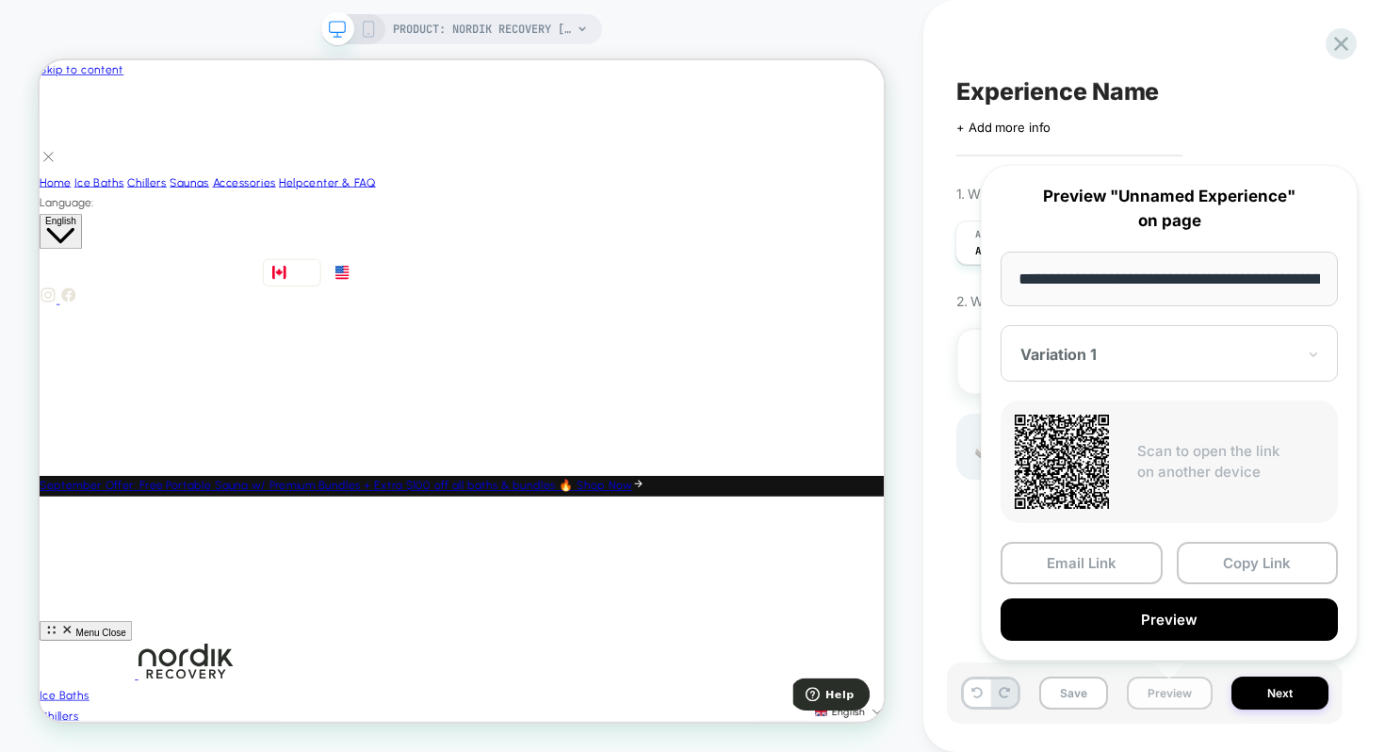
scroll to position [0, 238]
click at [1176, 615] on button "Preview" at bounding box center [1168, 620] width 337 height 42
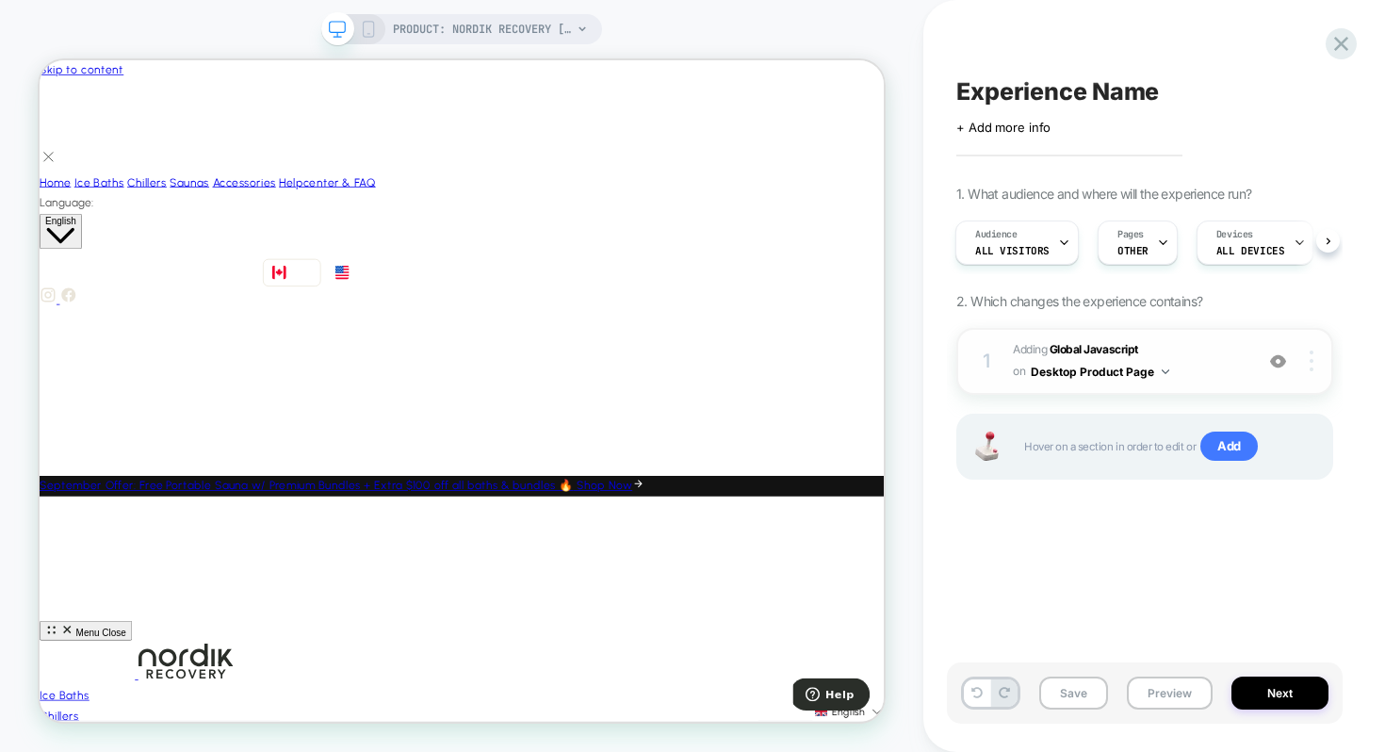
click at [1322, 362] on div at bounding box center [1314, 360] width 36 height 21
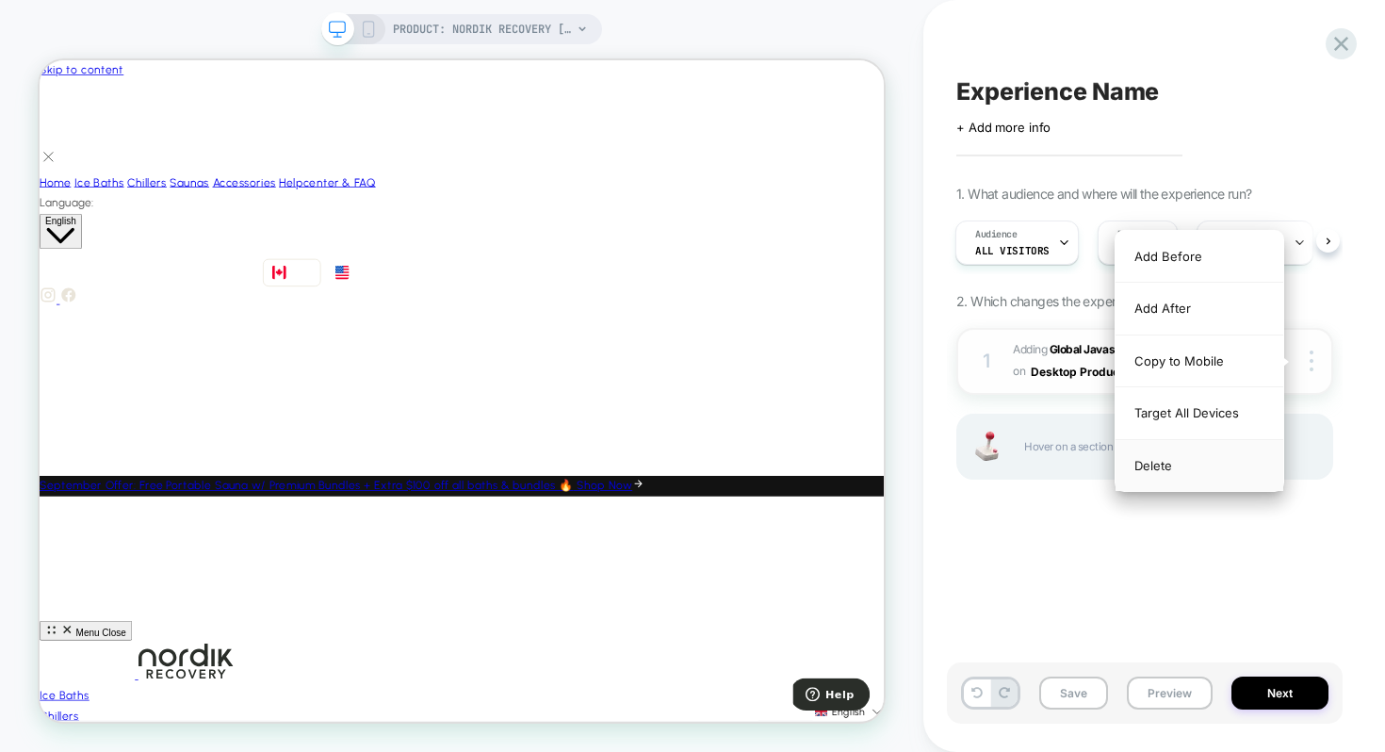
click at [1188, 471] on div "Delete" at bounding box center [1199, 465] width 168 height 51
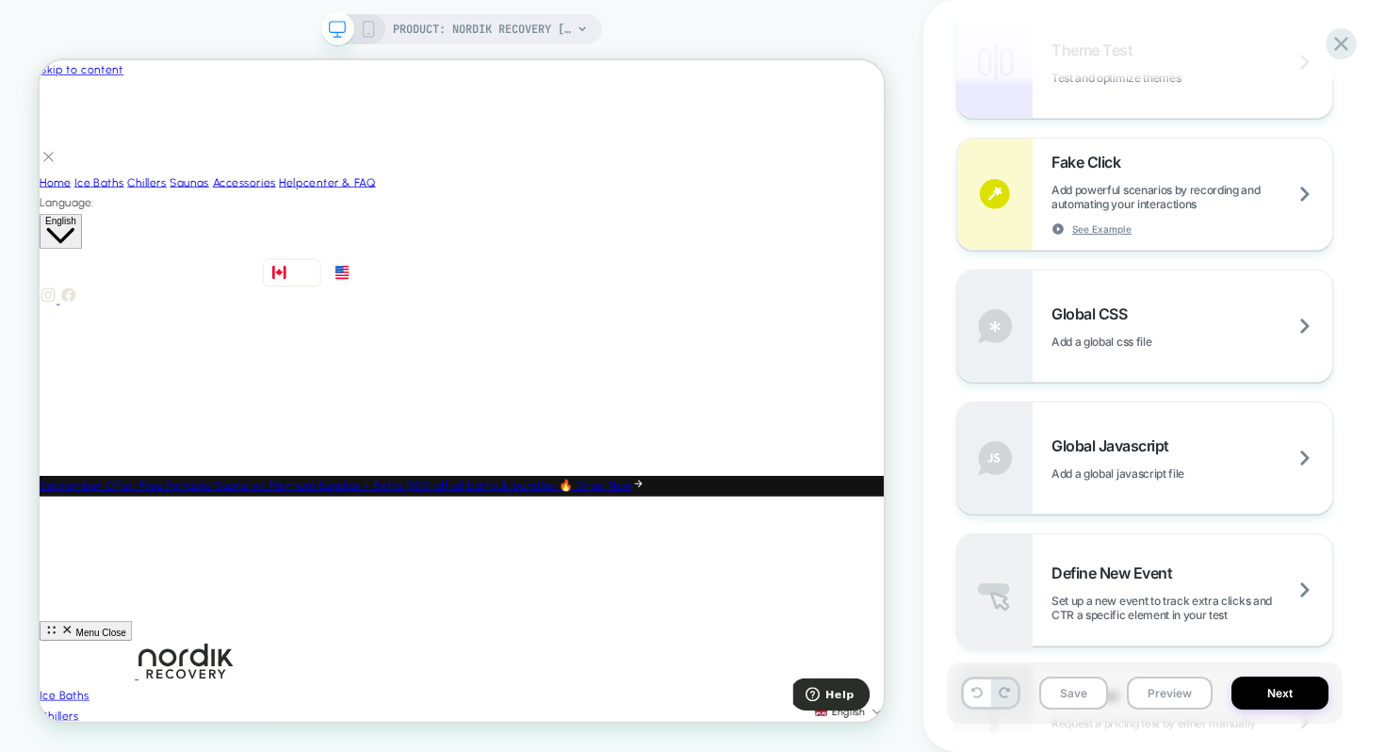
scroll to position [1024, 0]
click at [1162, 450] on span "Global Javascript" at bounding box center [1114, 446] width 127 height 19
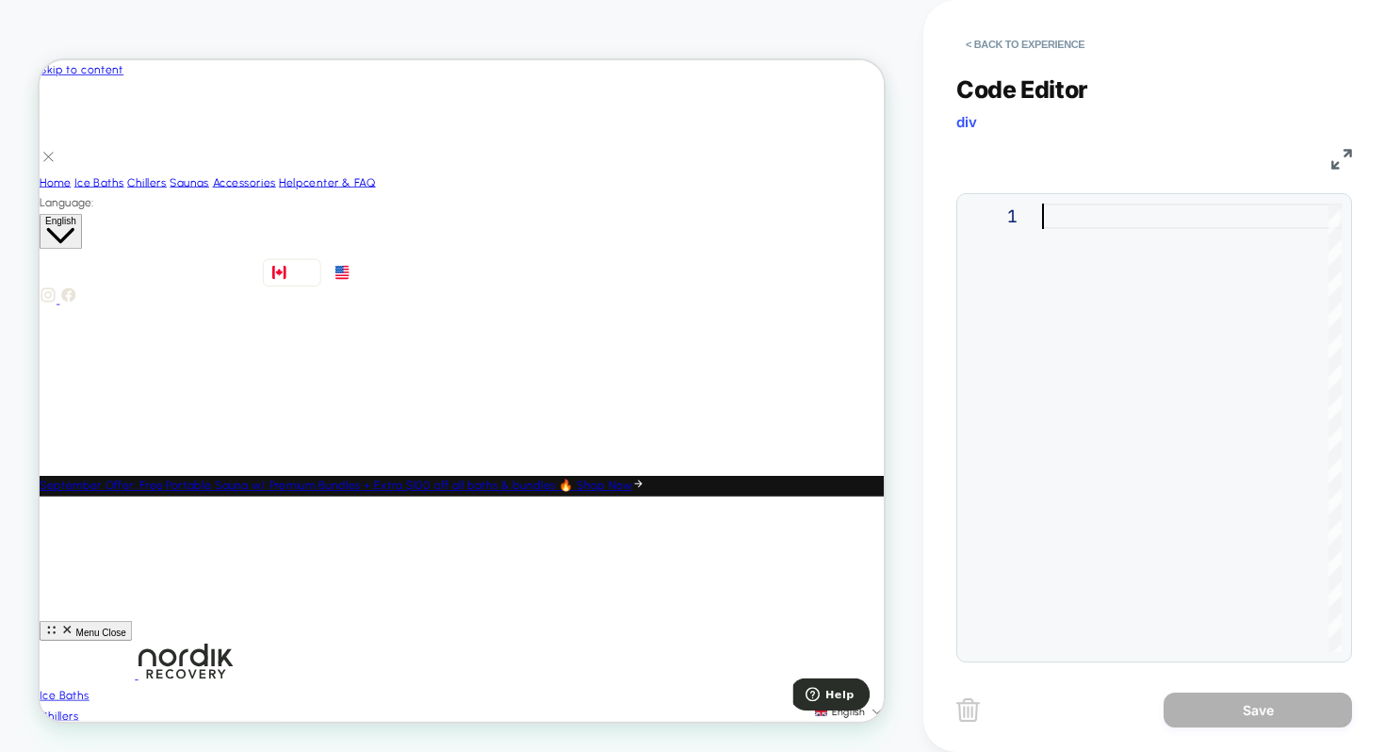
click at [1060, 221] on div at bounding box center [1192, 427] width 300 height 448
type textarea "**********"
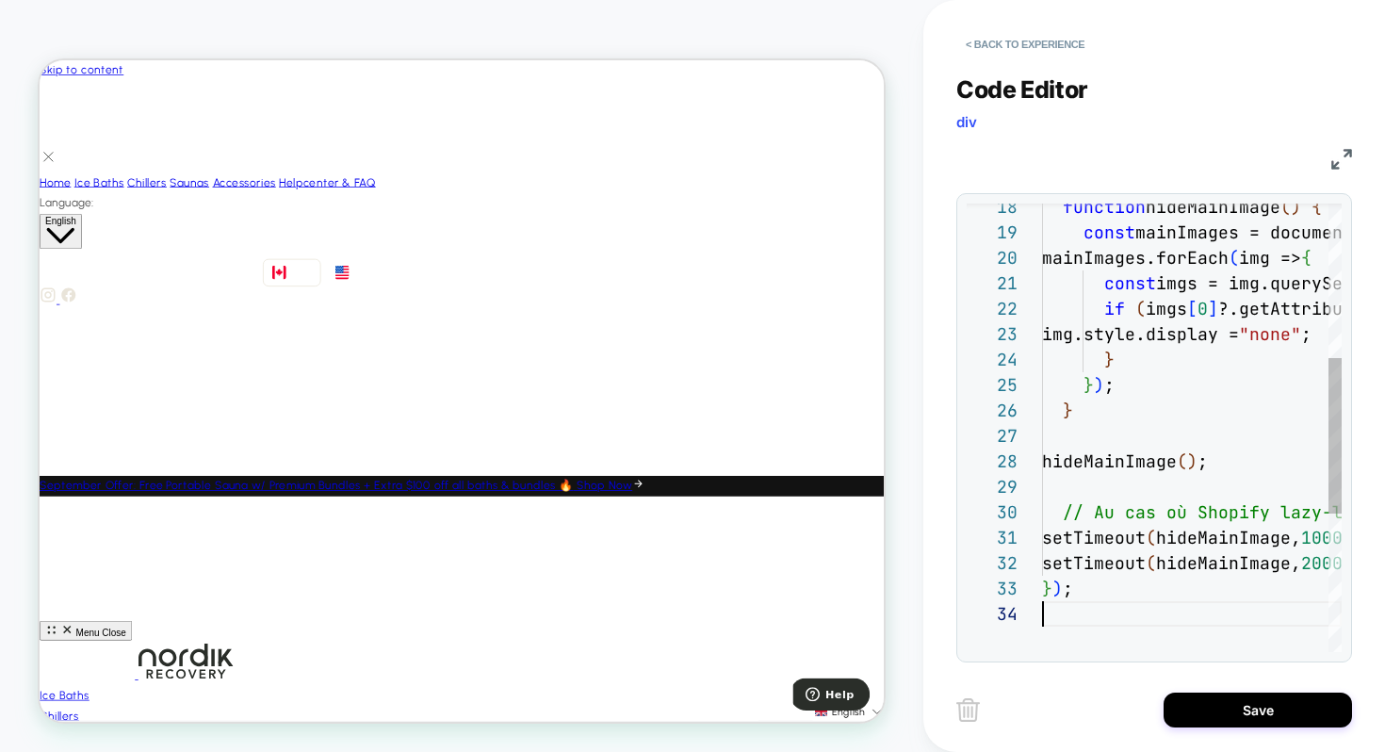
scroll to position [76, 0]
click at [1279, 712] on button "Save" at bounding box center [1257, 709] width 188 height 35
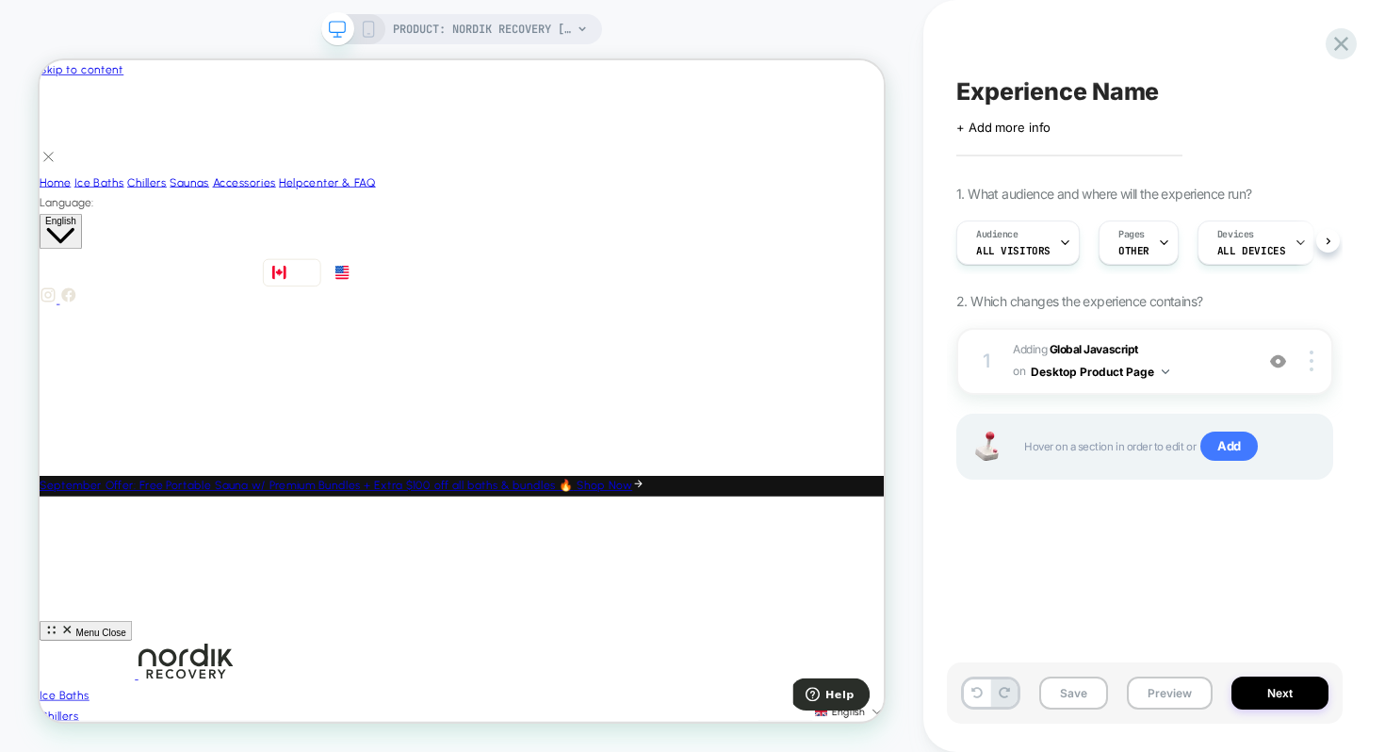
scroll to position [0, 1]
click at [1150, 680] on button "Preview" at bounding box center [1170, 692] width 86 height 33
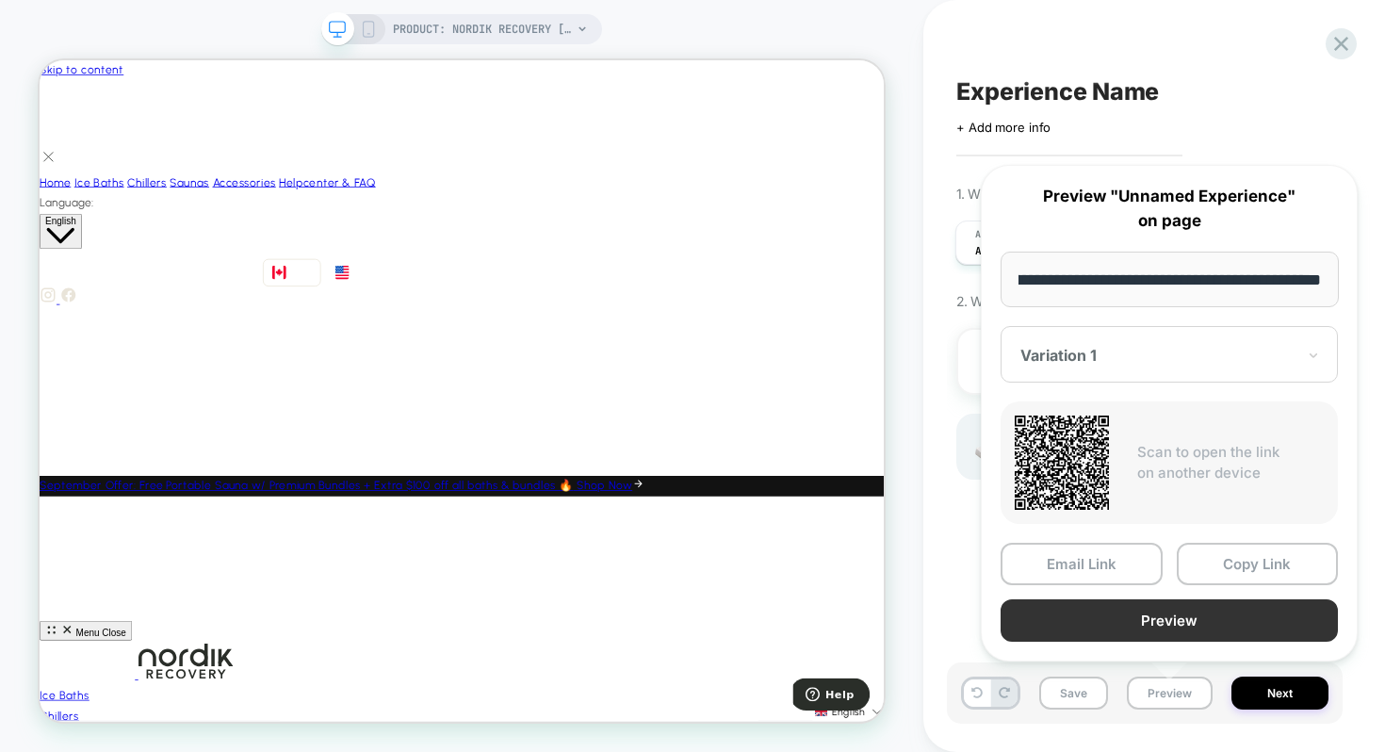
scroll to position [0, 0]
click at [1201, 612] on button "Preview" at bounding box center [1168, 620] width 337 height 42
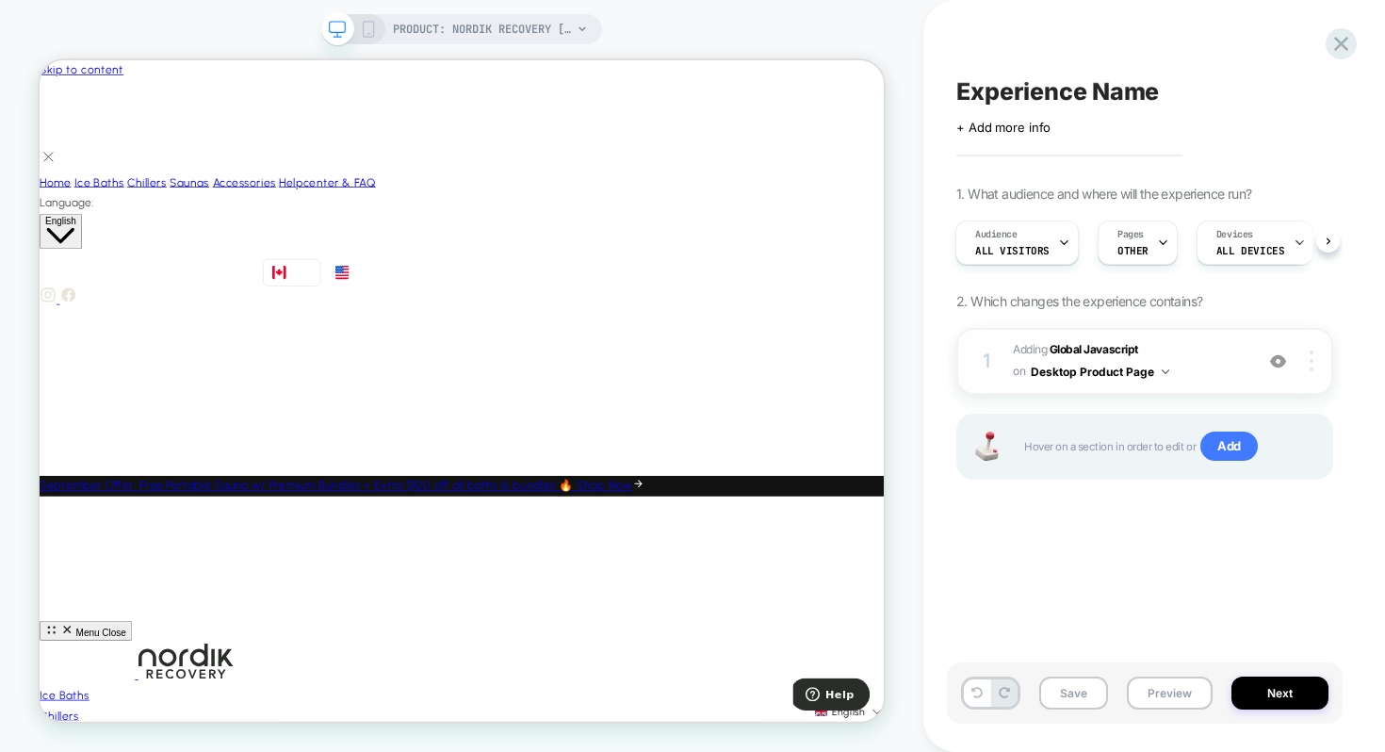
click at [1312, 359] on div at bounding box center [1314, 360] width 36 height 21
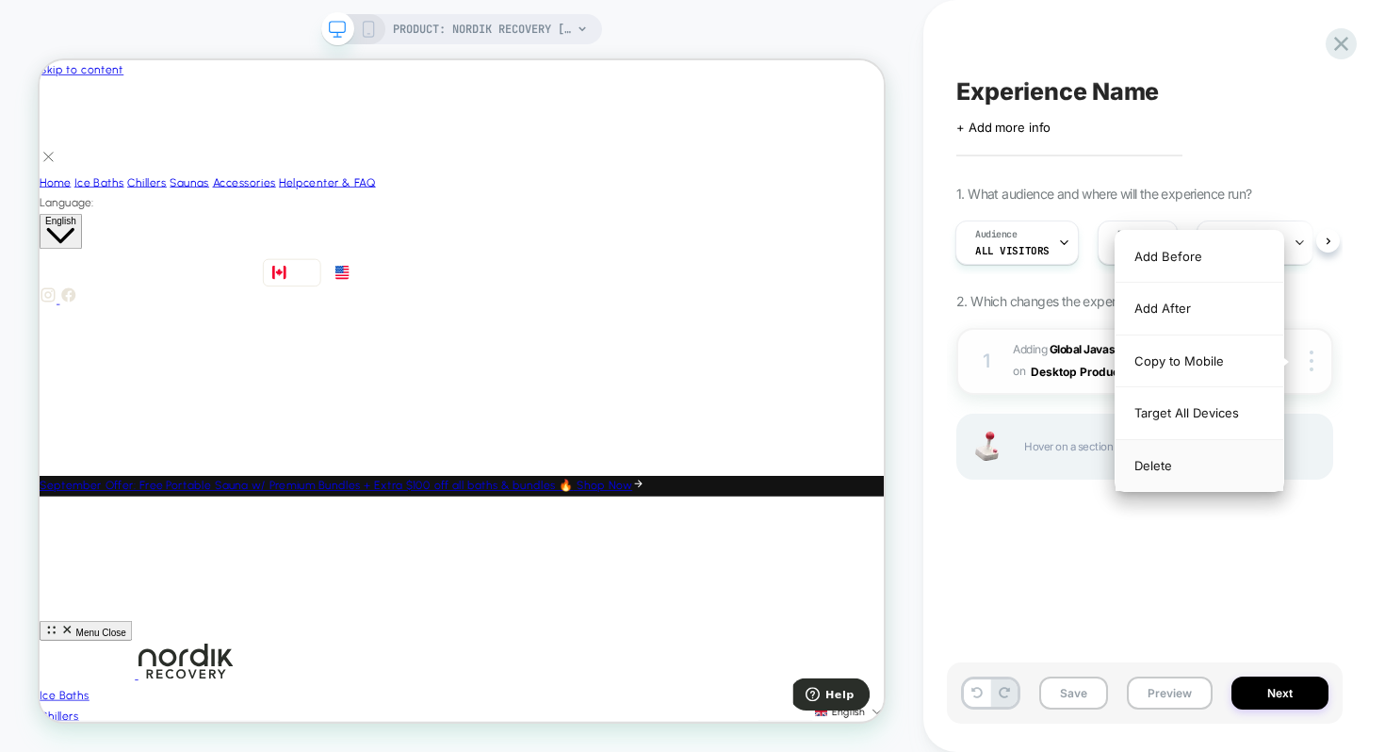
click at [1158, 466] on div "Delete" at bounding box center [1199, 465] width 168 height 51
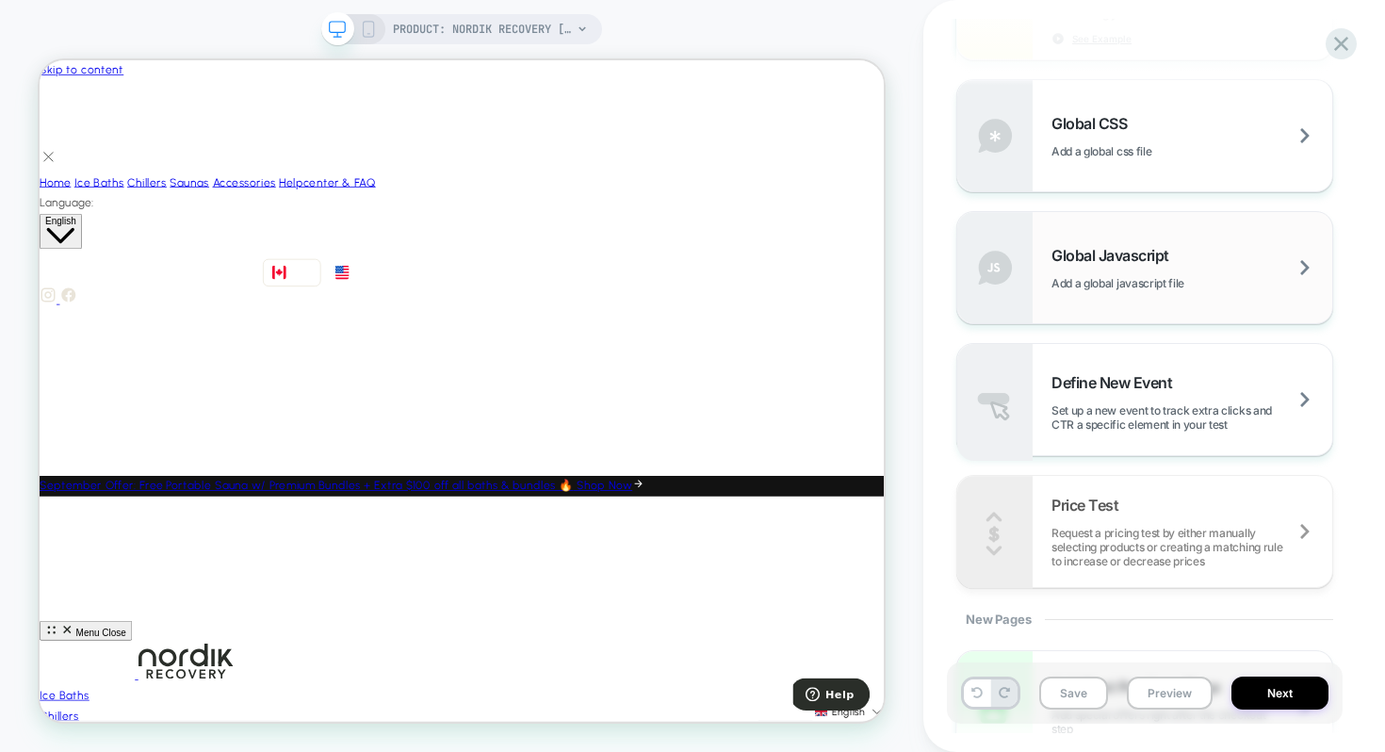
scroll to position [1214, 0]
click at [1162, 251] on span "Global Javascript" at bounding box center [1114, 256] width 127 height 19
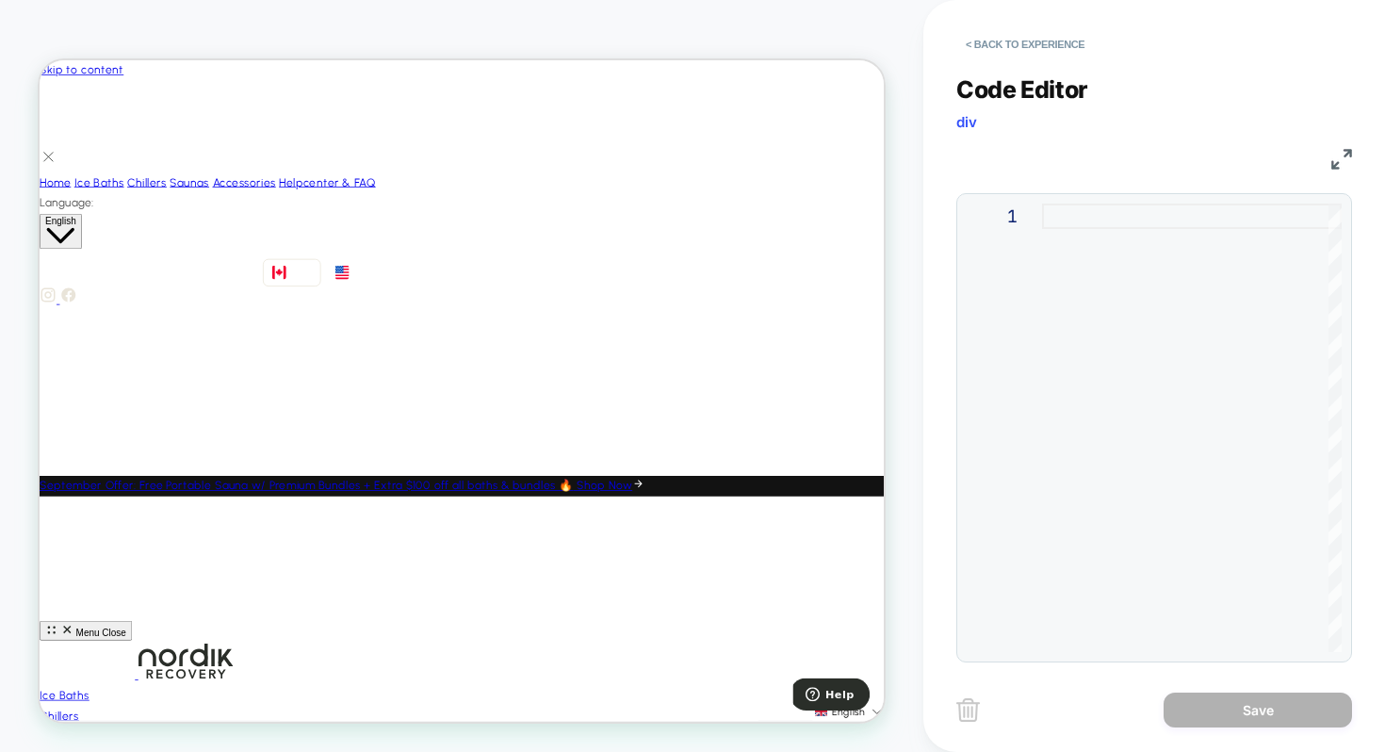
click at [1054, 221] on div at bounding box center [1192, 427] width 300 height 448
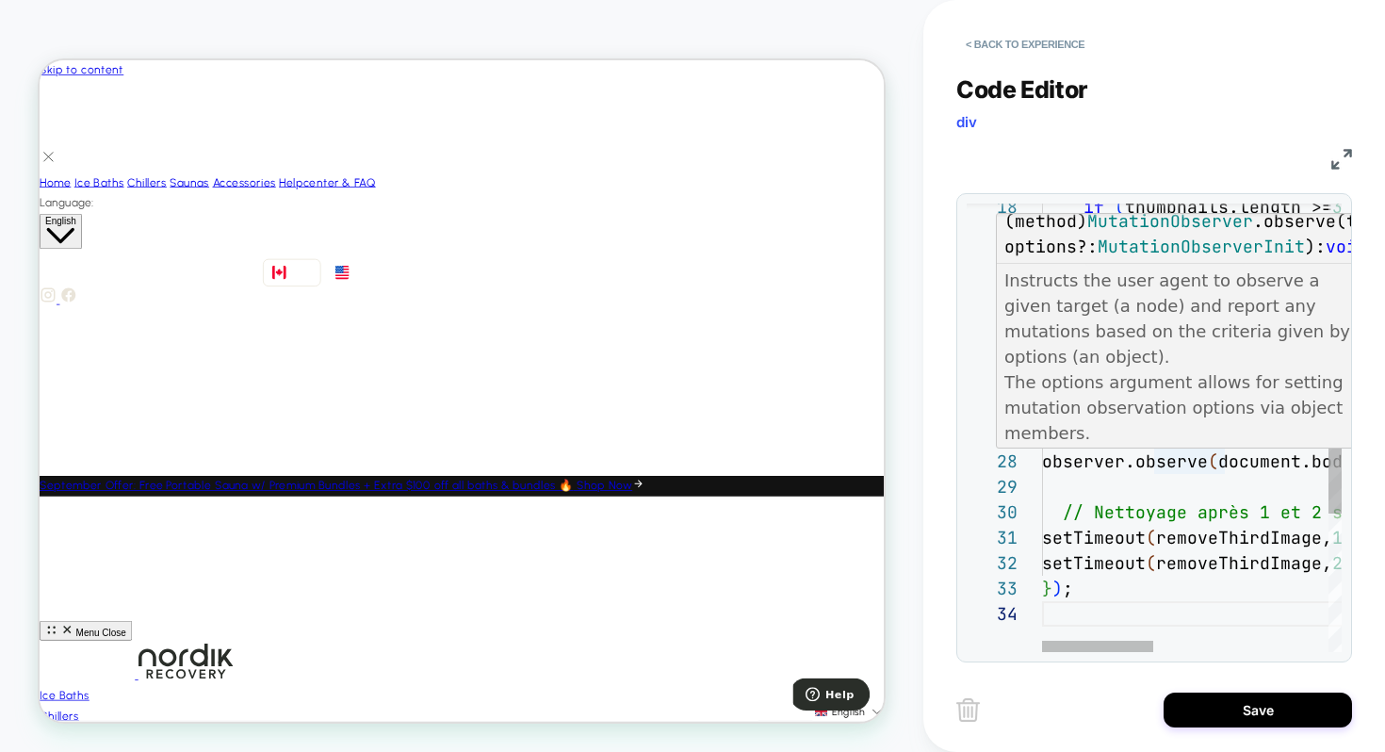
scroll to position [0, 0]
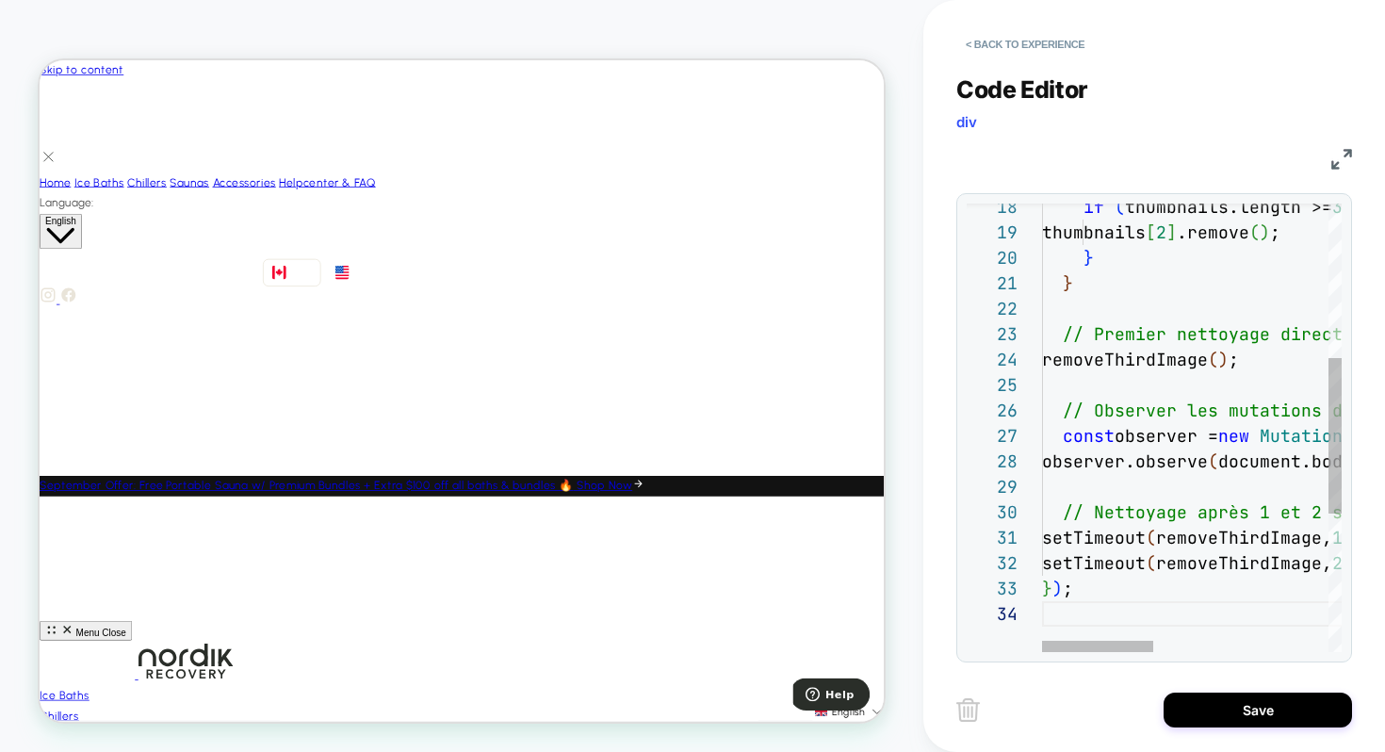
type textarea "**********"
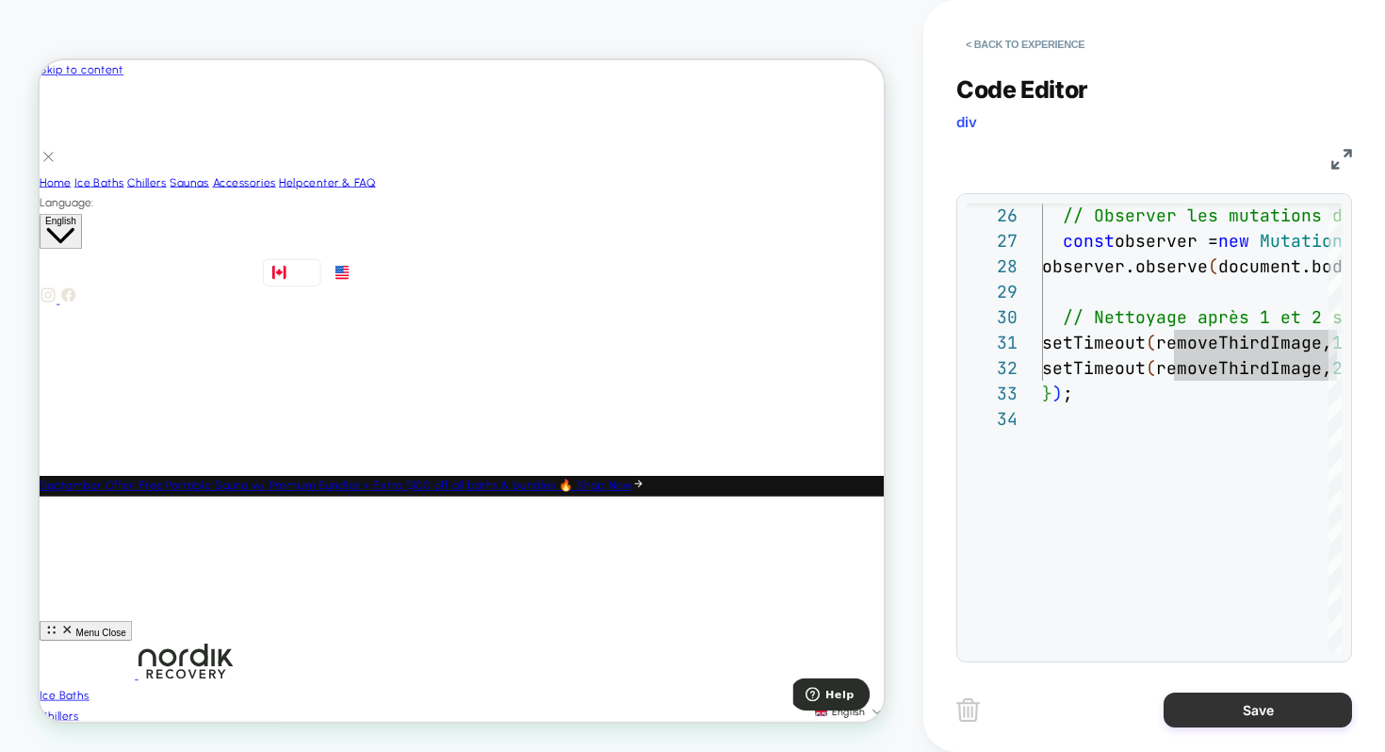
click at [1241, 706] on button "Save" at bounding box center [1257, 709] width 188 height 35
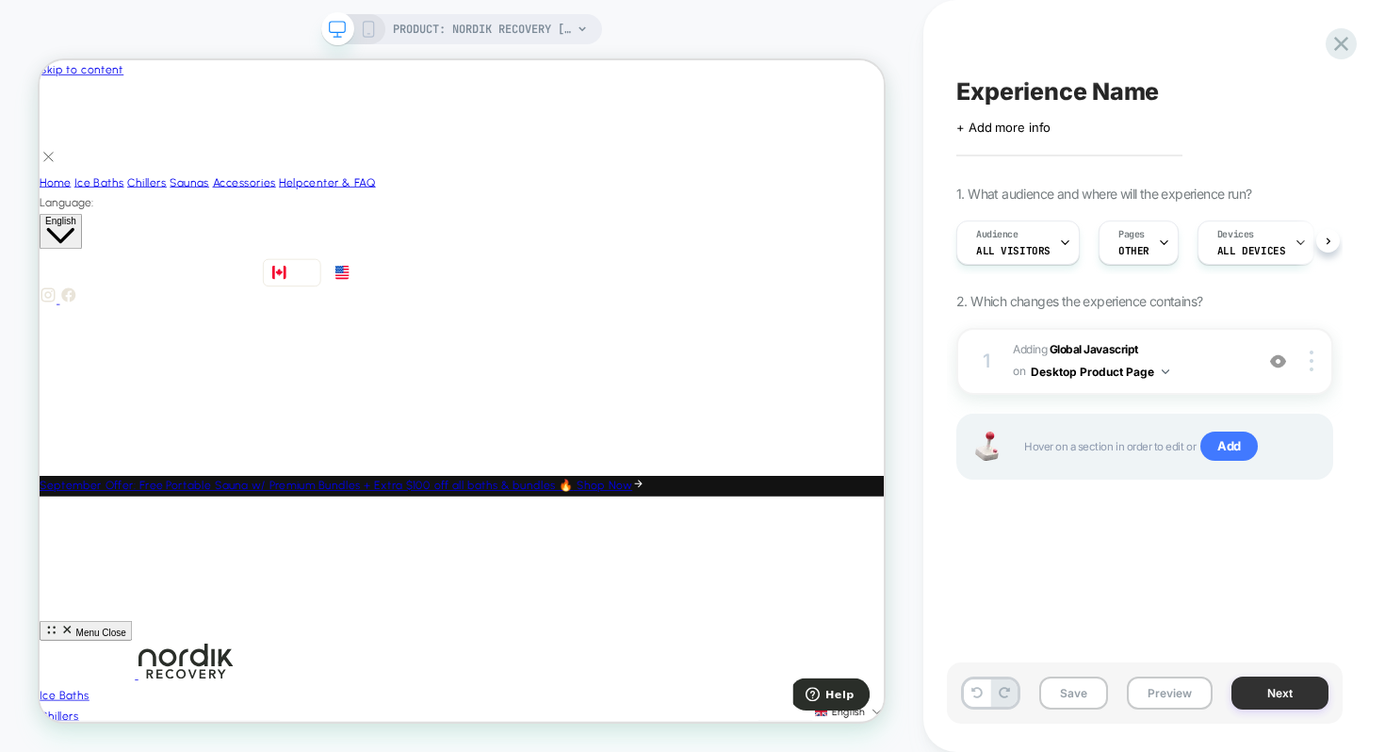
scroll to position [0, 1]
click at [1150, 685] on button "Preview" at bounding box center [1170, 692] width 86 height 33
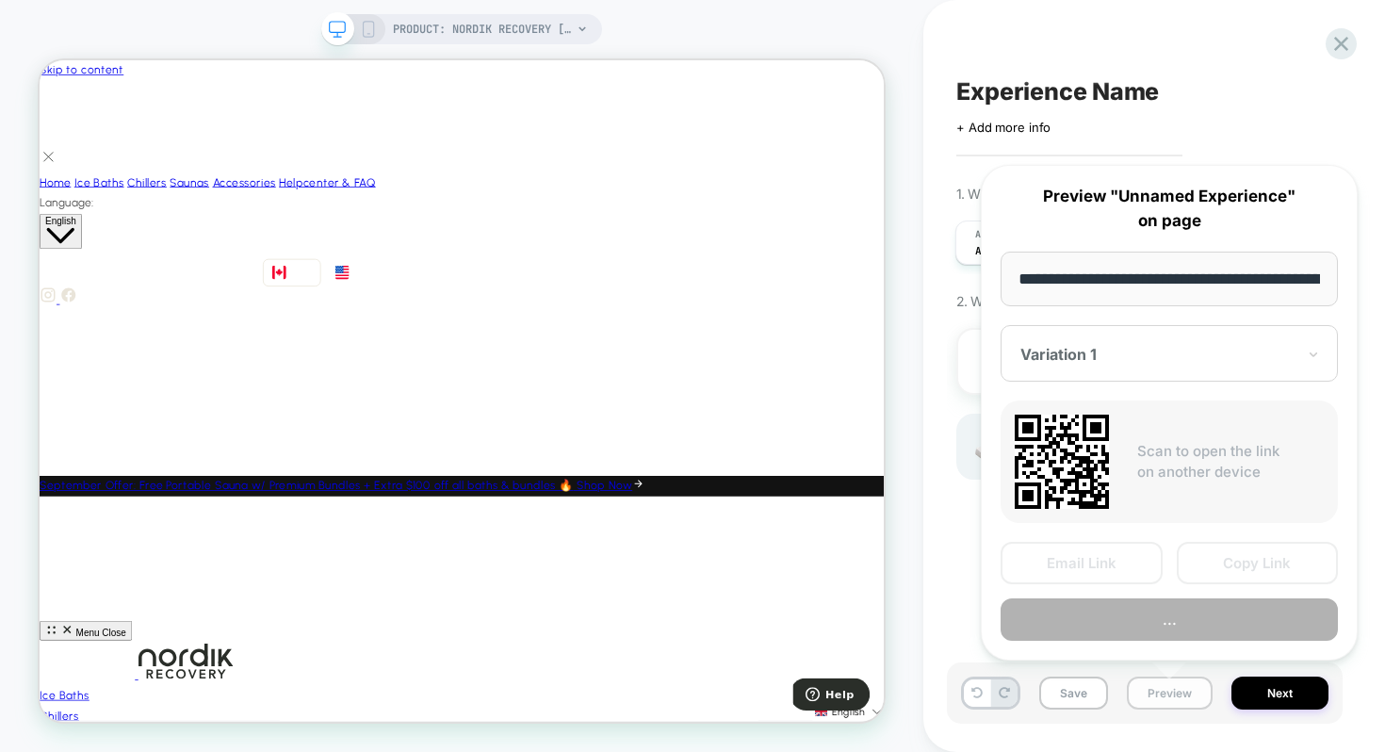
scroll to position [0, 238]
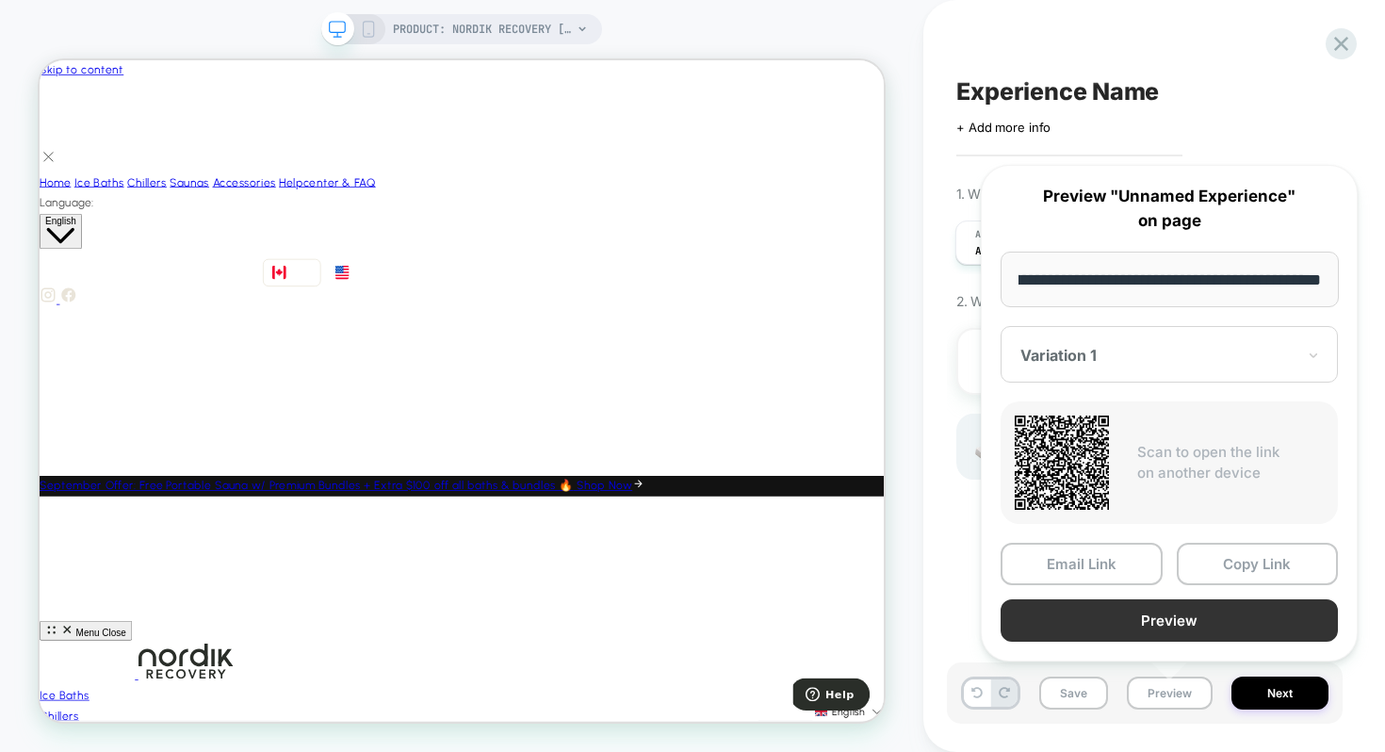
click at [1220, 621] on button "Preview" at bounding box center [1168, 620] width 337 height 42
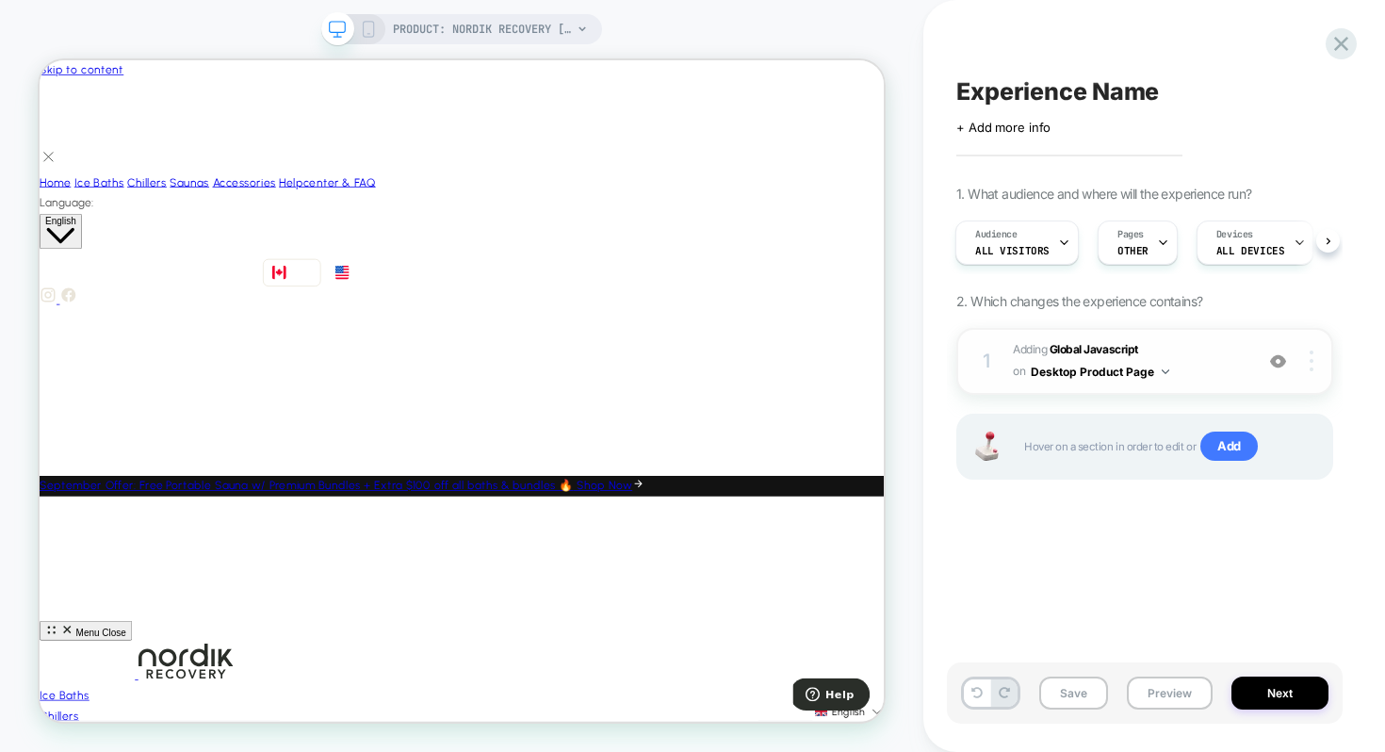
click at [1317, 360] on div at bounding box center [1314, 360] width 36 height 21
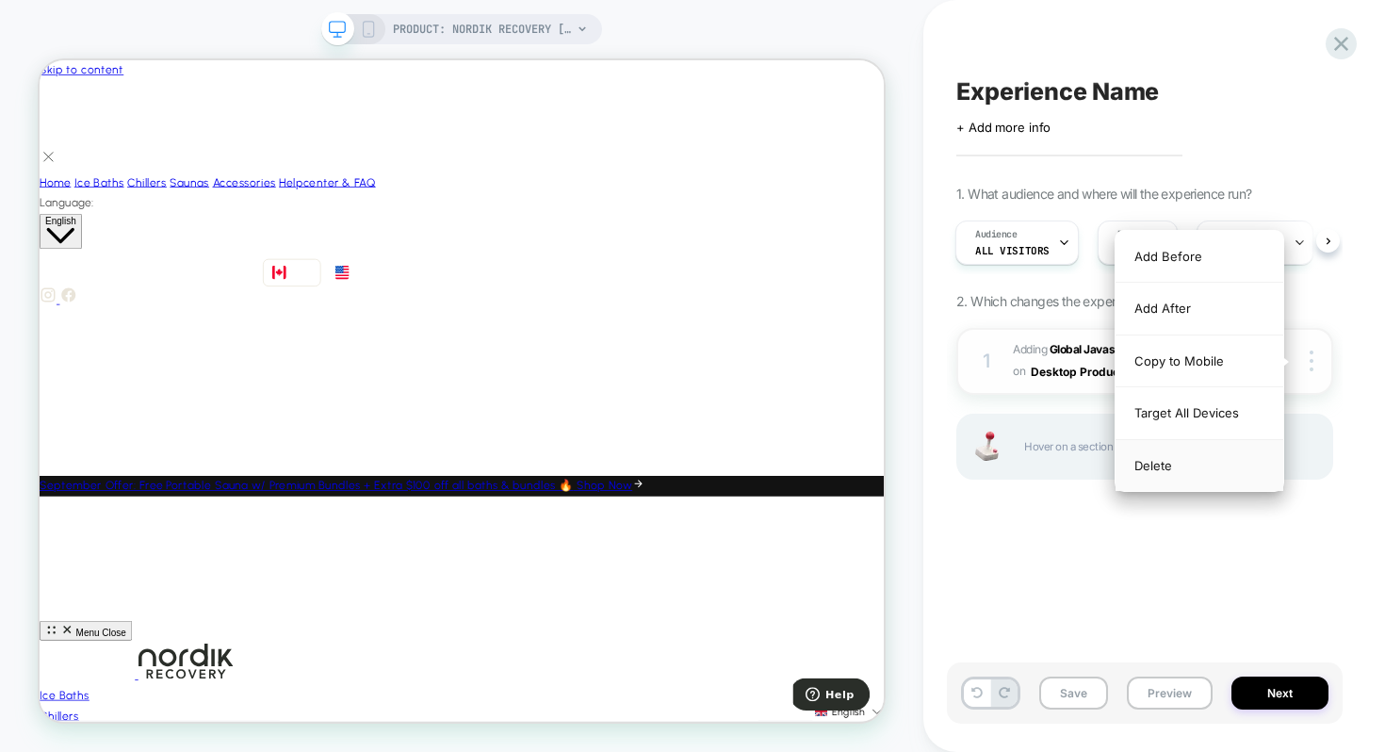
click at [1161, 464] on div "Delete" at bounding box center [1199, 465] width 168 height 51
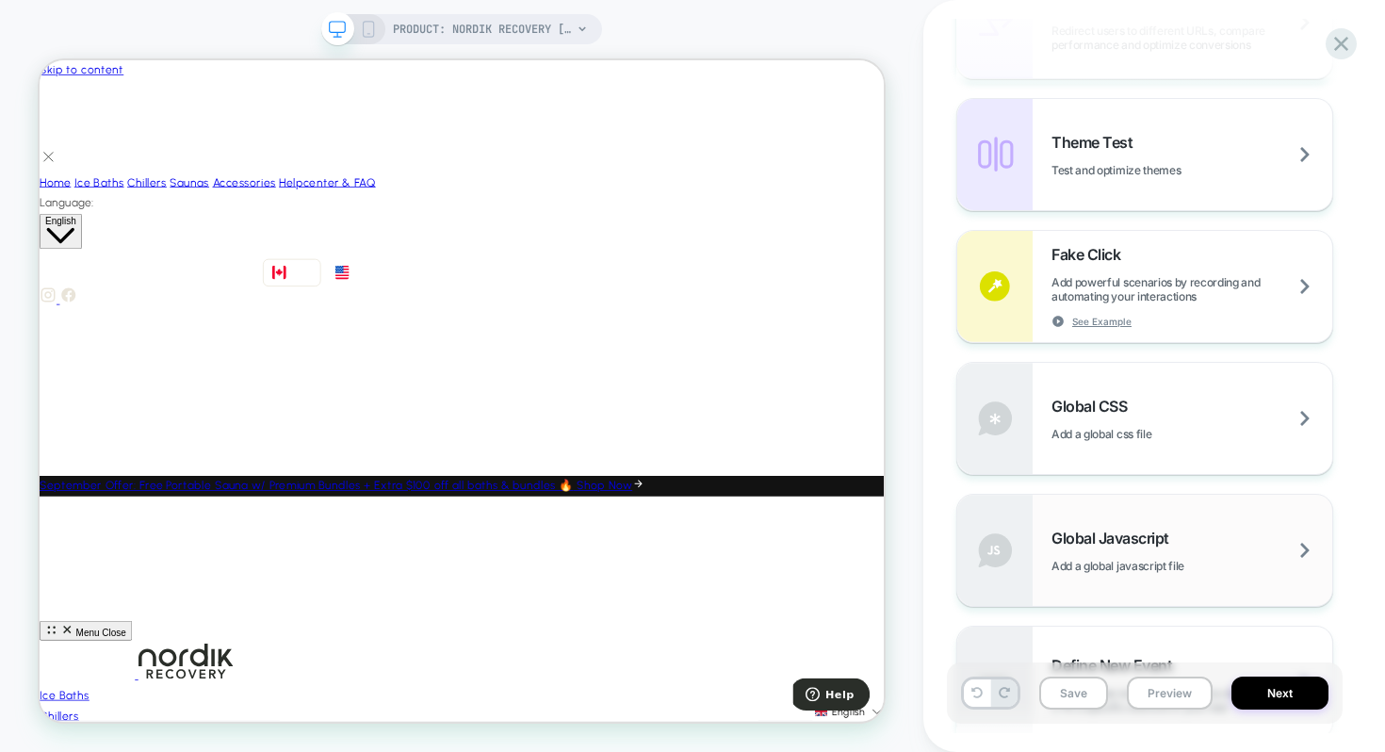
scroll to position [954, 0]
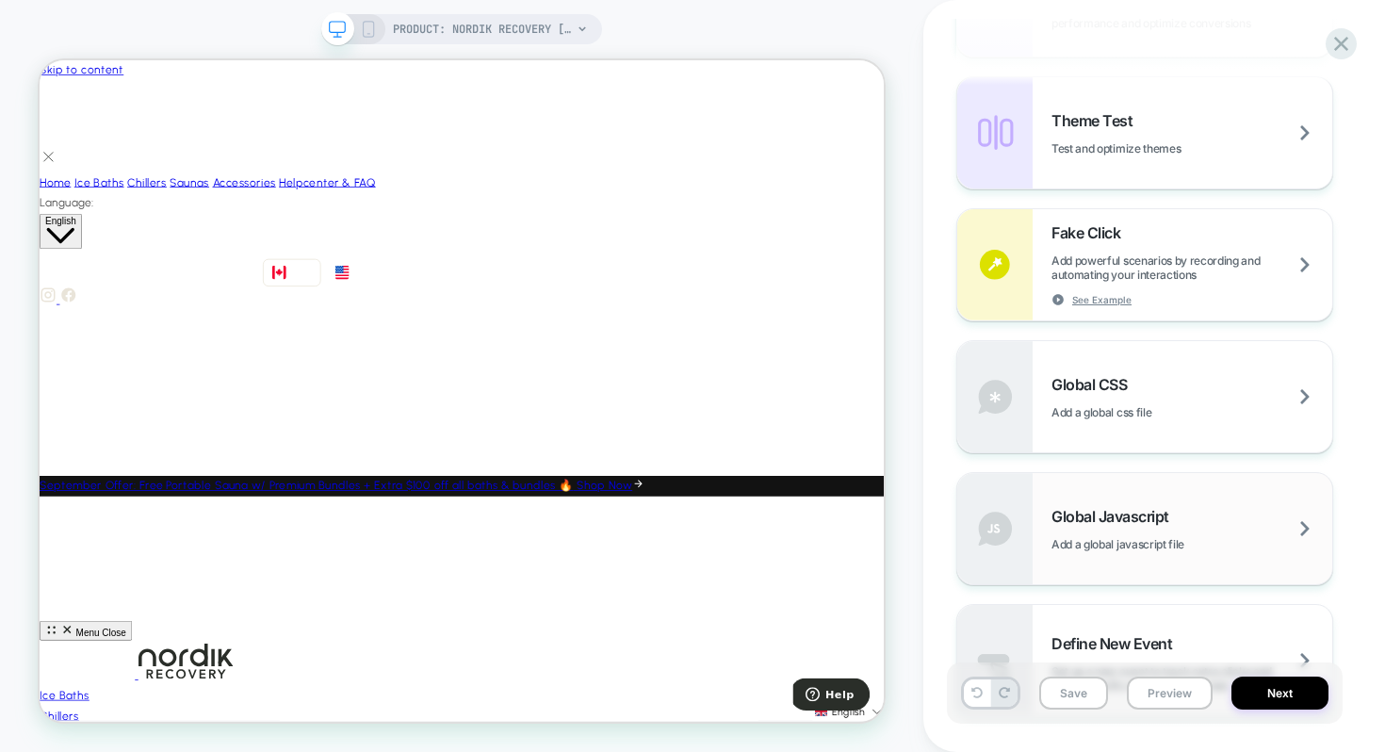
click at [1159, 531] on div "Global Javascript Add a global javascript file" at bounding box center [1191, 529] width 281 height 44
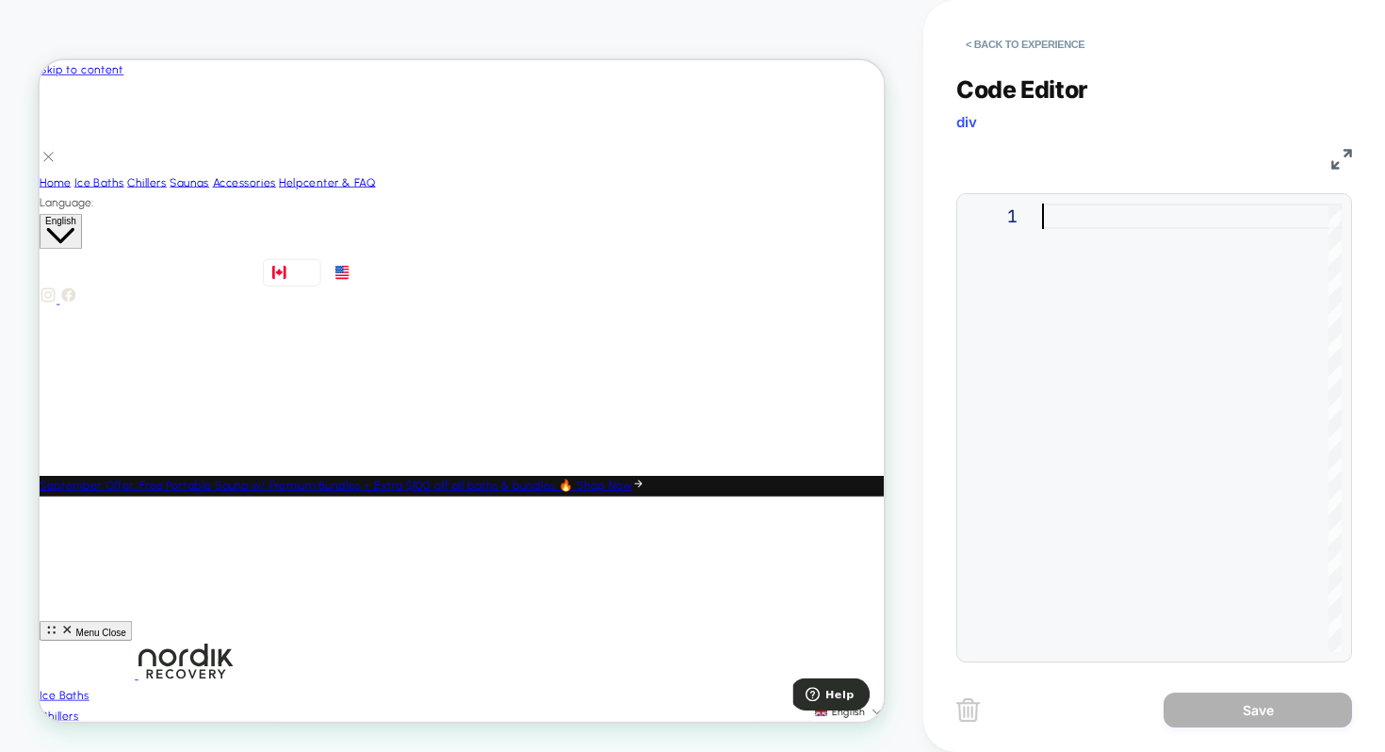
click at [1052, 213] on div at bounding box center [1192, 427] width 300 height 448
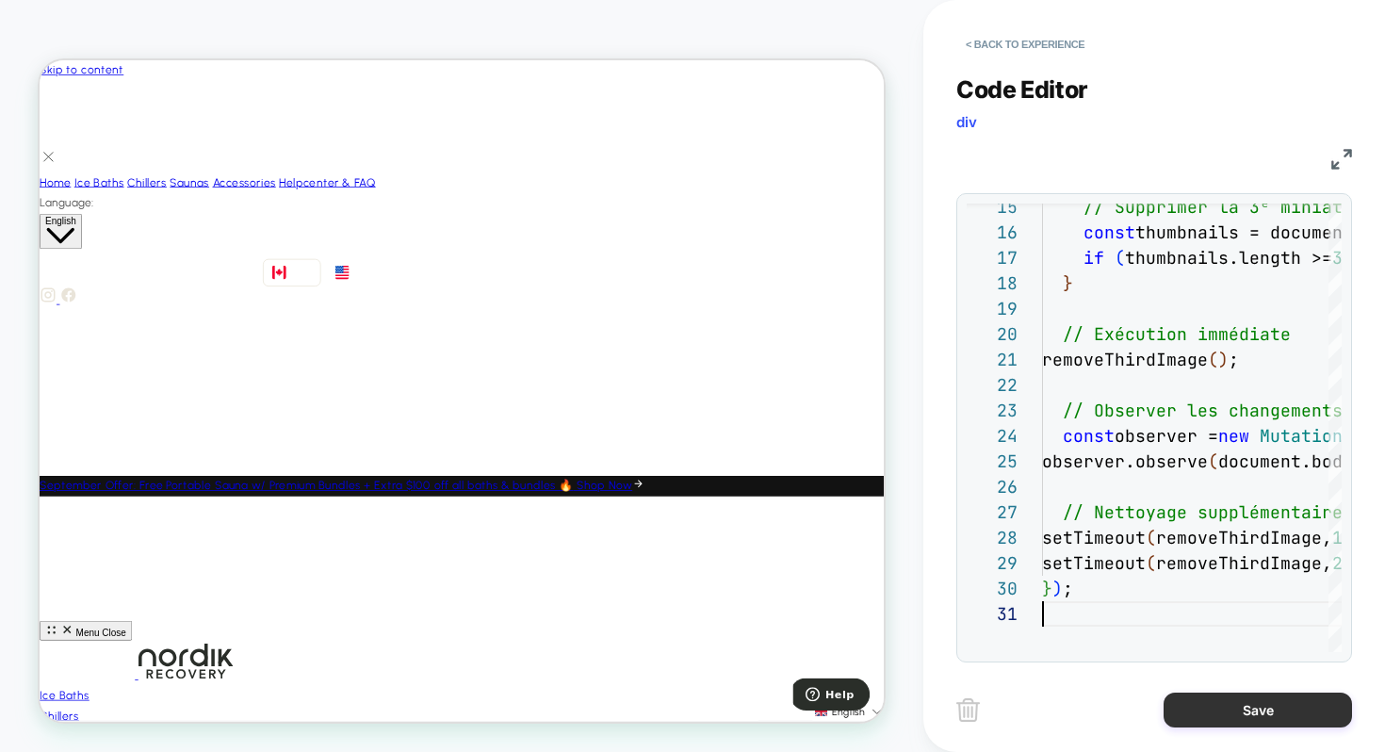
click at [1236, 718] on button "Save" at bounding box center [1257, 709] width 188 height 35
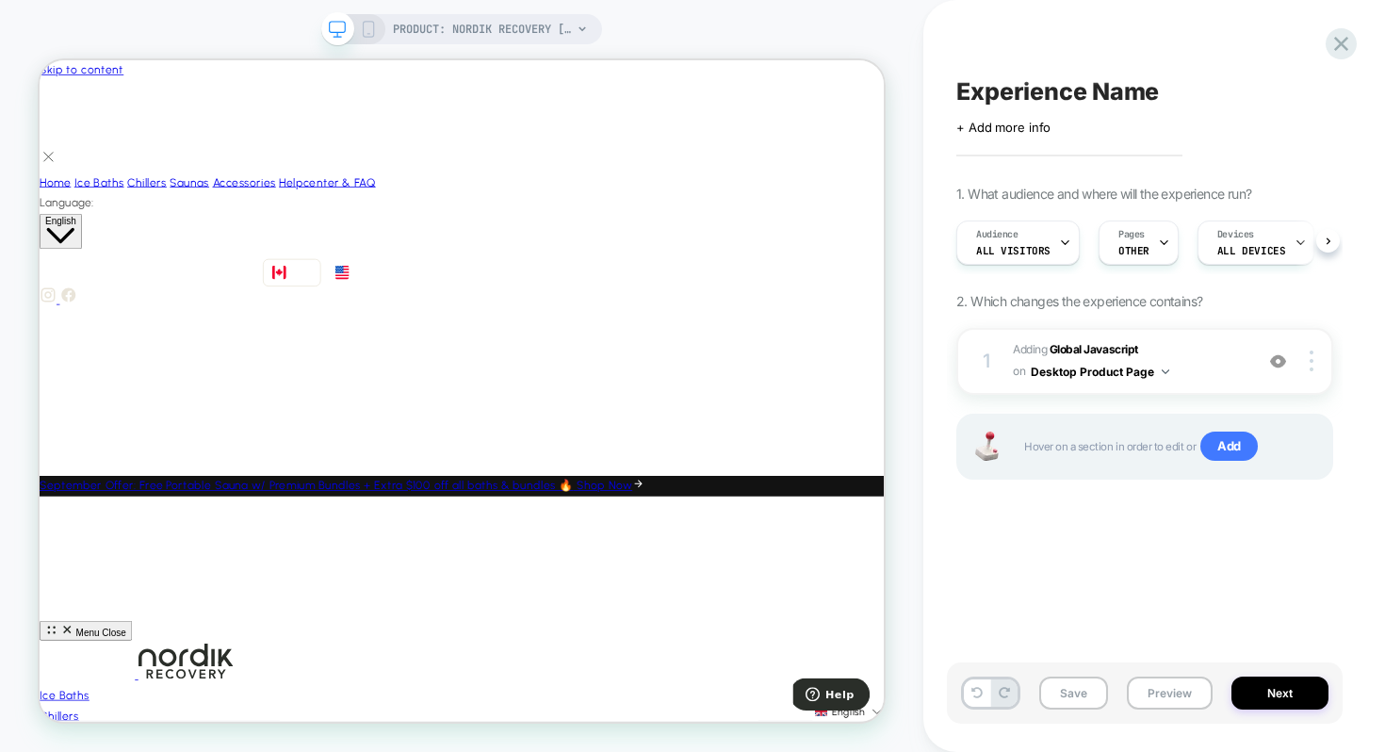
scroll to position [0, 1]
click at [1159, 693] on button "Preview" at bounding box center [1170, 692] width 86 height 33
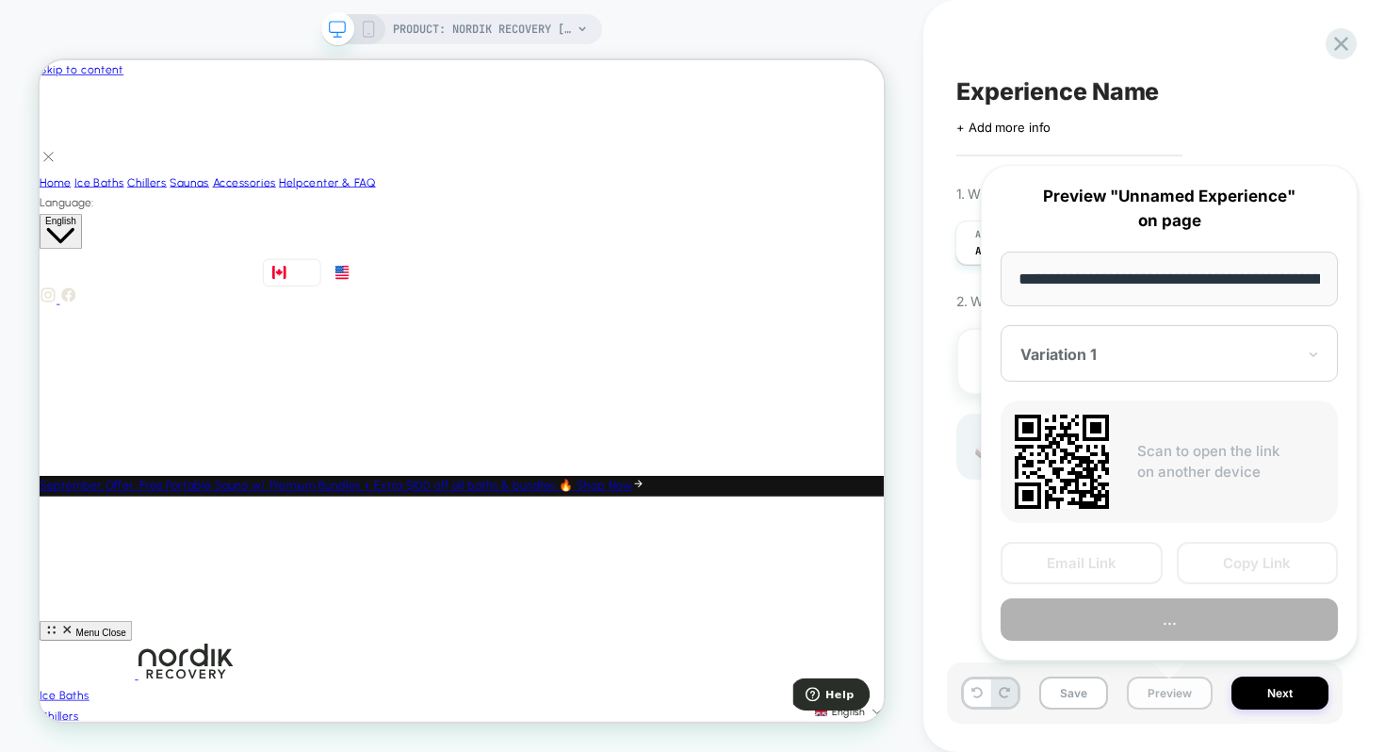
scroll to position [0, 238]
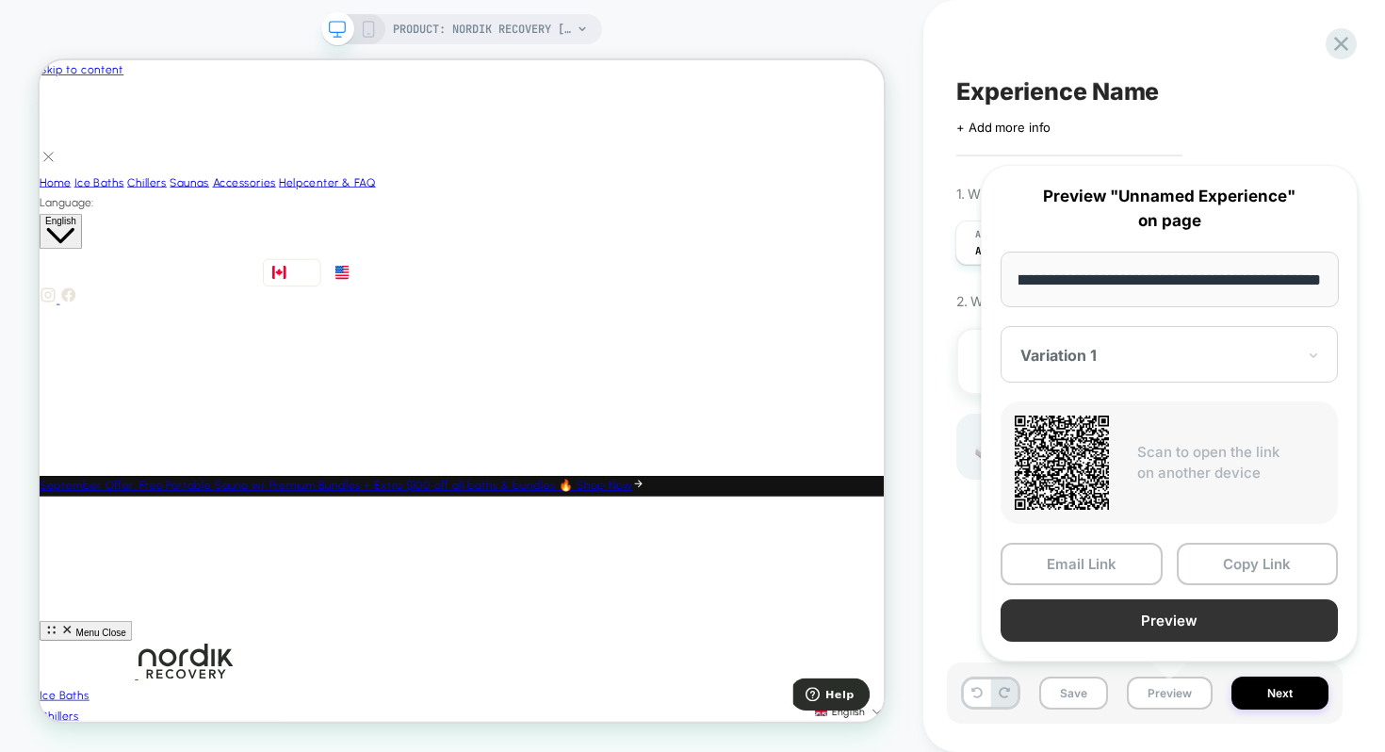
click at [1164, 613] on button "Preview" at bounding box center [1168, 620] width 337 height 42
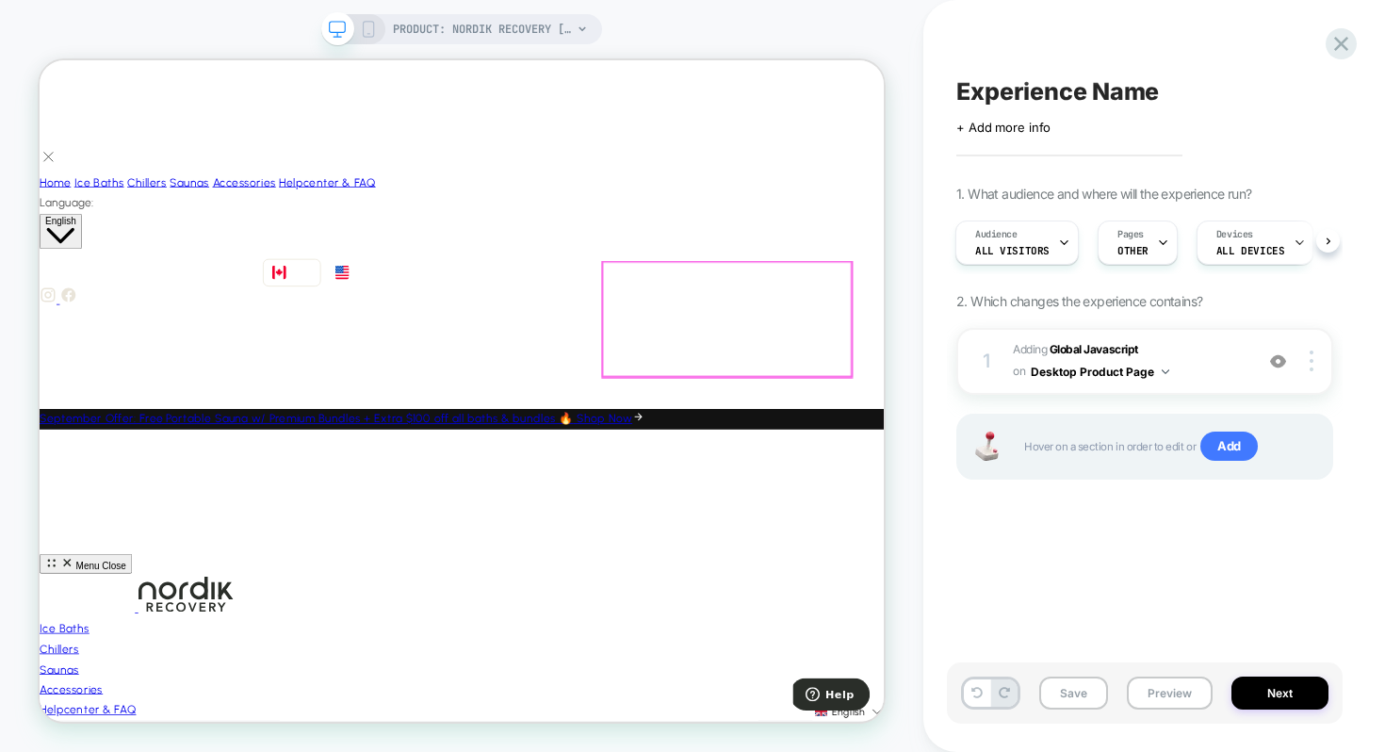
scroll to position [90, 0]
